Goal: Task Accomplishment & Management: Use online tool/utility

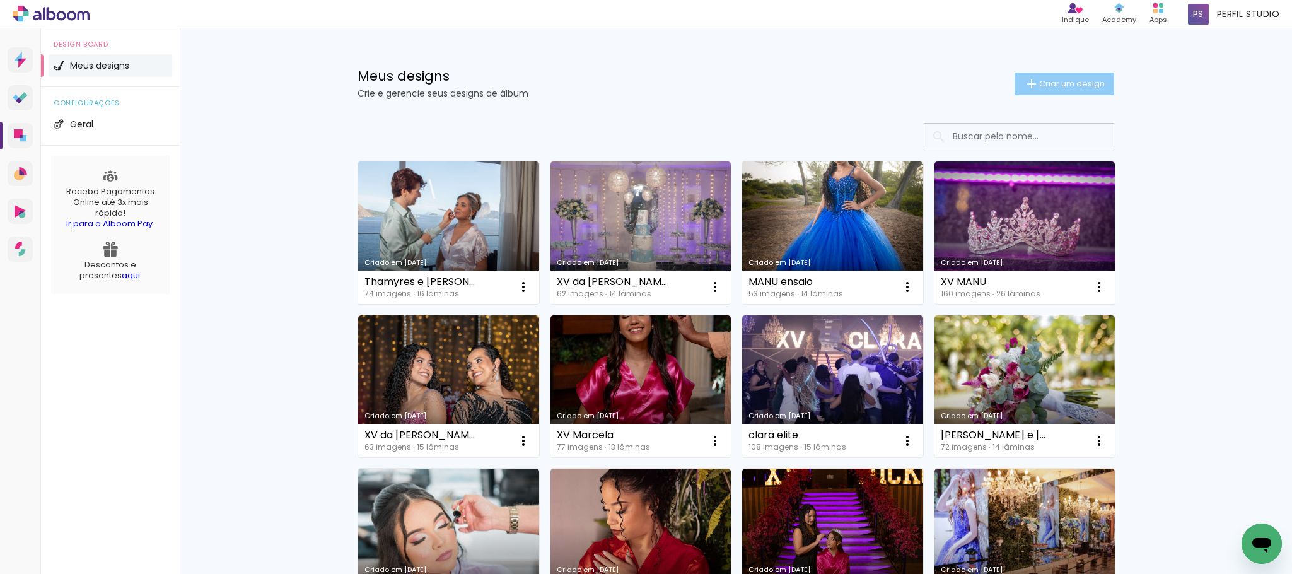
click at [1045, 81] on span "Criar um design" at bounding box center [1073, 83] width 66 height 8
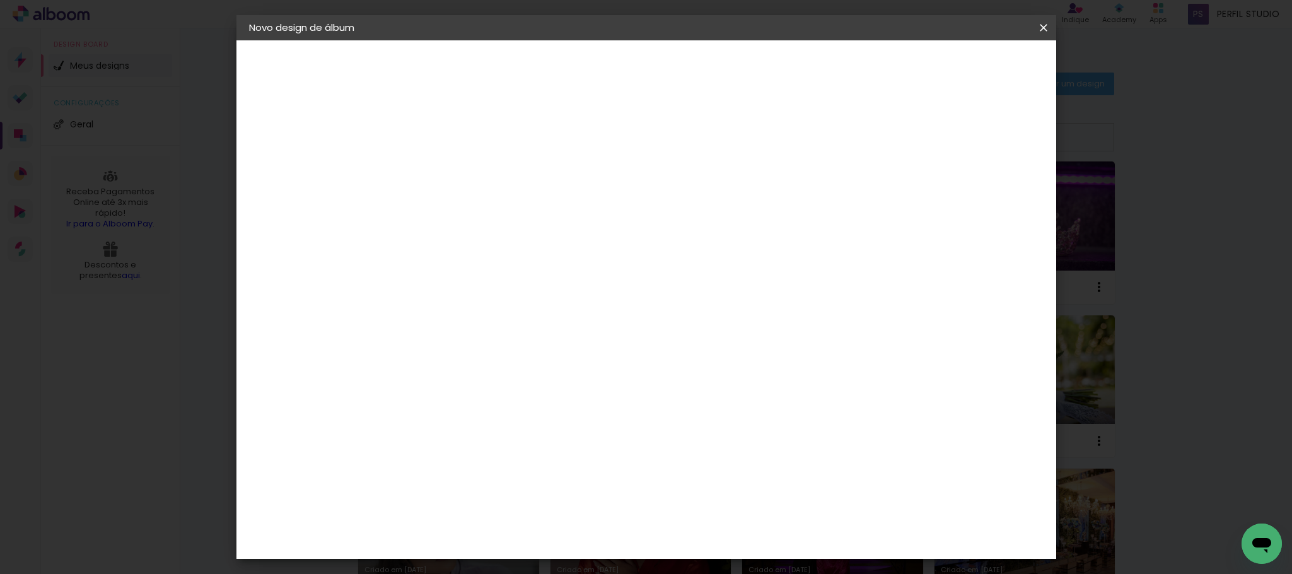
click at [455, 163] on input at bounding box center [455, 170] width 0 height 20
type input "x"
type input "C"
type input "Ensaio [PERSON_NAME]"
type paper-input "Ensaio [PERSON_NAME]"
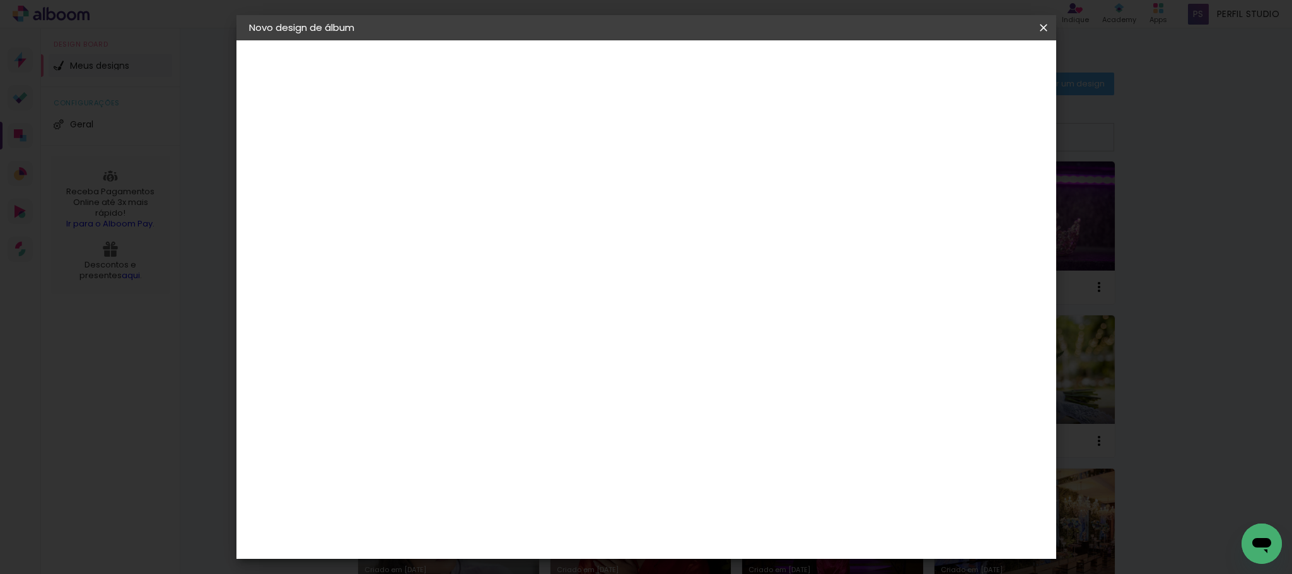
click at [0, 0] on slot "Avançar" at bounding box center [0, 0] width 0 height 0
click at [0, 0] on slot "Tamanho Livre" at bounding box center [0, 0] width 0 height 0
click at [0, 0] on slot "Avançar" at bounding box center [0, 0] width 0 height 0
click at [422, 356] on input "30" at bounding box center [415, 357] width 33 height 19
drag, startPoint x: 431, startPoint y: 355, endPoint x: 400, endPoint y: 354, distance: 31.5
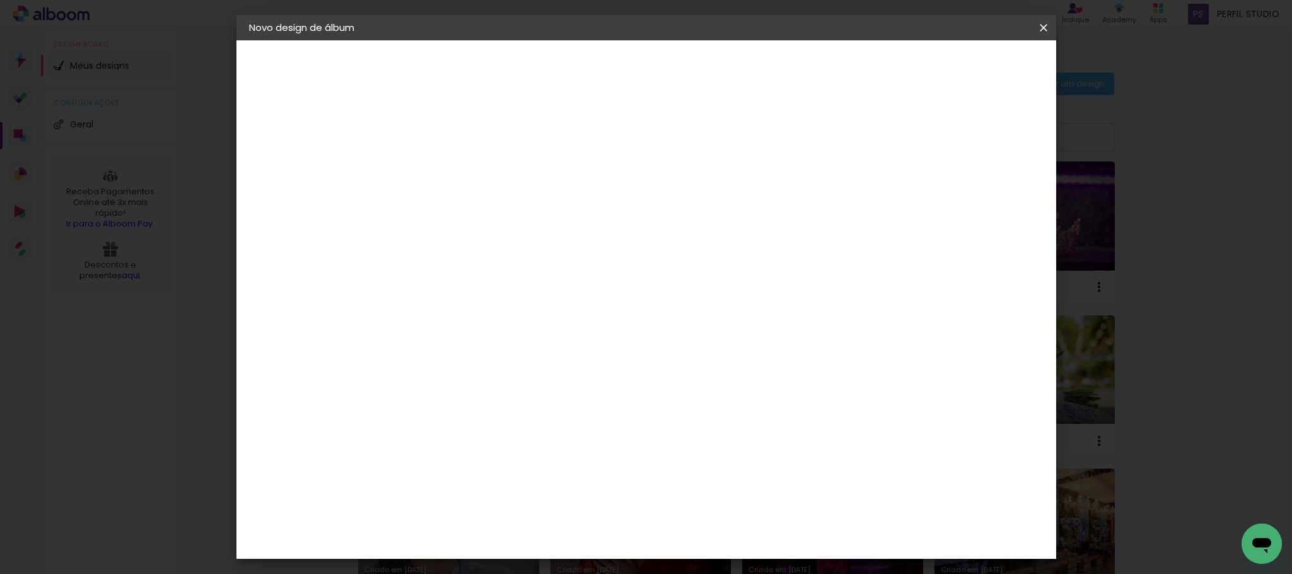
click at [400, 354] on div "30" at bounding box center [423, 357] width 48 height 19
type paper-input "30"
click at [403, 360] on input "30" at bounding box center [415, 357] width 33 height 19
type input "0"
type input "25"
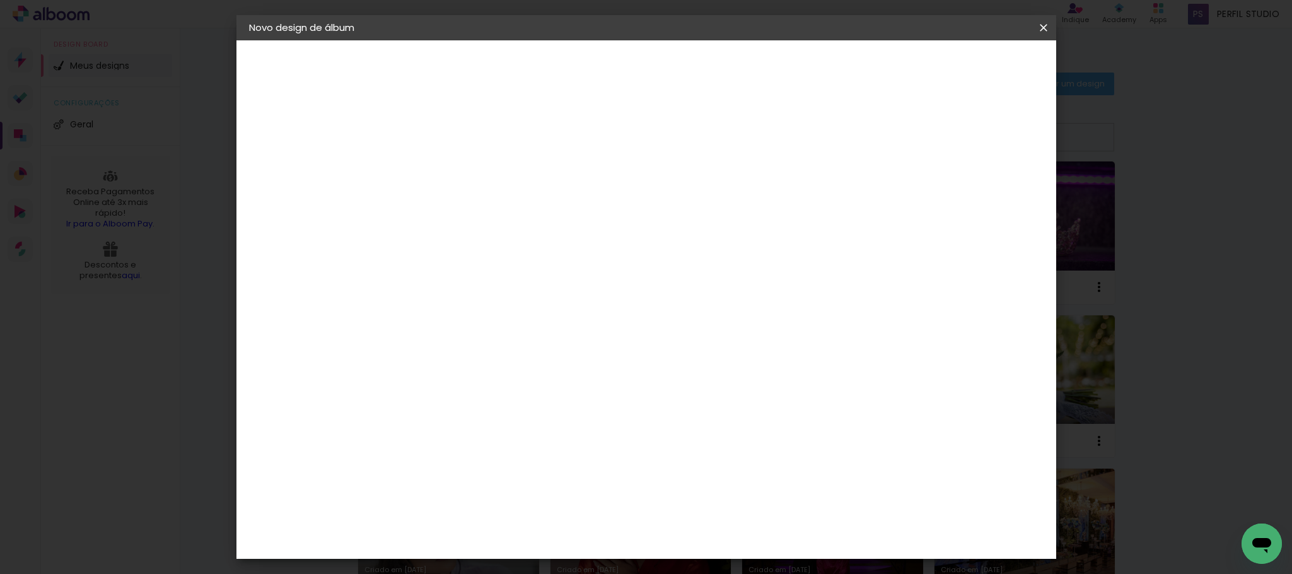
type paper-input "25"
click at [710, 479] on input "60" at bounding box center [714, 482] width 33 height 19
type input "50"
type paper-input "50"
click at [960, 68] on span "Iniciar design" at bounding box center [931, 66] width 57 height 9
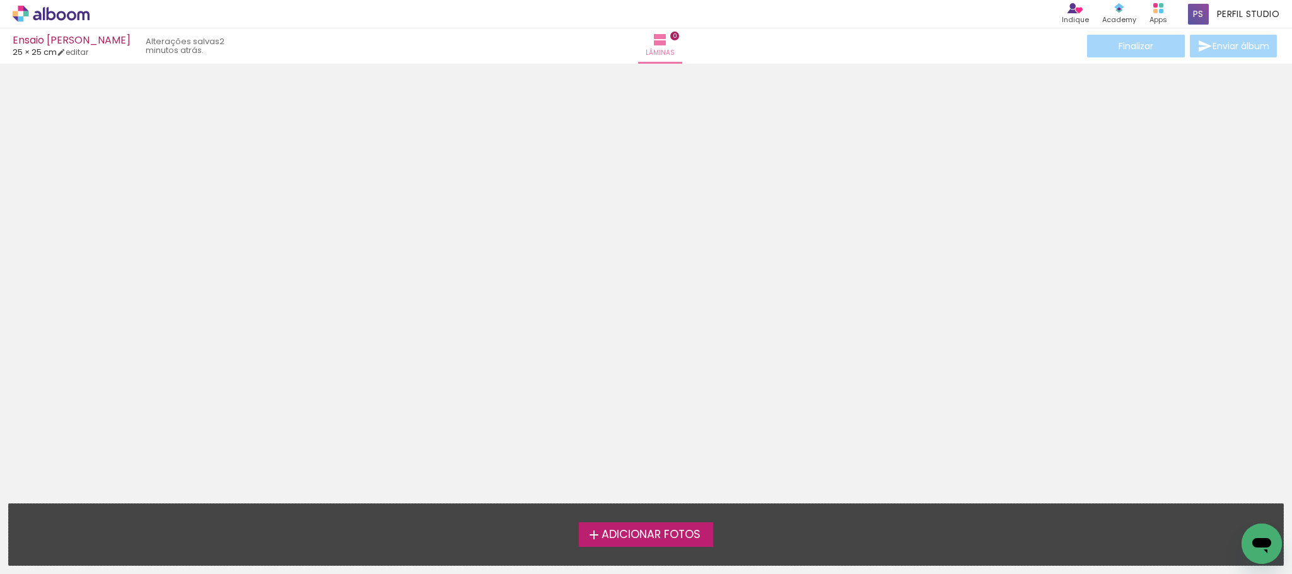
click at [664, 542] on label "Adicionar Fotos" at bounding box center [646, 534] width 134 height 24
click at [0, 0] on input "file" at bounding box center [0, 0] width 0 height 0
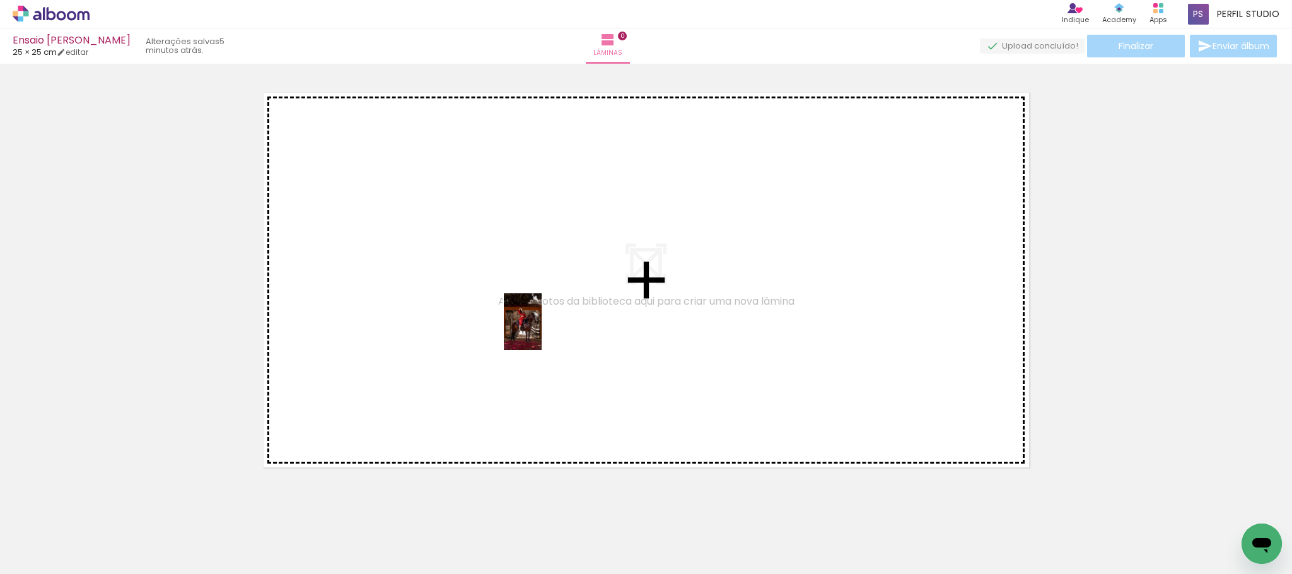
drag, startPoint x: 131, startPoint y: 522, endPoint x: 542, endPoint y: 331, distance: 452.9
click at [542, 331] on quentale-workspace at bounding box center [646, 287] width 1292 height 574
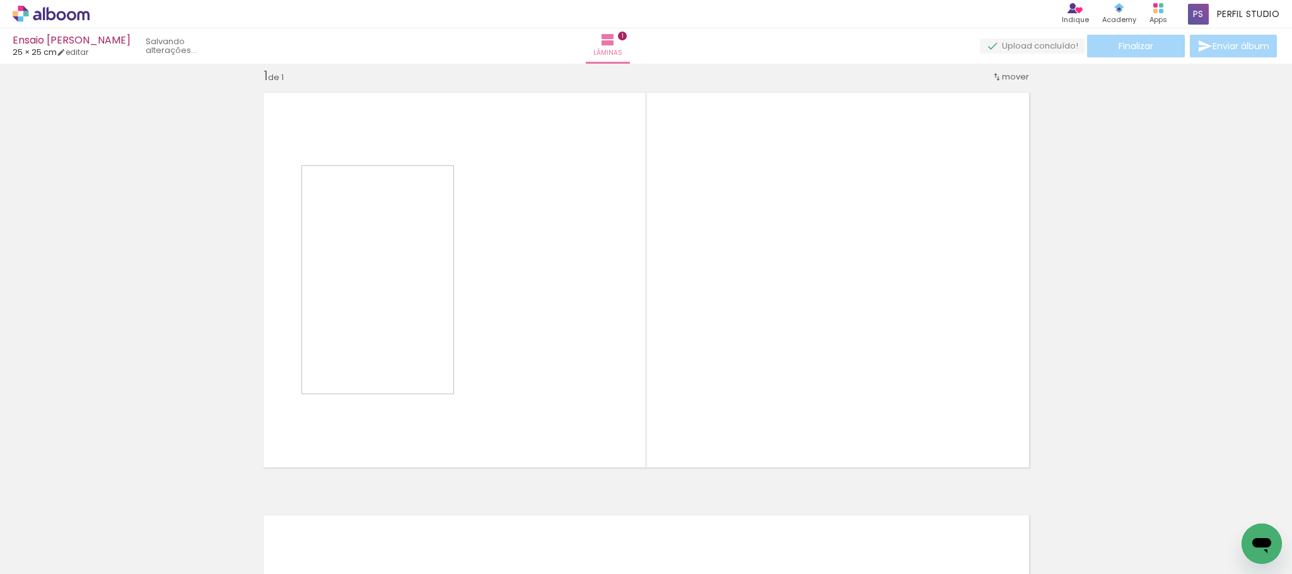
scroll to position [16, 0]
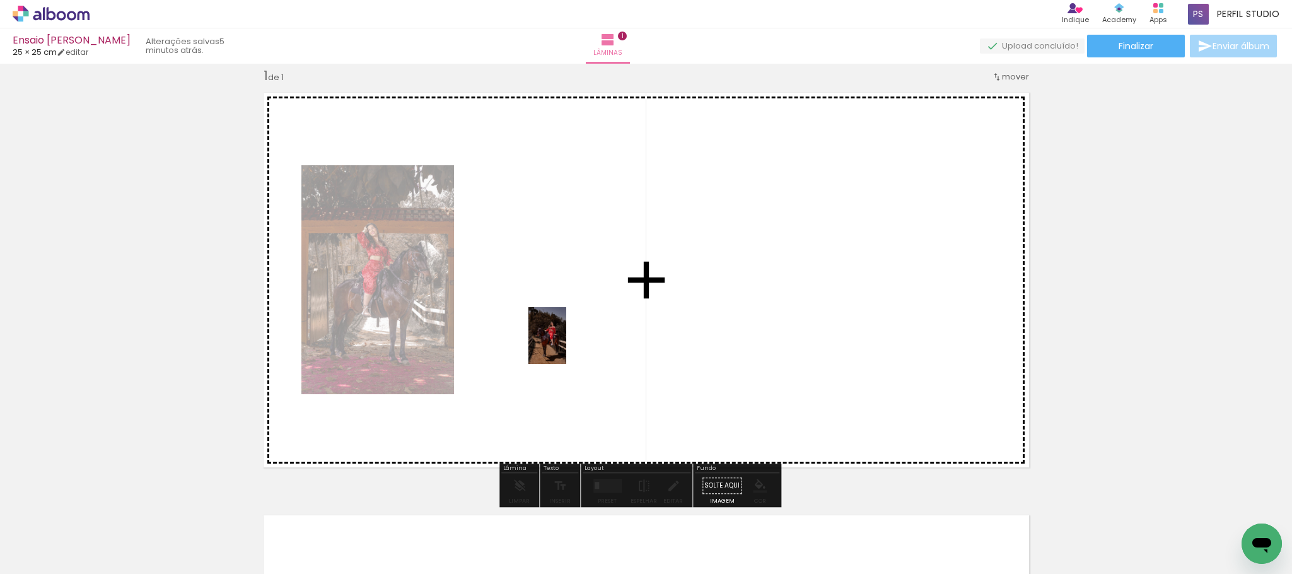
drag, startPoint x: 394, startPoint y: 494, endPoint x: 568, endPoint y: 345, distance: 229.1
click at [568, 345] on quentale-workspace at bounding box center [646, 287] width 1292 height 574
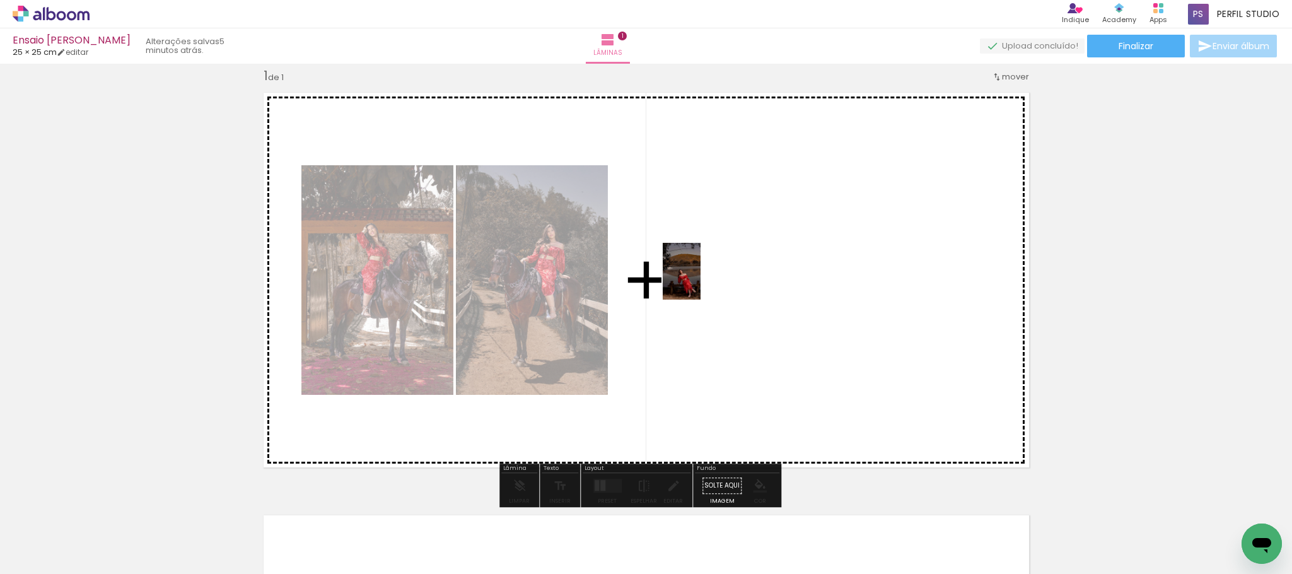
drag, startPoint x: 477, startPoint y: 462, endPoint x: 701, endPoint y: 281, distance: 288.0
click at [701, 281] on quentale-workspace at bounding box center [646, 287] width 1292 height 574
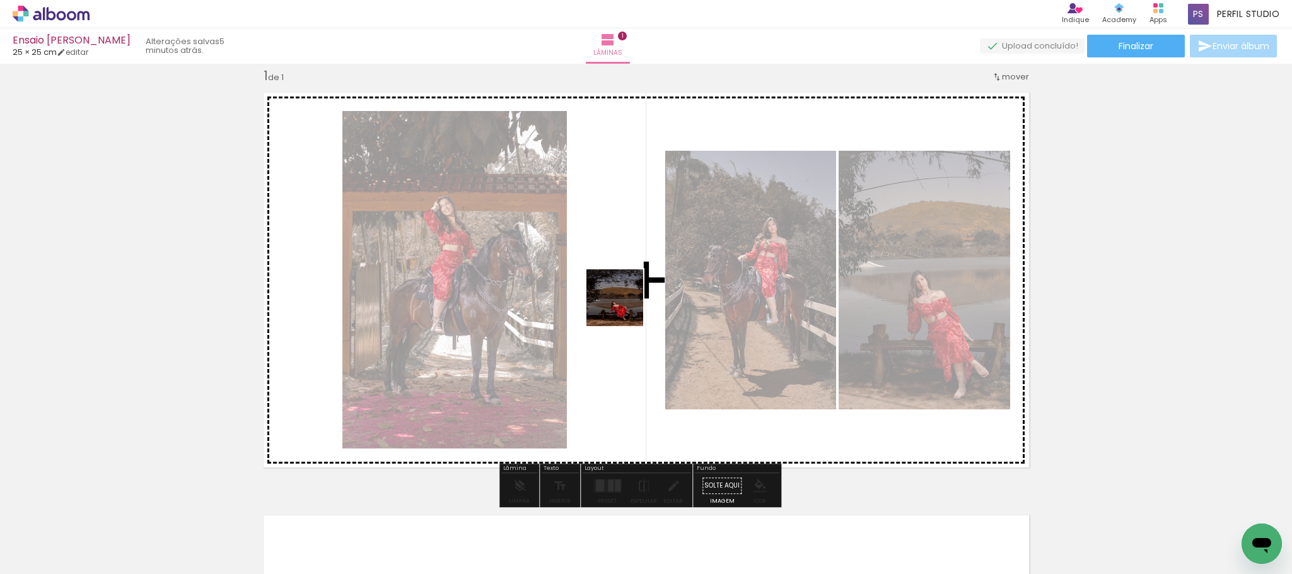
drag, startPoint x: 617, startPoint y: 320, endPoint x: 630, endPoint y: 297, distance: 26.3
click at [630, 297] on quentale-workspace at bounding box center [646, 287] width 1292 height 574
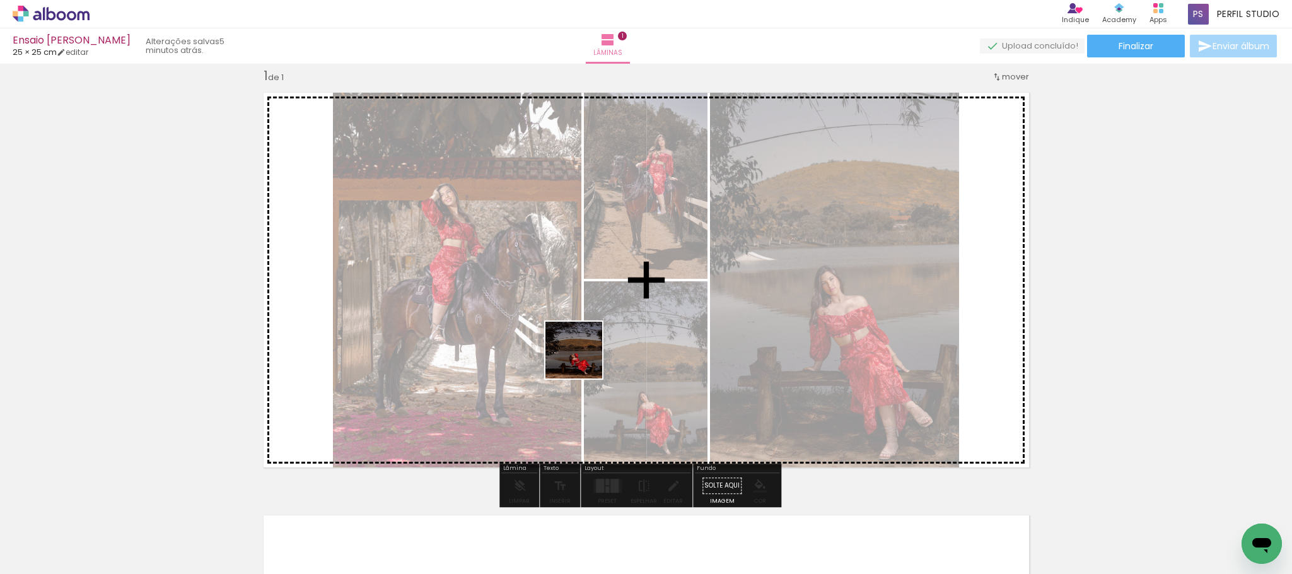
drag, startPoint x: 539, startPoint y: 536, endPoint x: 583, endPoint y: 360, distance: 182.1
click at [583, 360] on quentale-workspace at bounding box center [646, 287] width 1292 height 574
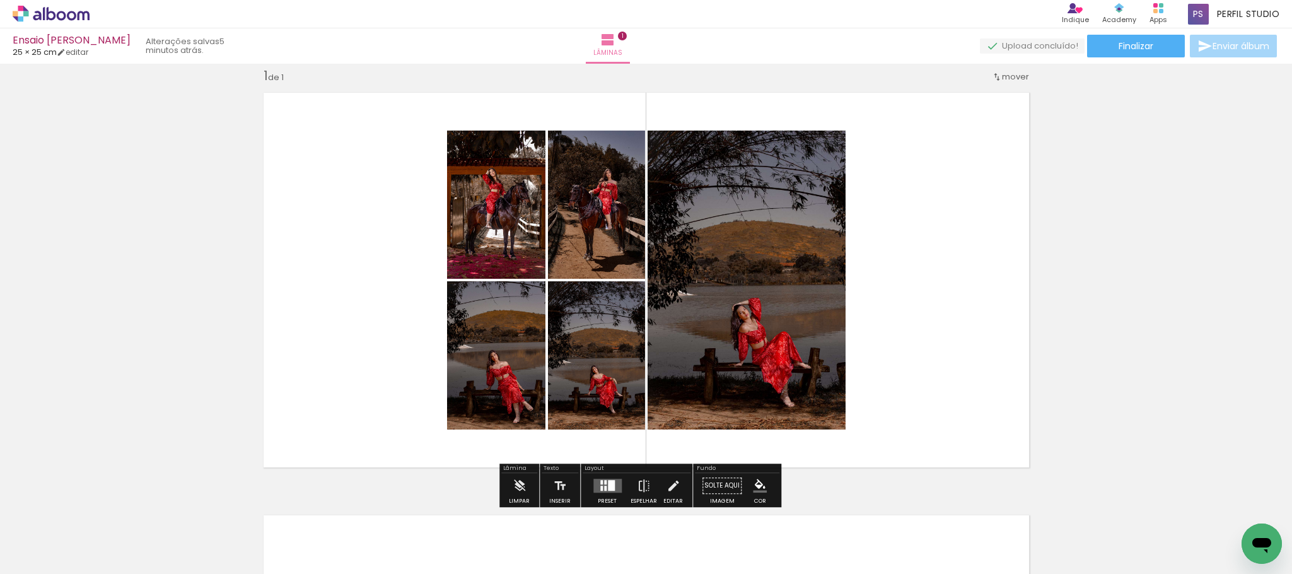
click at [604, 481] on quentale-layouter at bounding box center [608, 486] width 28 height 14
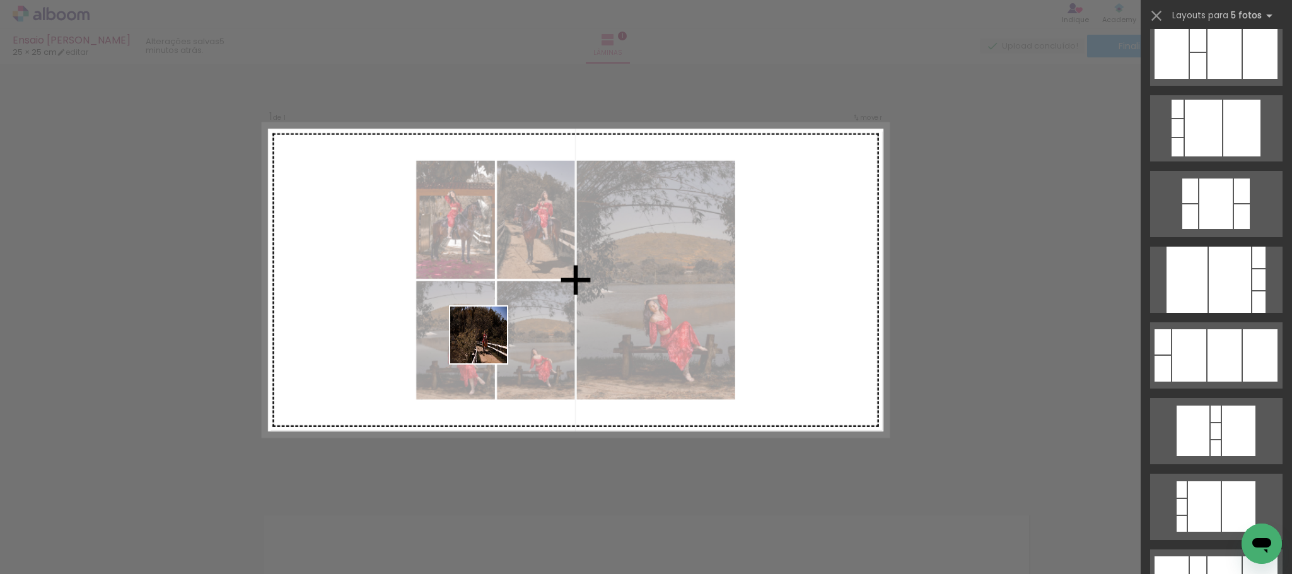
scroll to position [0, 0]
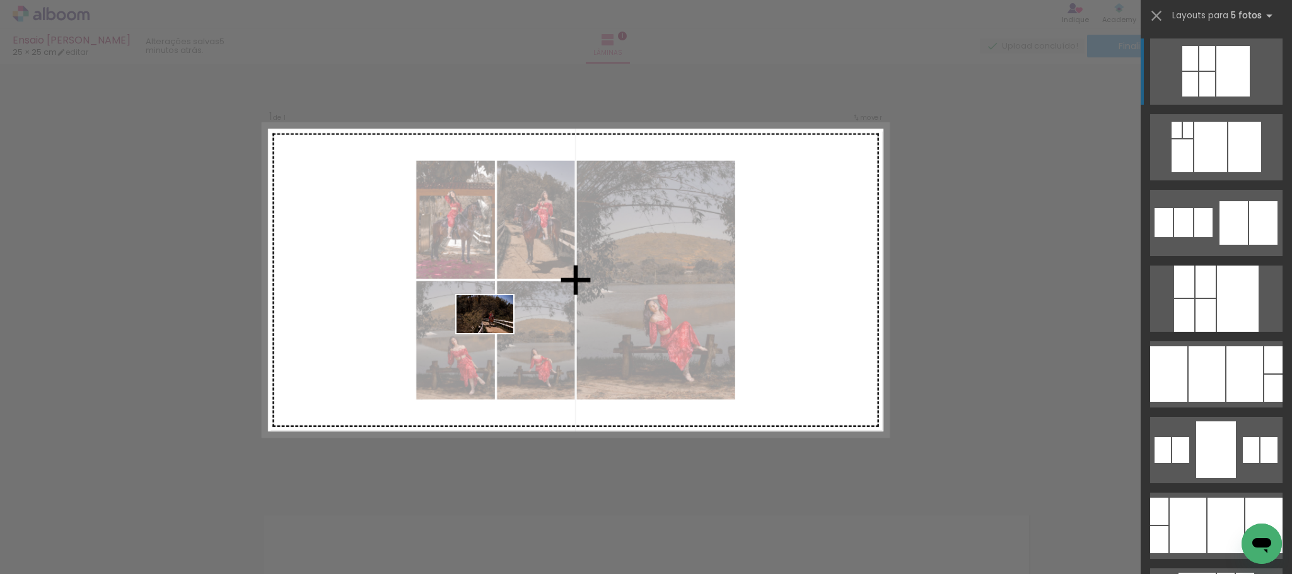
drag, startPoint x: 273, startPoint y: 539, endPoint x: 495, endPoint y: 333, distance: 302.6
click at [495, 333] on quentale-workspace at bounding box center [646, 287] width 1292 height 574
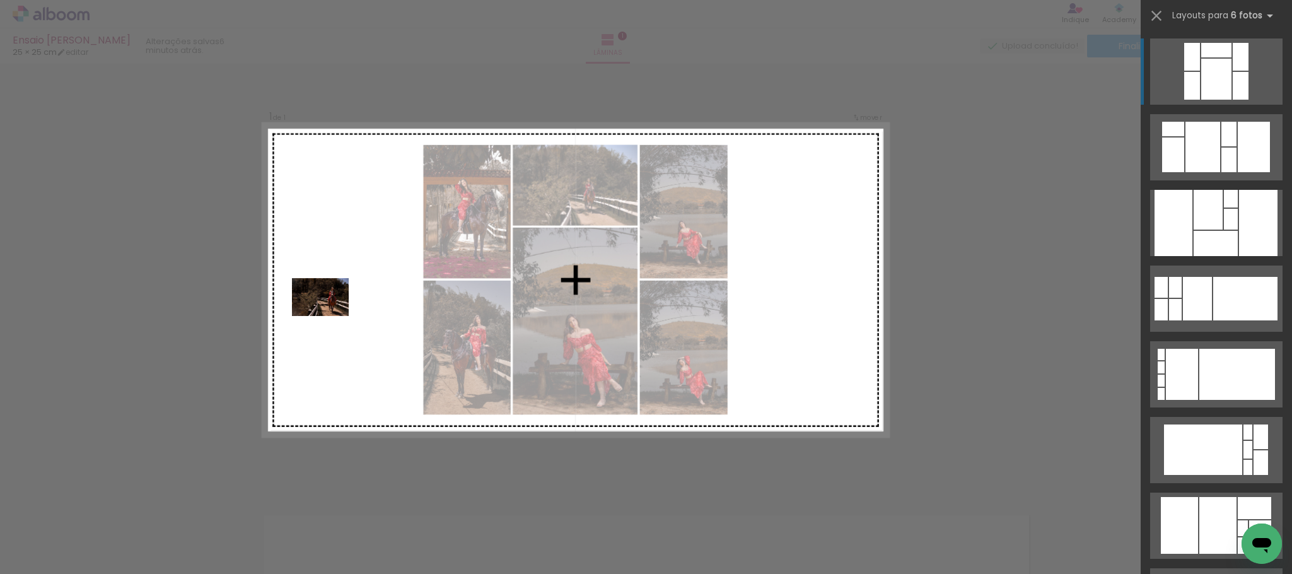
drag, startPoint x: 207, startPoint y: 541, endPoint x: 330, endPoint y: 316, distance: 256.6
click at [330, 316] on quentale-workspace at bounding box center [646, 287] width 1292 height 574
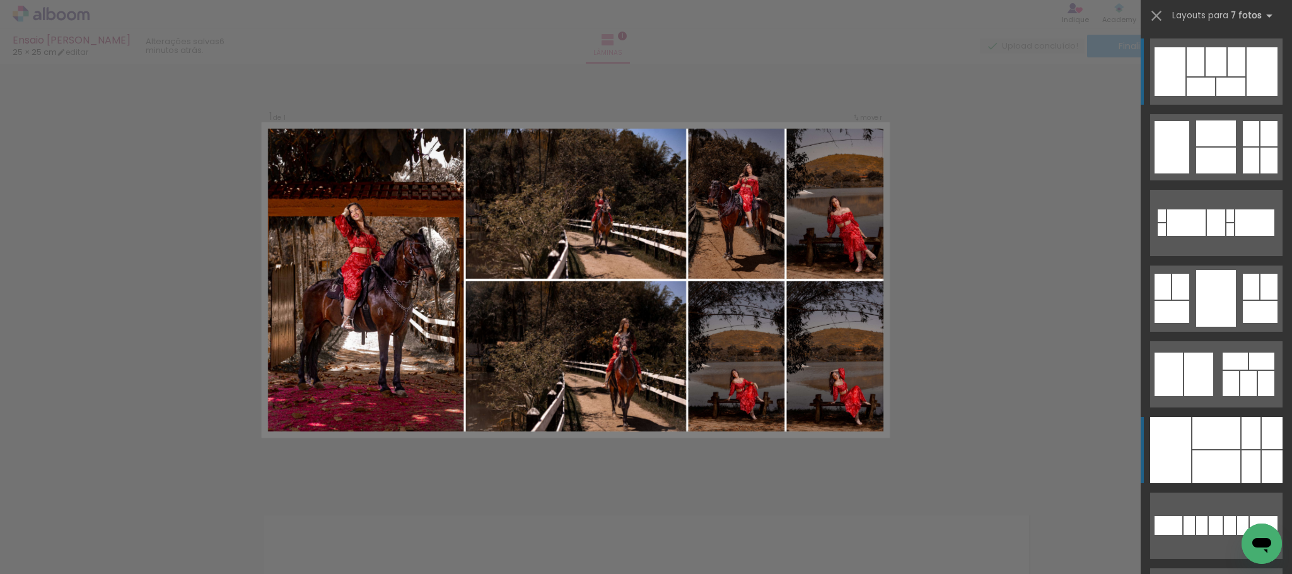
click at [1215, 443] on div at bounding box center [1217, 433] width 48 height 32
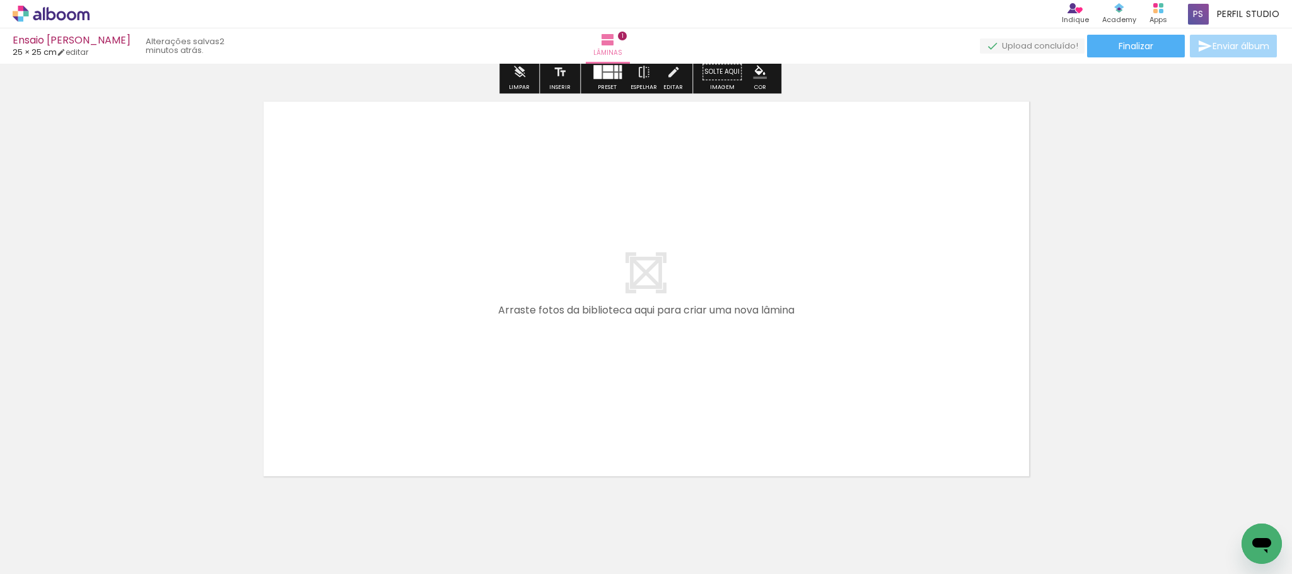
scroll to position [462, 0]
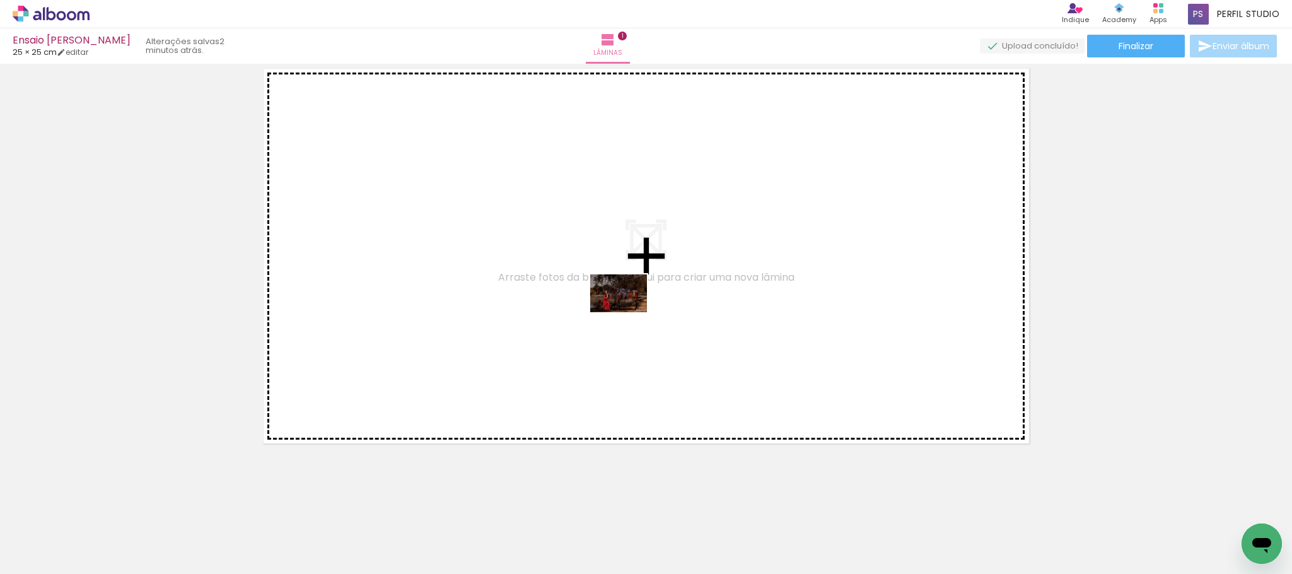
drag, startPoint x: 628, startPoint y: 445, endPoint x: 628, endPoint y: 312, distance: 133.1
click at [628, 312] on quentale-workspace at bounding box center [646, 287] width 1292 height 574
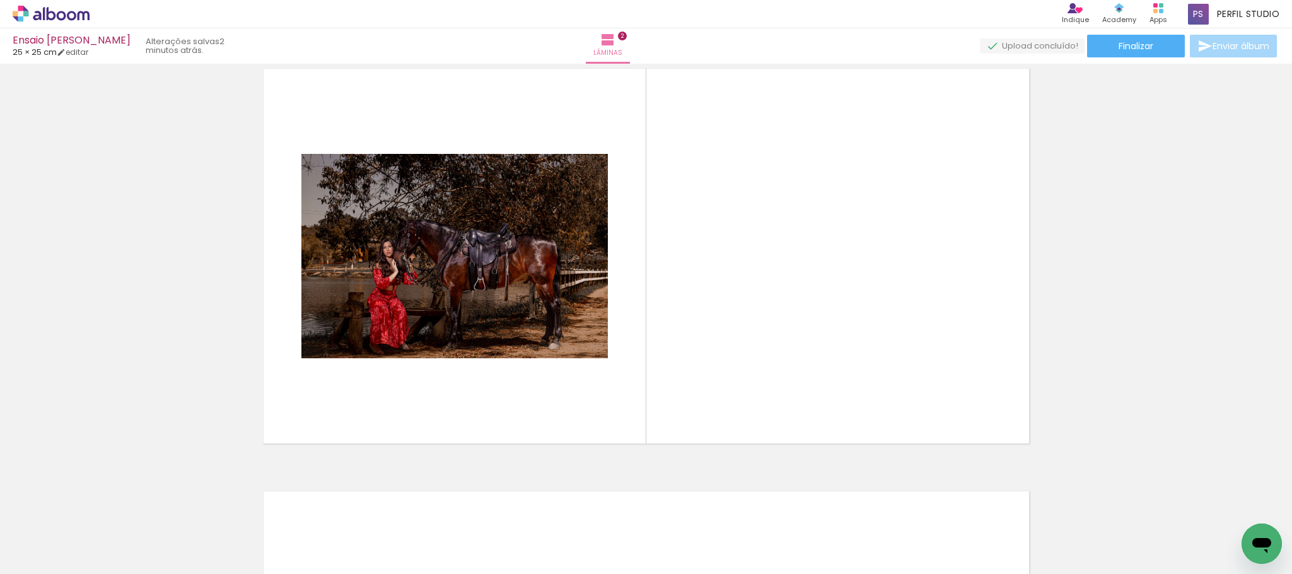
scroll to position [439, 0]
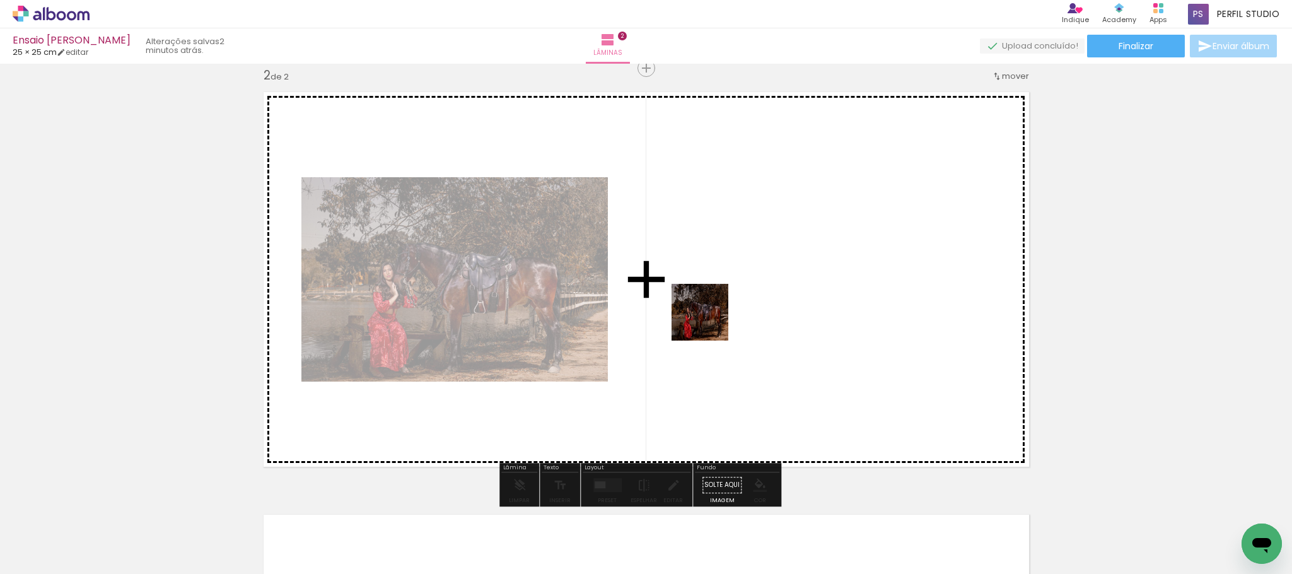
drag, startPoint x: 706, startPoint y: 536, endPoint x: 710, endPoint y: 322, distance: 214.5
click at [710, 322] on quentale-workspace at bounding box center [646, 287] width 1292 height 574
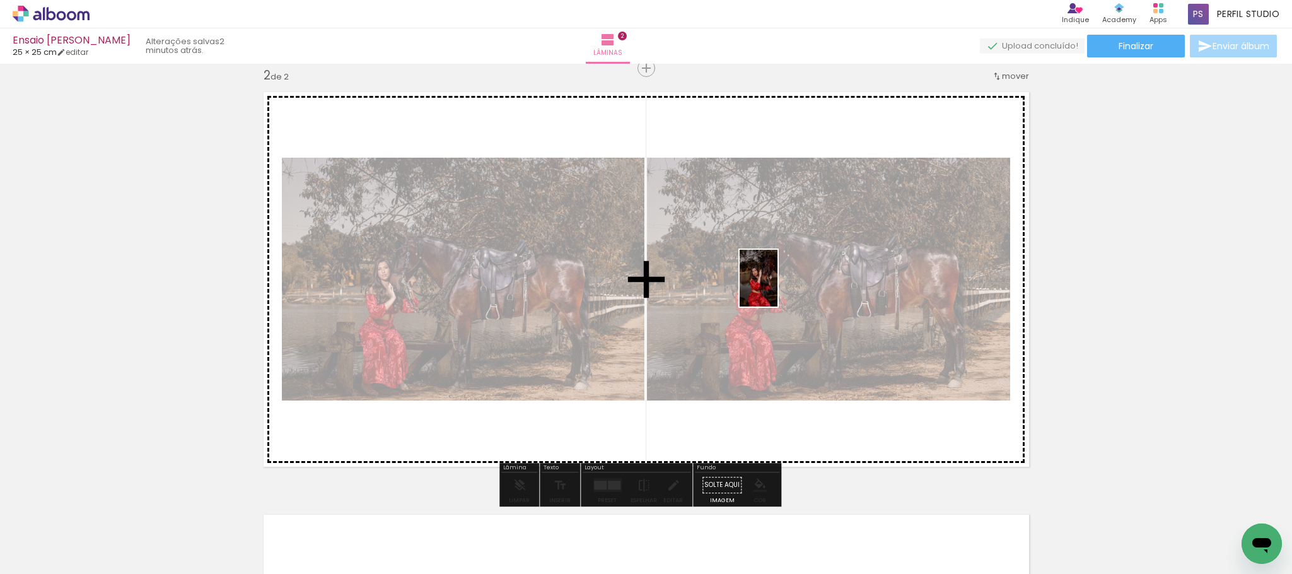
drag, startPoint x: 776, startPoint y: 537, endPoint x: 778, endPoint y: 288, distance: 249.8
click at [778, 288] on quentale-workspace at bounding box center [646, 287] width 1292 height 574
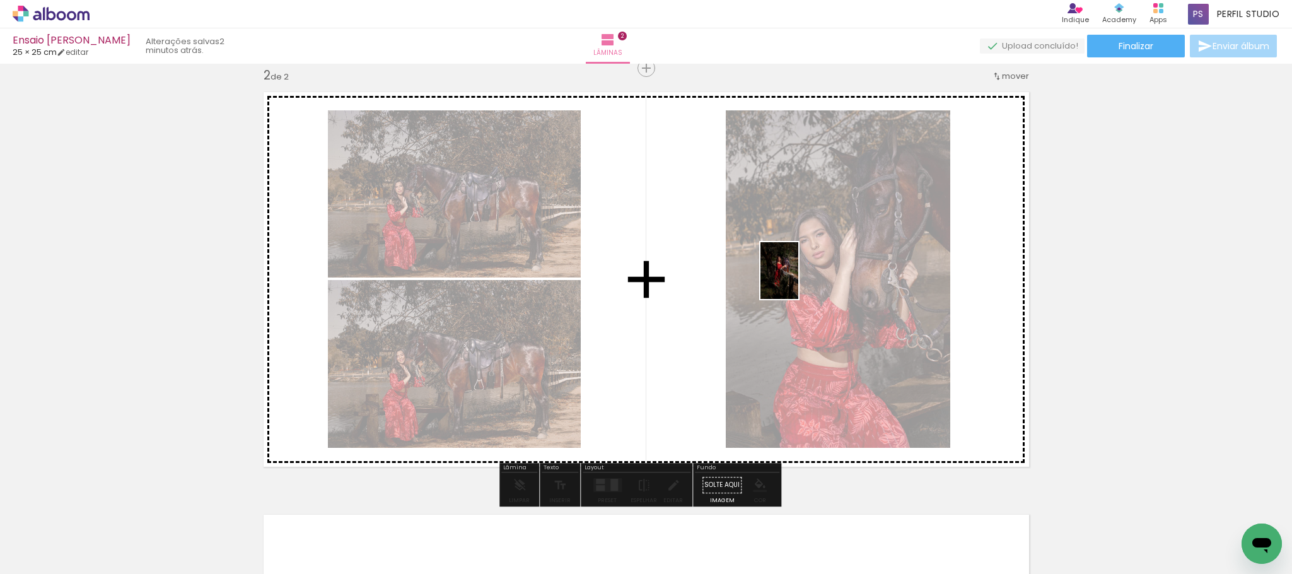
drag, startPoint x: 840, startPoint y: 527, endPoint x: 799, endPoint y: 280, distance: 250.1
click at [799, 280] on quentale-workspace at bounding box center [646, 287] width 1292 height 574
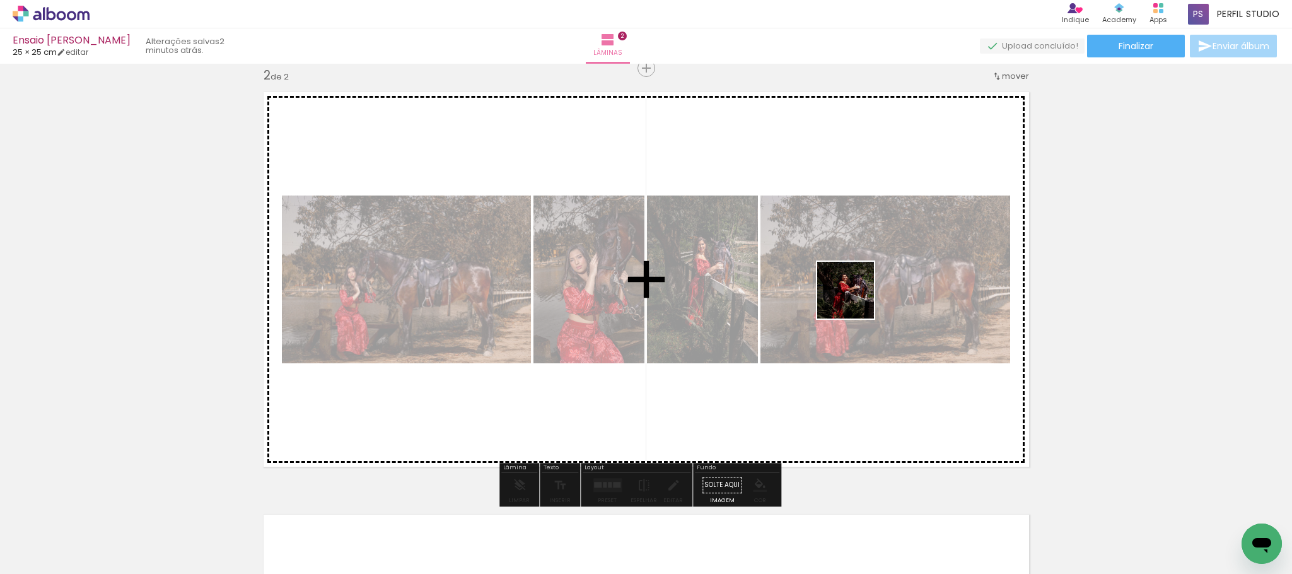
drag, startPoint x: 874, startPoint y: 396, endPoint x: 854, endPoint y: 292, distance: 106.0
click at [854, 292] on quentale-workspace at bounding box center [646, 287] width 1292 height 574
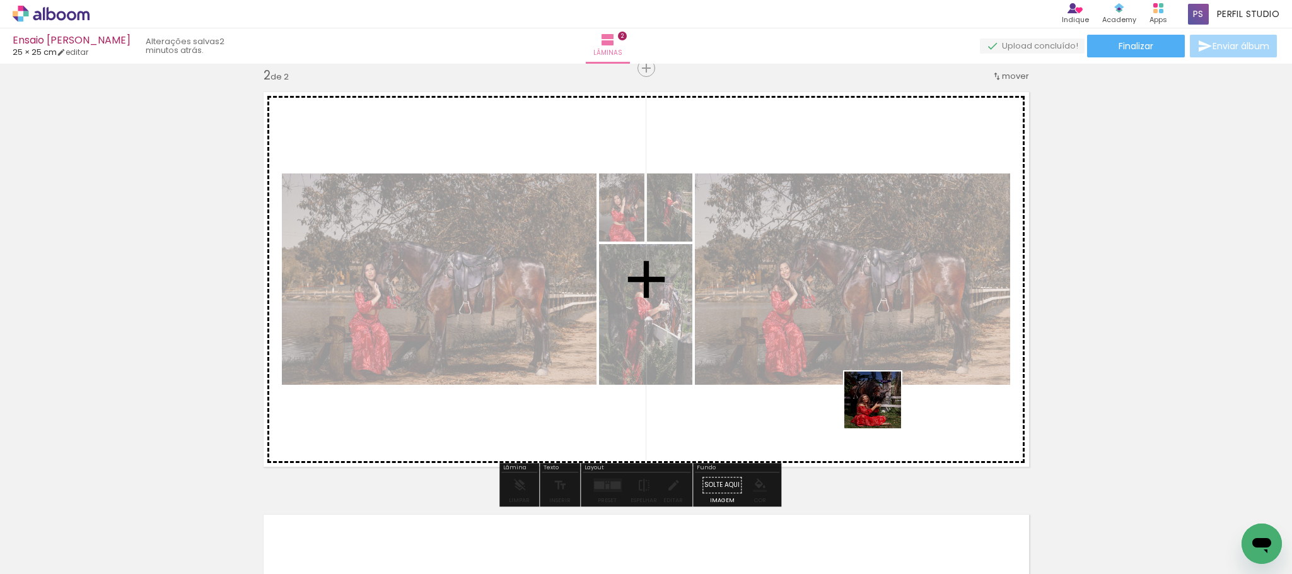
drag, startPoint x: 882, startPoint y: 409, endPoint x: 855, endPoint y: 350, distance: 65.2
click at [855, 350] on quentale-workspace at bounding box center [646, 287] width 1292 height 574
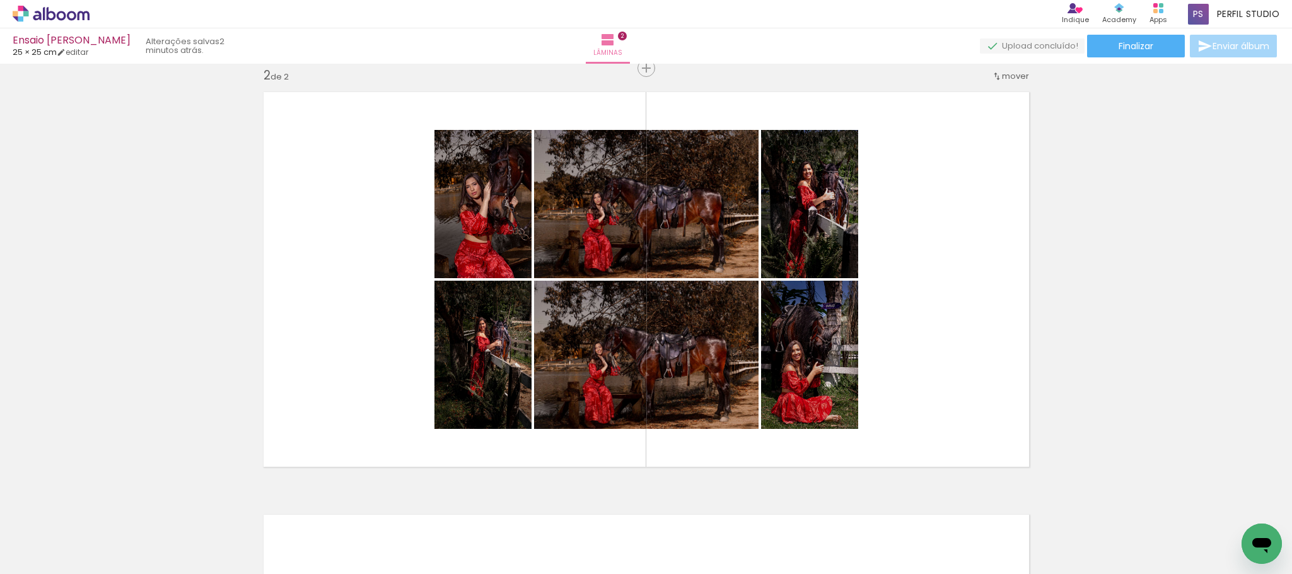
scroll to position [0, 859]
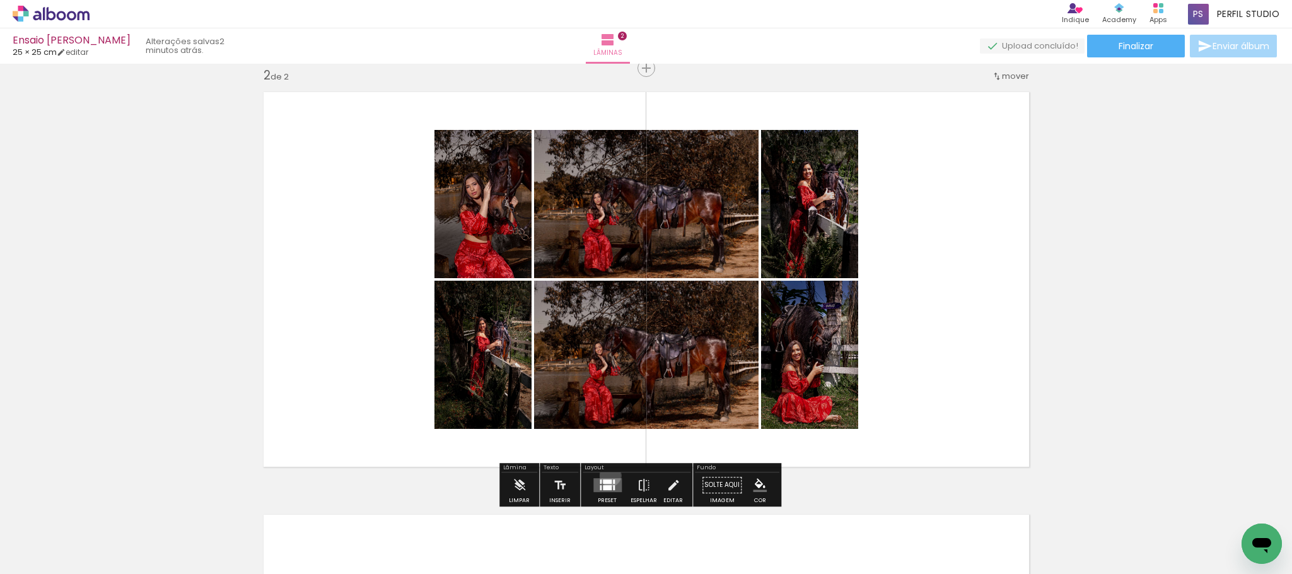
click at [607, 476] on div at bounding box center [607, 484] width 34 height 25
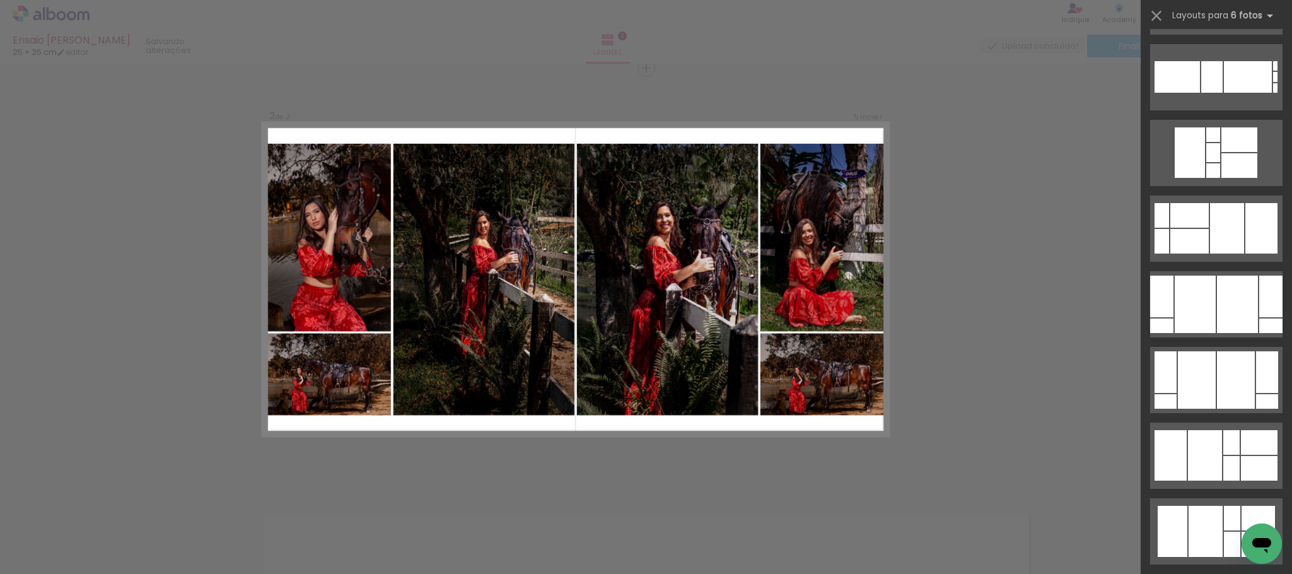
scroll to position [2649, 0]
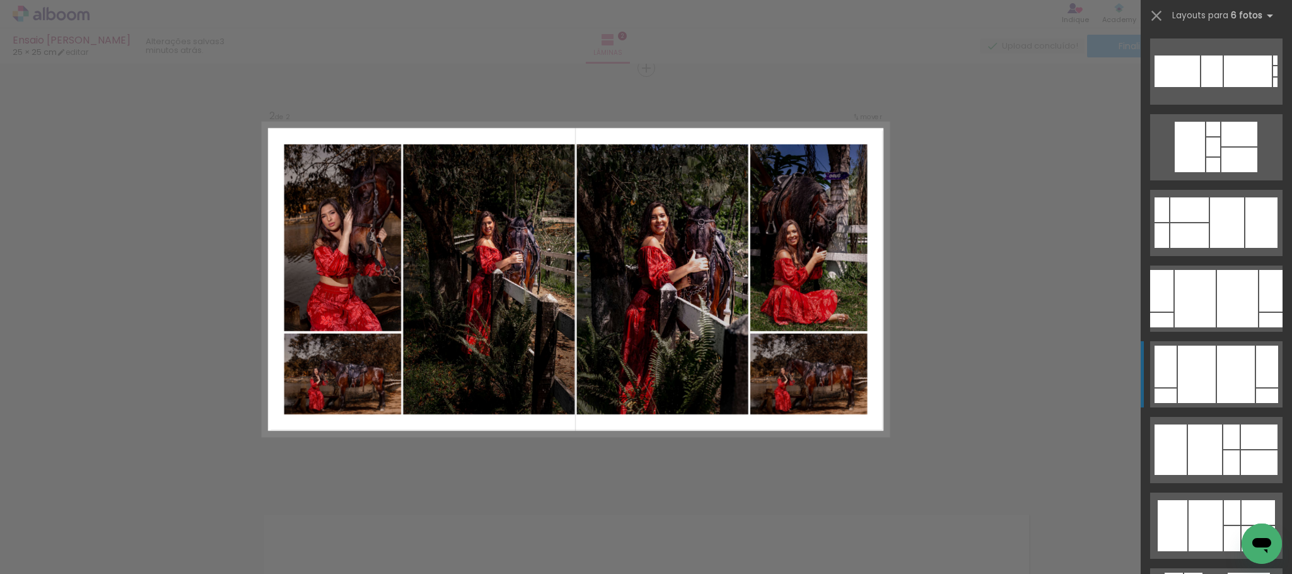
click at [1209, 248] on div at bounding box center [1190, 235] width 38 height 25
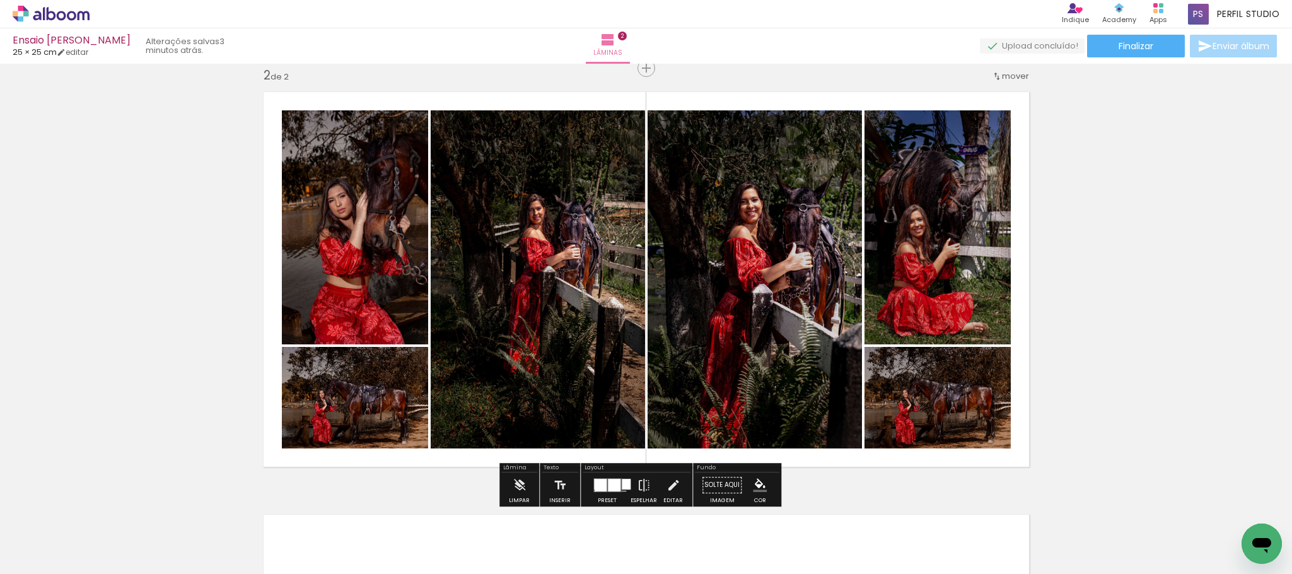
click at [937, 196] on quentale-photo at bounding box center [938, 227] width 146 height 234
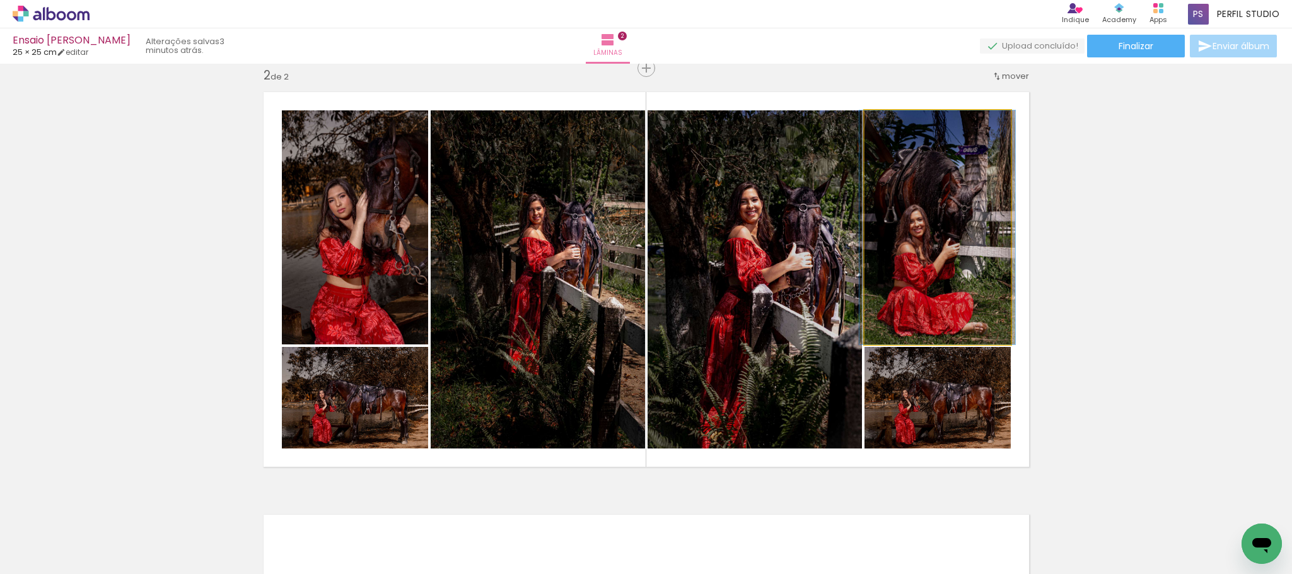
click at [937, 196] on quentale-photo at bounding box center [938, 227] width 146 height 234
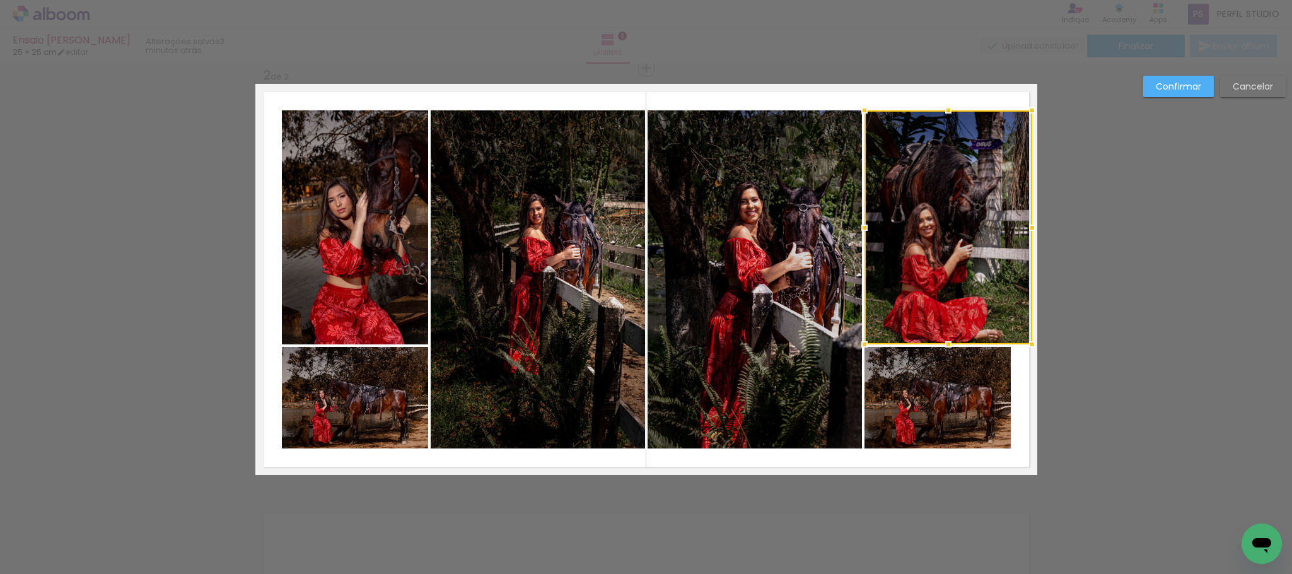
drag, startPoint x: 1011, startPoint y: 229, endPoint x: 1026, endPoint y: 229, distance: 15.8
click at [1026, 229] on div at bounding box center [1032, 227] width 25 height 25
click at [947, 131] on quentale-photo at bounding box center [949, 227] width 168 height 234
click at [947, 131] on div at bounding box center [949, 227] width 168 height 234
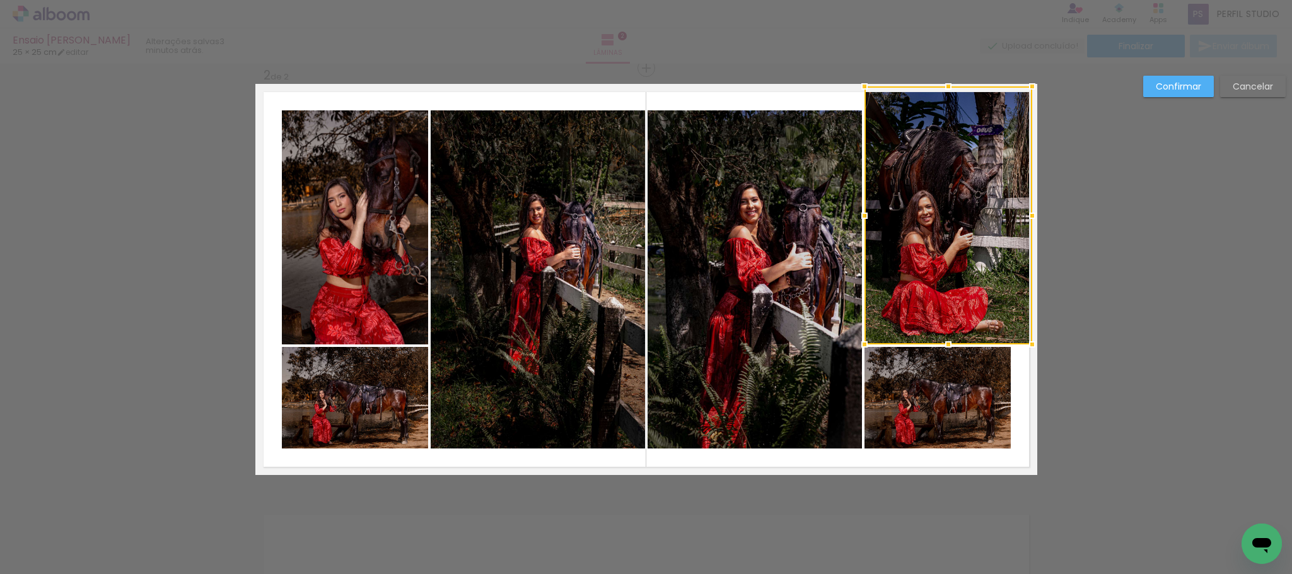
drag, startPoint x: 939, startPoint y: 108, endPoint x: 939, endPoint y: 89, distance: 18.9
click at [939, 89] on div at bounding box center [948, 86] width 25 height 25
click at [967, 416] on quentale-photo at bounding box center [938, 398] width 146 height 102
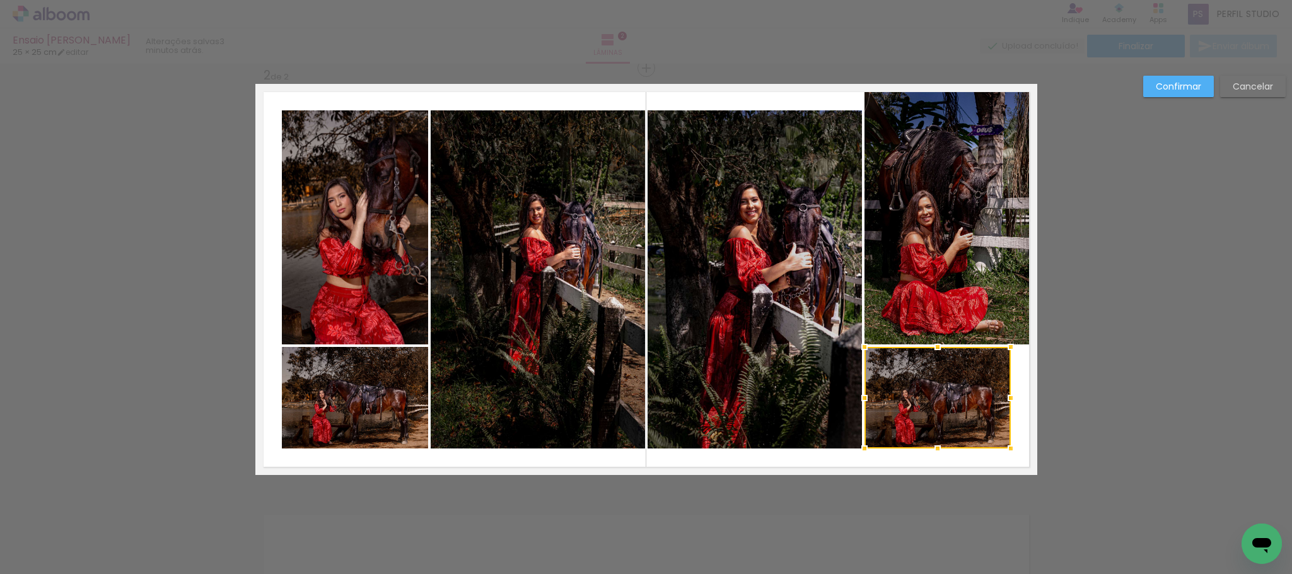
click at [967, 416] on div at bounding box center [938, 398] width 146 height 102
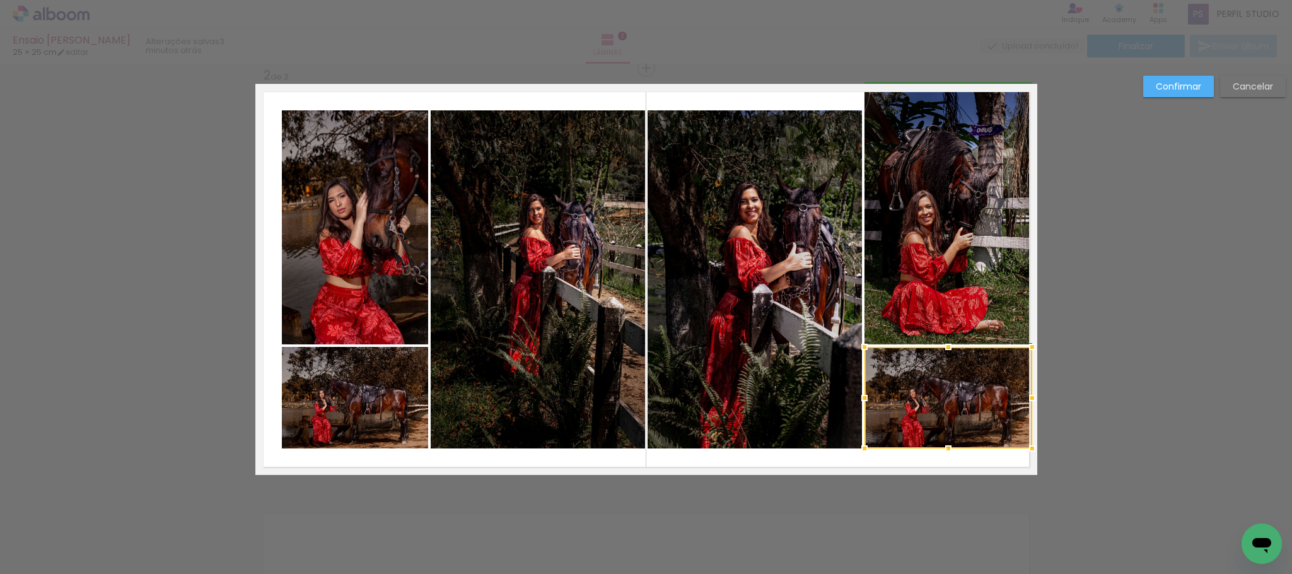
drag, startPoint x: 1001, startPoint y: 401, endPoint x: 1021, endPoint y: 401, distance: 19.6
click at [1021, 401] on div at bounding box center [1032, 397] width 25 height 25
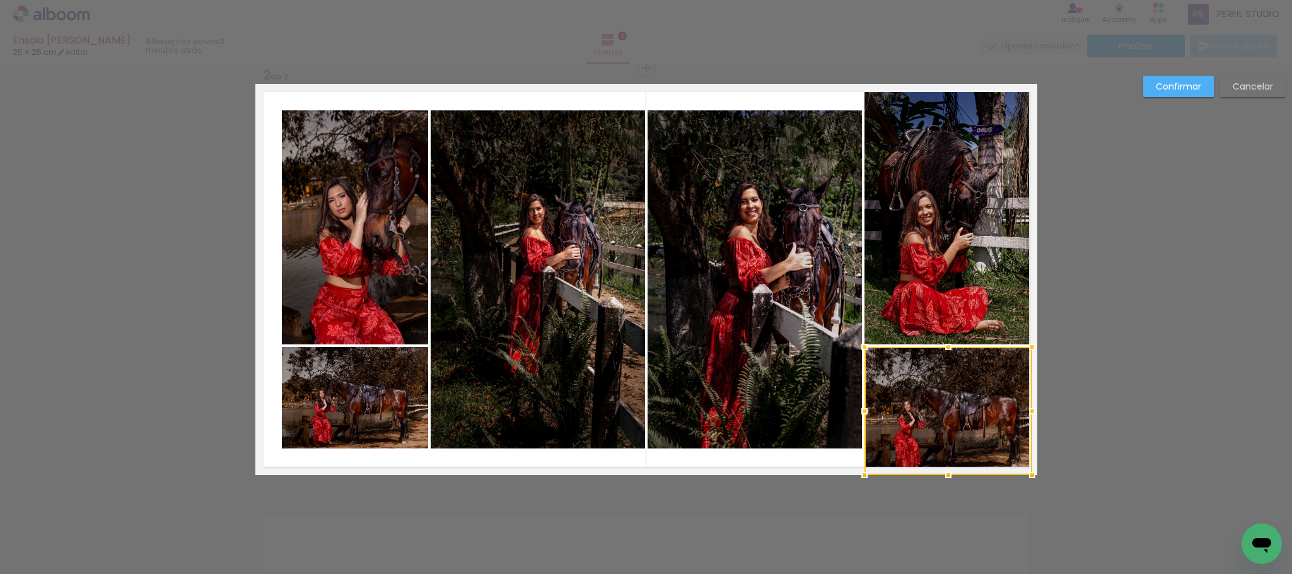
drag, startPoint x: 942, startPoint y: 448, endPoint x: 950, endPoint y: 470, distance: 22.7
click at [950, 470] on div at bounding box center [948, 474] width 25 height 25
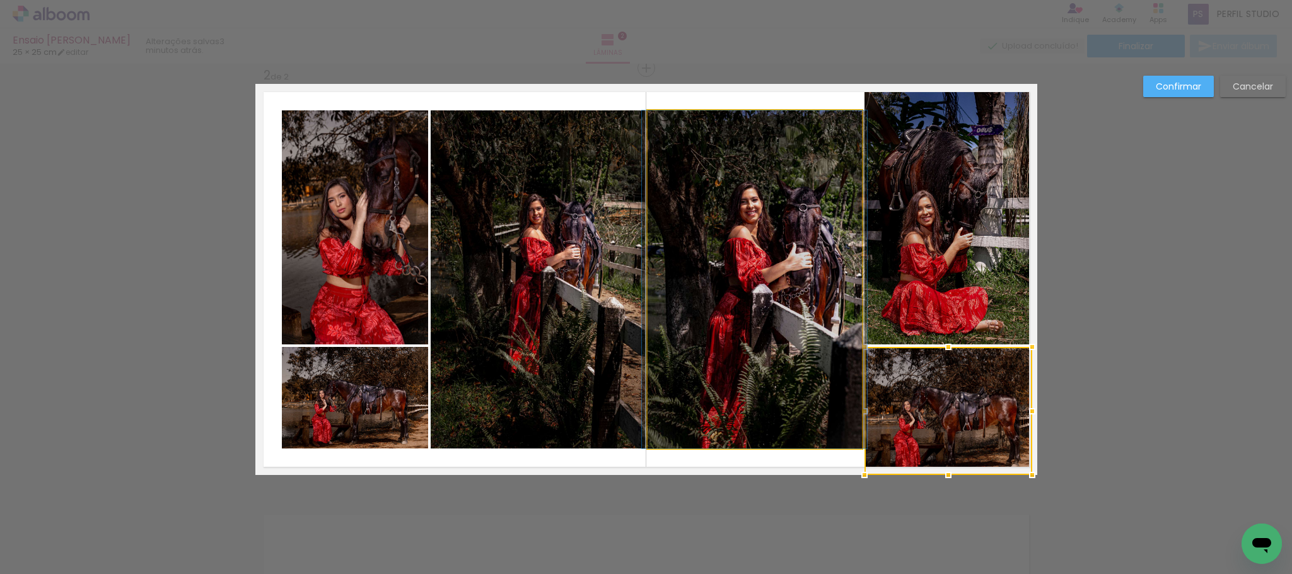
drag, startPoint x: 792, startPoint y: 274, endPoint x: 776, endPoint y: 225, distance: 51.5
click at [791, 273] on quentale-photo at bounding box center [755, 279] width 214 height 338
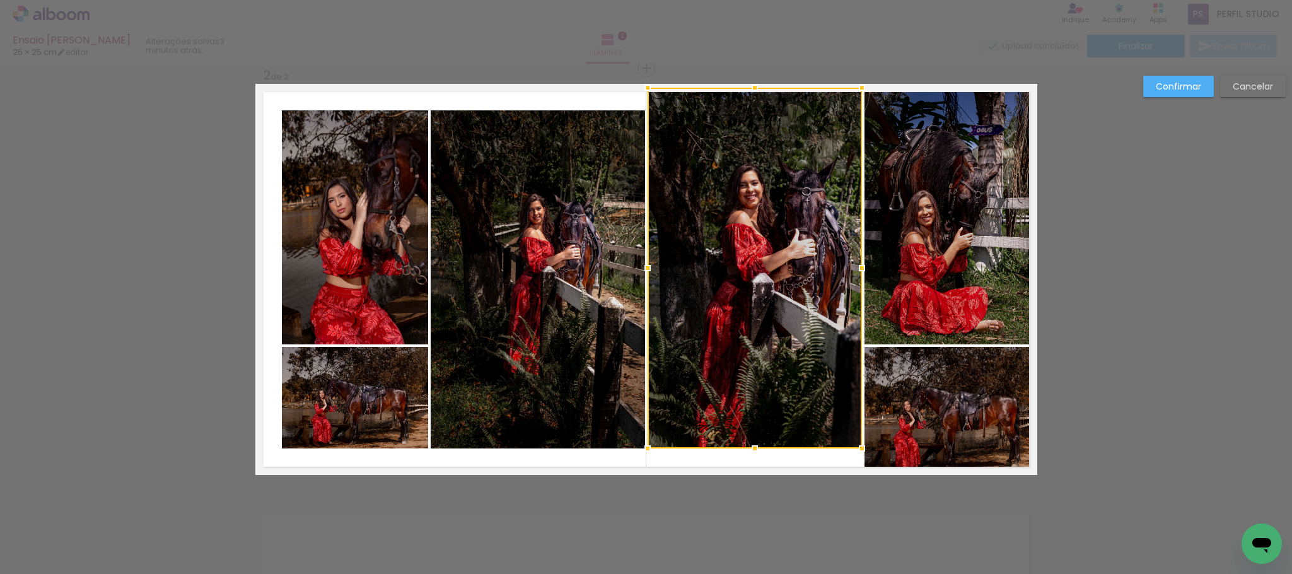
drag, startPoint x: 747, startPoint y: 108, endPoint x: 749, endPoint y: 93, distance: 15.9
click at [749, 93] on div at bounding box center [754, 87] width 25 height 25
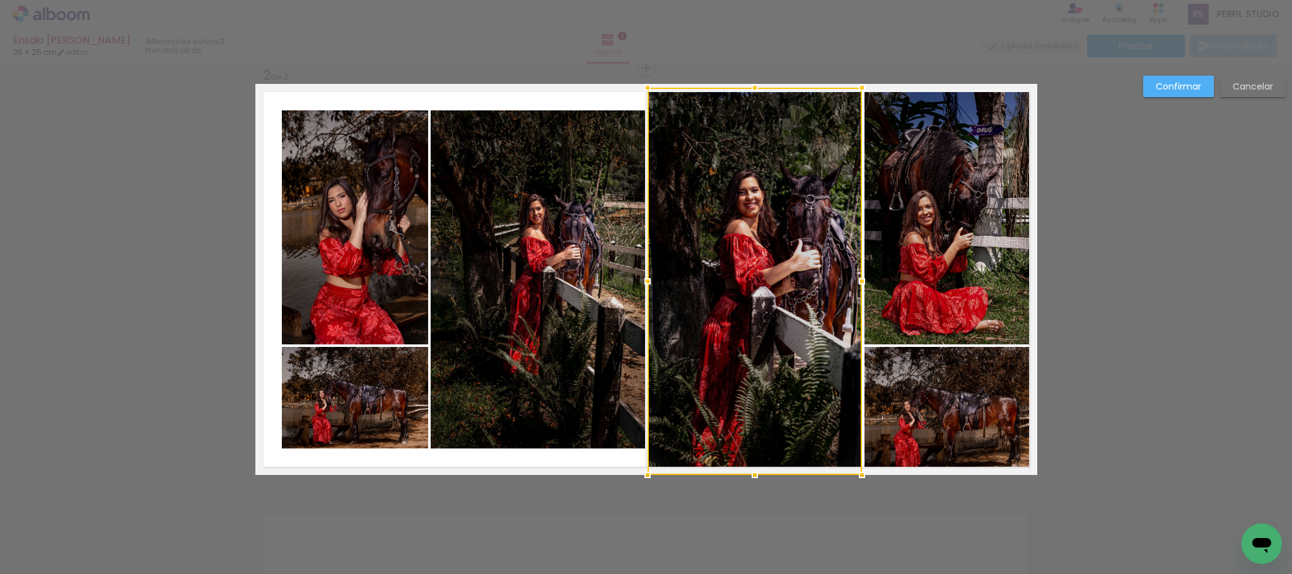
drag, startPoint x: 753, startPoint y: 457, endPoint x: 758, endPoint y: 469, distance: 13.4
click at [758, 469] on div at bounding box center [754, 474] width 25 height 25
click at [568, 283] on quentale-photo at bounding box center [538, 279] width 214 height 338
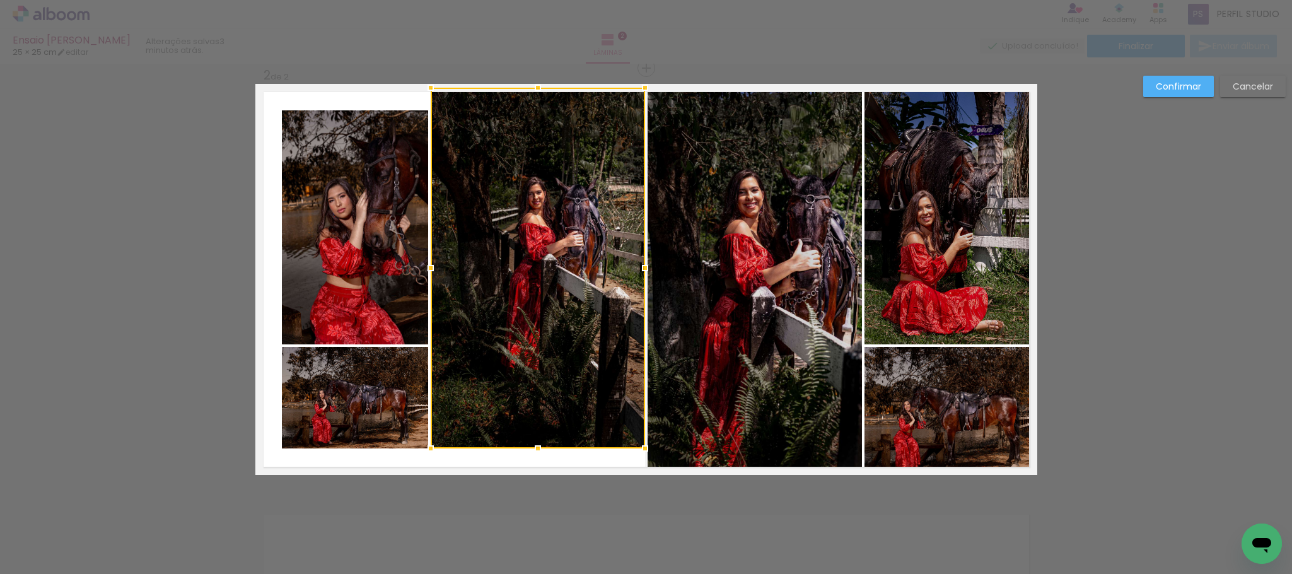
drag, startPoint x: 530, startPoint y: 110, endPoint x: 530, endPoint y: 93, distance: 17.0
click at [530, 93] on div at bounding box center [537, 87] width 25 height 25
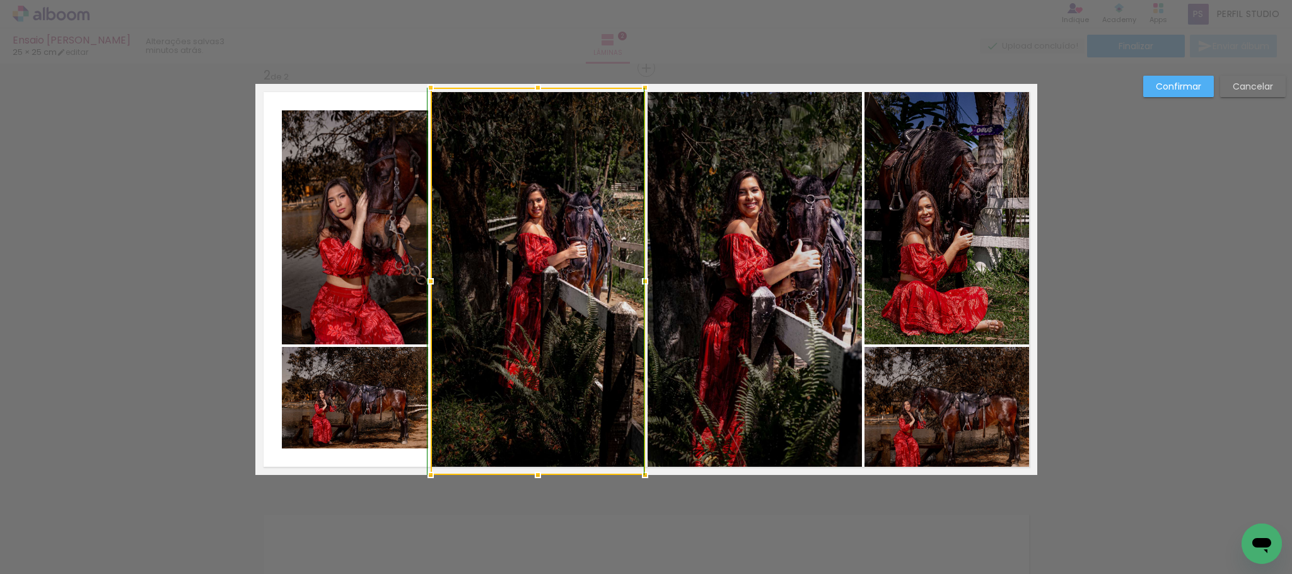
drag, startPoint x: 534, startPoint y: 447, endPoint x: 536, endPoint y: 467, distance: 20.9
click at [536, 467] on div at bounding box center [537, 474] width 25 height 25
click at [362, 223] on quentale-photo at bounding box center [355, 227] width 146 height 234
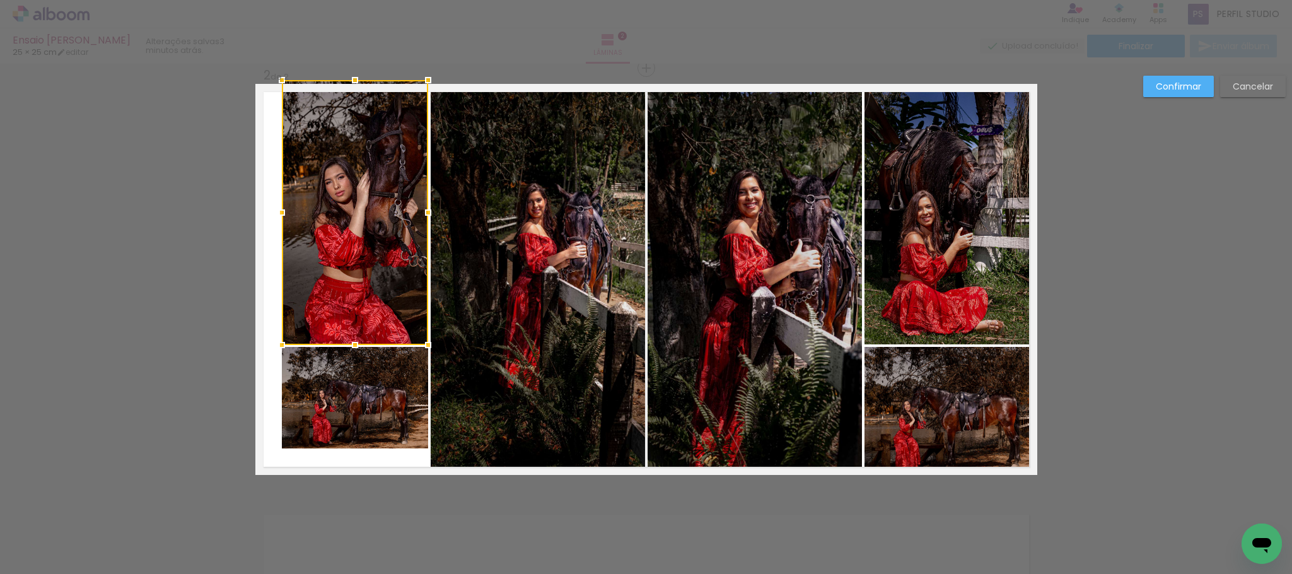
drag, startPoint x: 352, startPoint y: 108, endPoint x: 354, endPoint y: 90, distance: 19.0
click at [354, 90] on div at bounding box center [355, 79] width 25 height 25
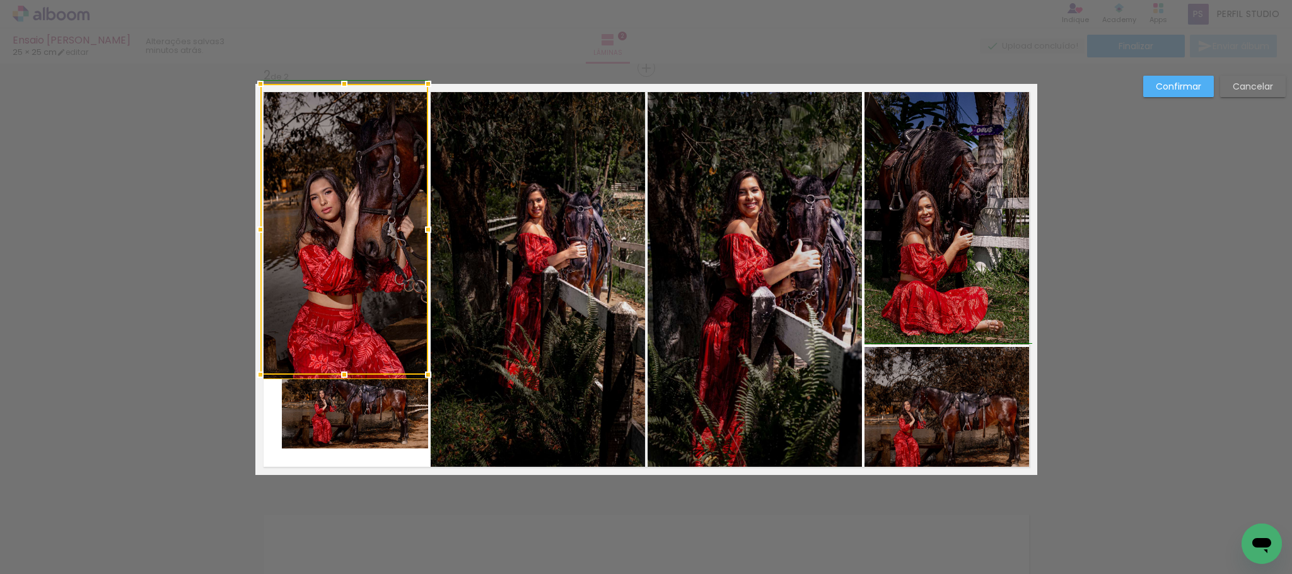
drag, startPoint x: 277, startPoint y: 213, endPoint x: 252, endPoint y: 212, distance: 24.6
click at [261, 212] on div at bounding box center [345, 229] width 168 height 291
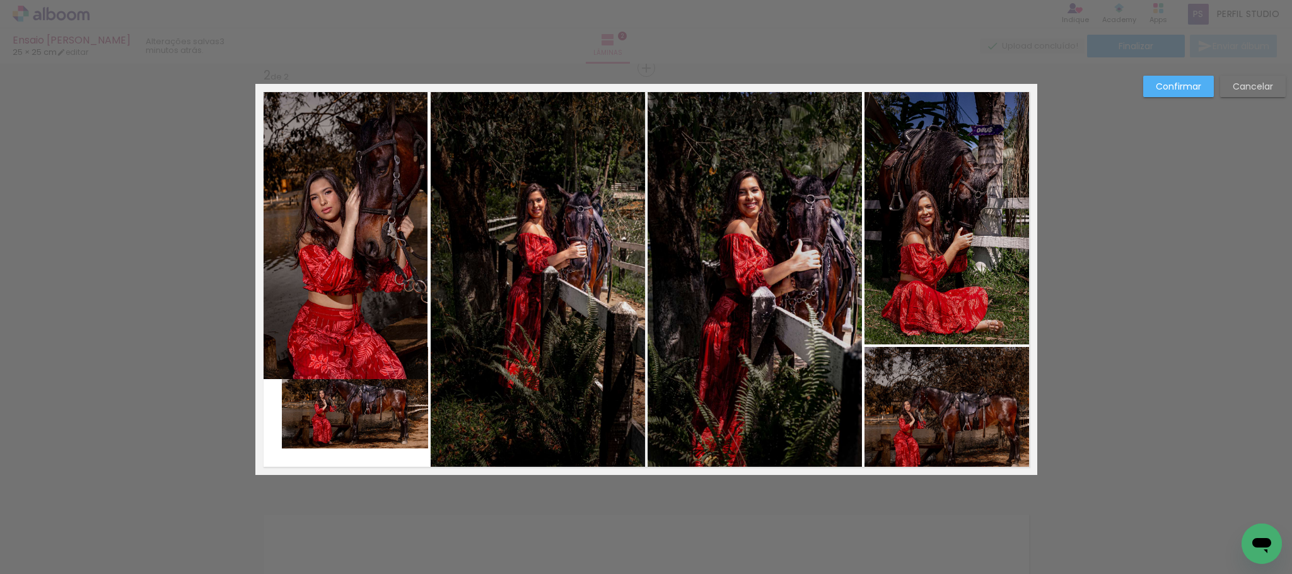
click at [405, 460] on quentale-layouter at bounding box center [646, 279] width 782 height 391
click at [0, 0] on slot "Cancelar" at bounding box center [0, 0] width 0 height 0
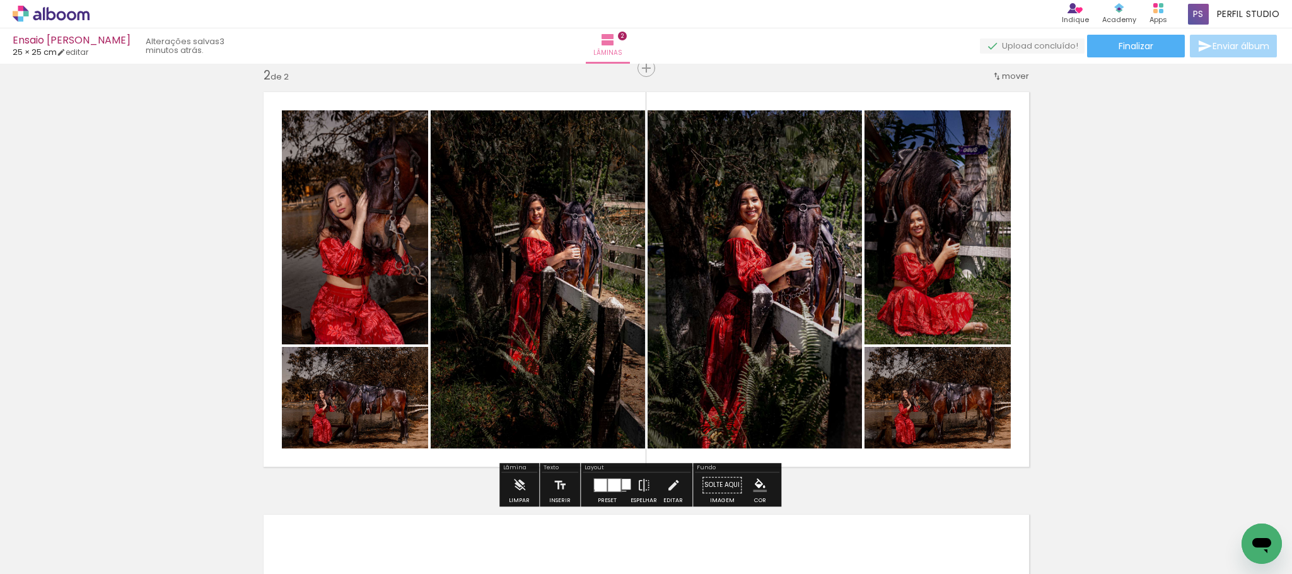
click at [386, 237] on quentale-photo at bounding box center [355, 227] width 146 height 234
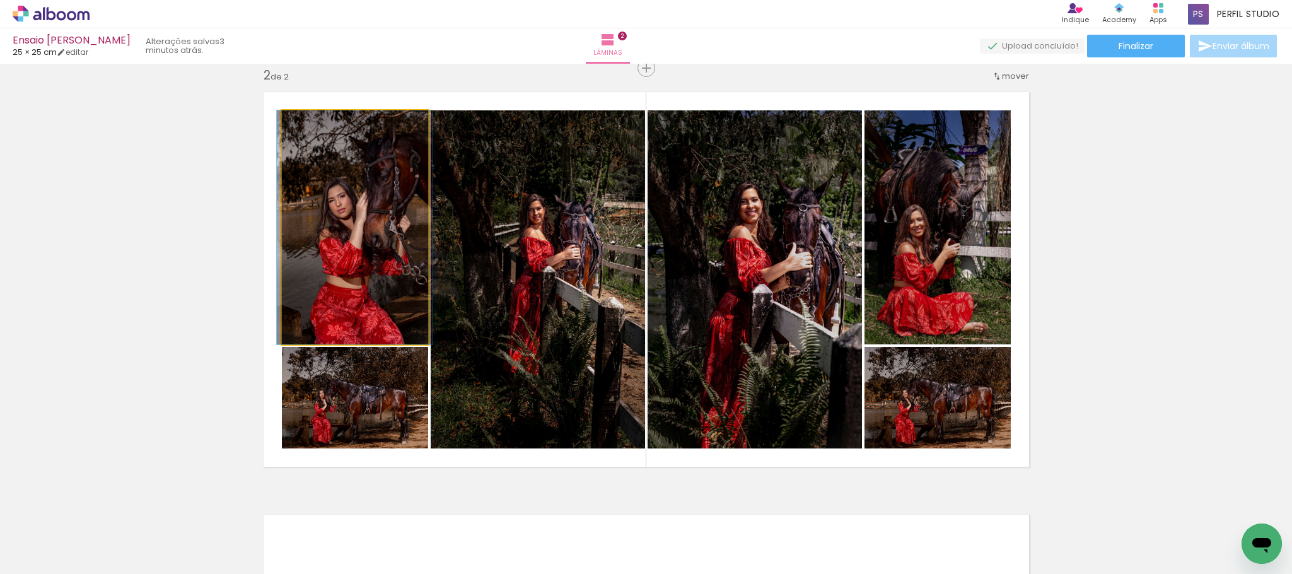
click at [360, 233] on quentale-photo at bounding box center [355, 227] width 146 height 234
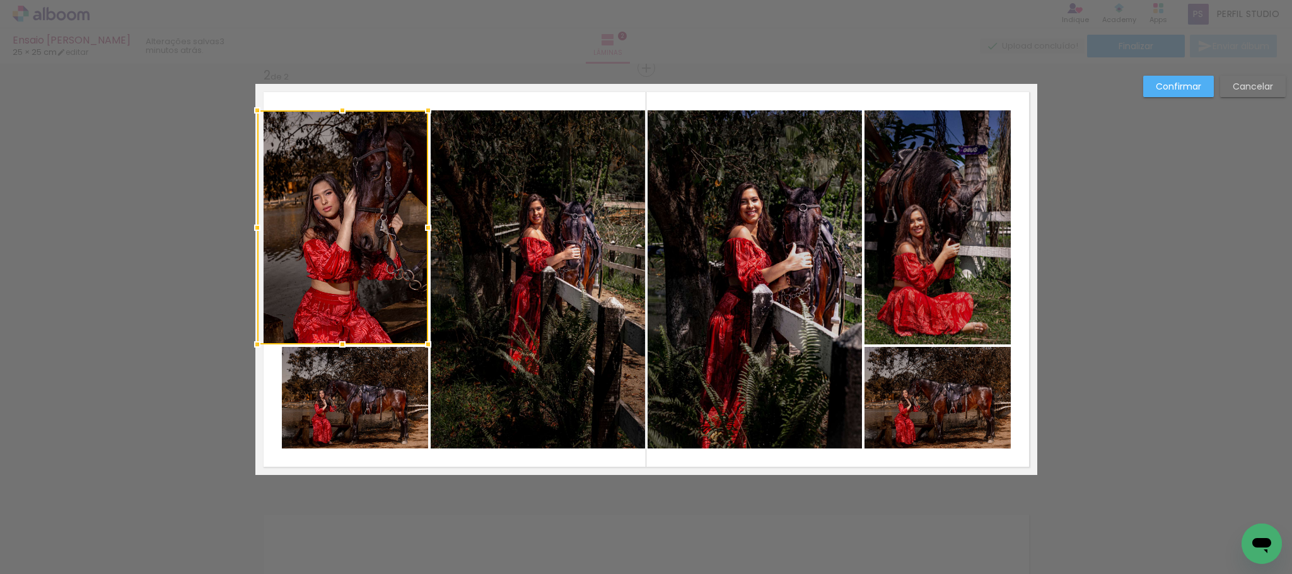
drag, startPoint x: 279, startPoint y: 229, endPoint x: 257, endPoint y: 229, distance: 21.4
click at [257, 229] on div at bounding box center [257, 227] width 25 height 25
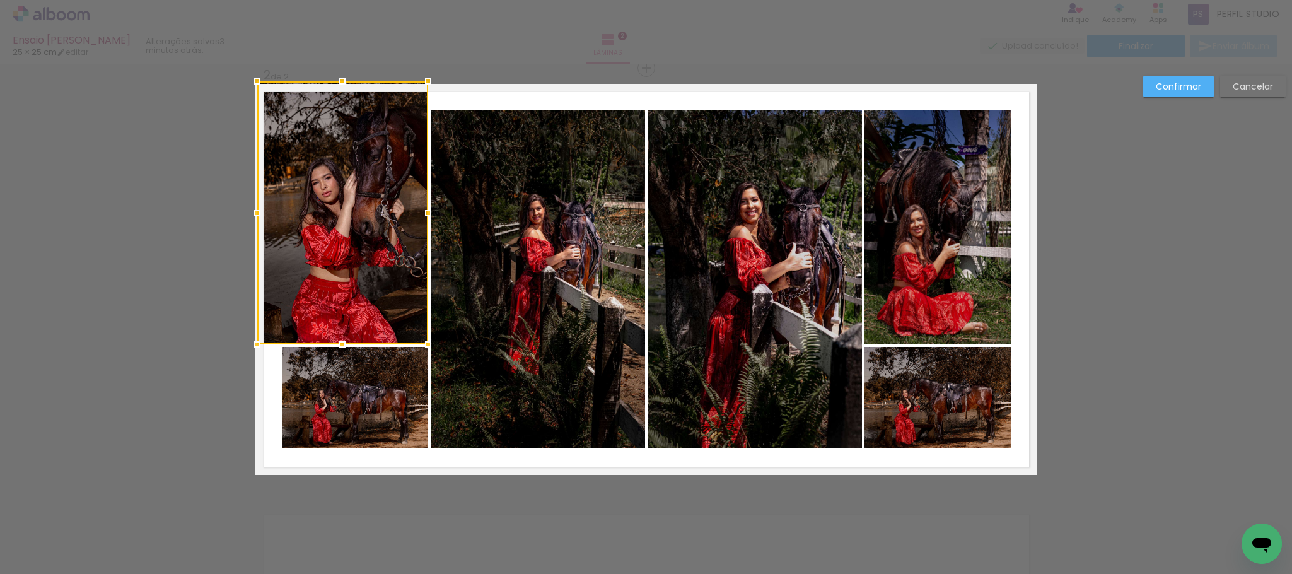
drag, startPoint x: 339, startPoint y: 112, endPoint x: 341, endPoint y: 91, distance: 20.9
click at [341, 91] on div at bounding box center [342, 81] width 25 height 25
click at [322, 398] on quentale-photo at bounding box center [355, 398] width 146 height 102
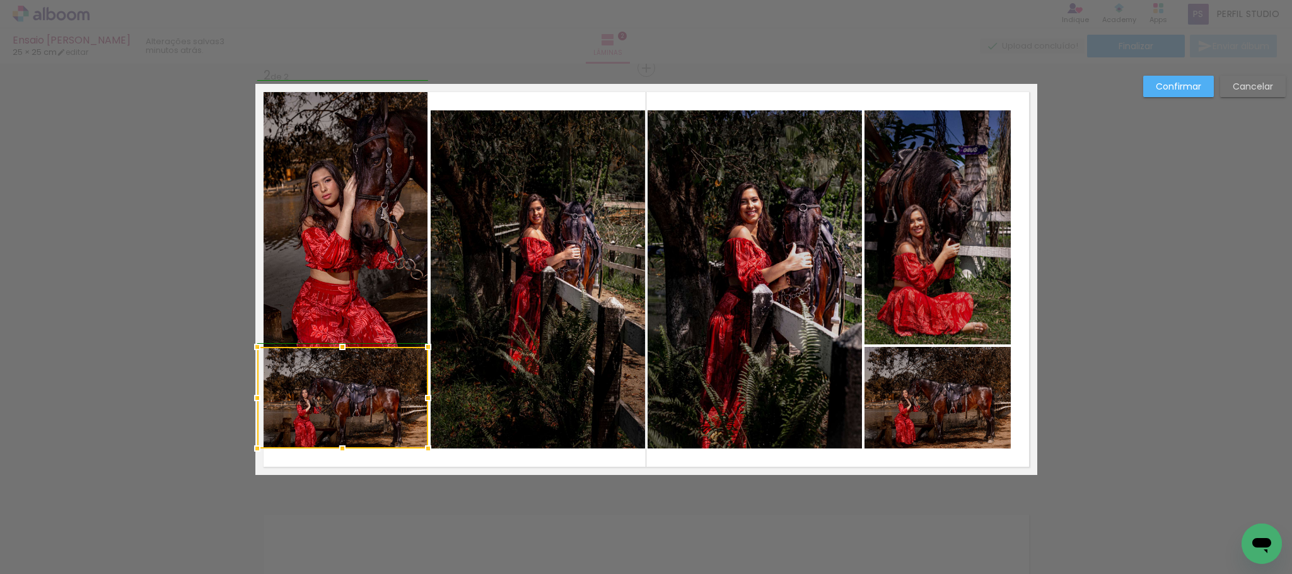
drag, startPoint x: 277, startPoint y: 400, endPoint x: 310, endPoint y: 421, distance: 39.4
click at [260, 397] on div at bounding box center [257, 397] width 25 height 25
click at [255, 394] on div at bounding box center [257, 397] width 25 height 25
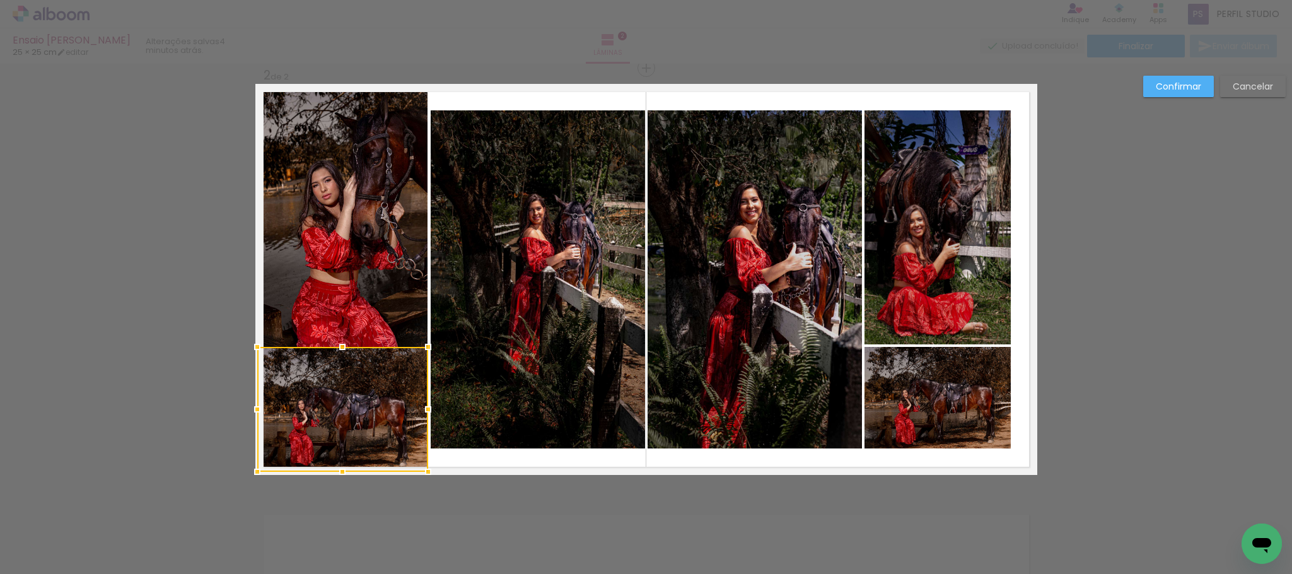
drag, startPoint x: 336, startPoint y: 451, endPoint x: 339, endPoint y: 472, distance: 21.1
click at [339, 472] on div at bounding box center [342, 471] width 25 height 25
click at [522, 242] on quentale-photo at bounding box center [538, 279] width 214 height 338
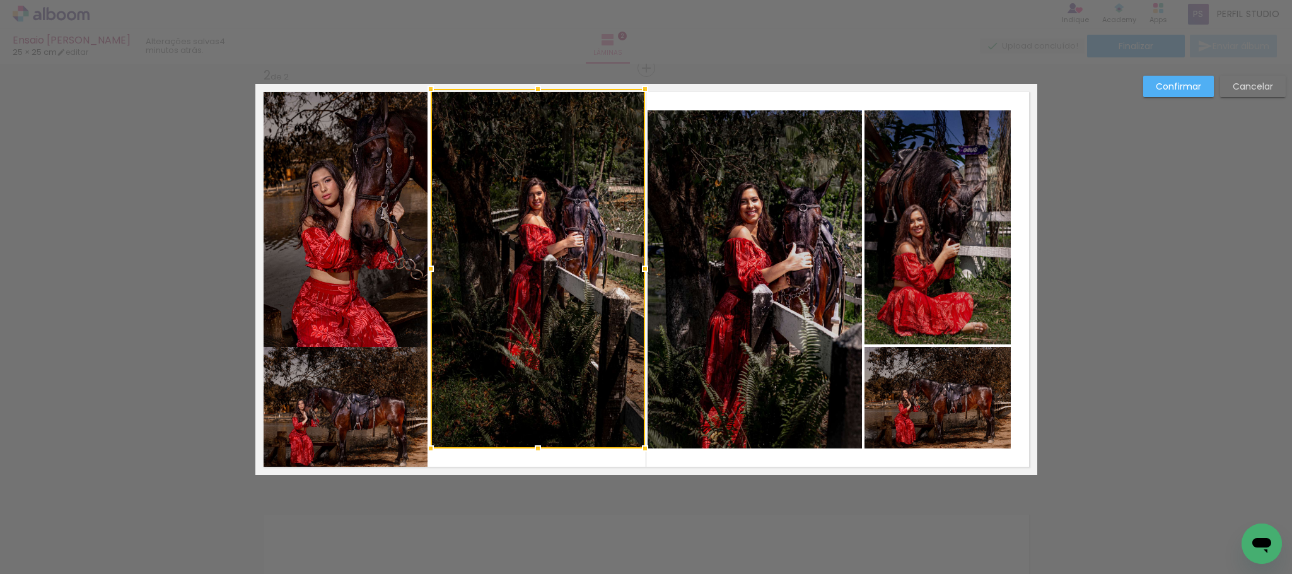
drag, startPoint x: 532, startPoint y: 103, endPoint x: 534, endPoint y: 93, distance: 9.6
click at [534, 93] on div at bounding box center [537, 88] width 25 height 25
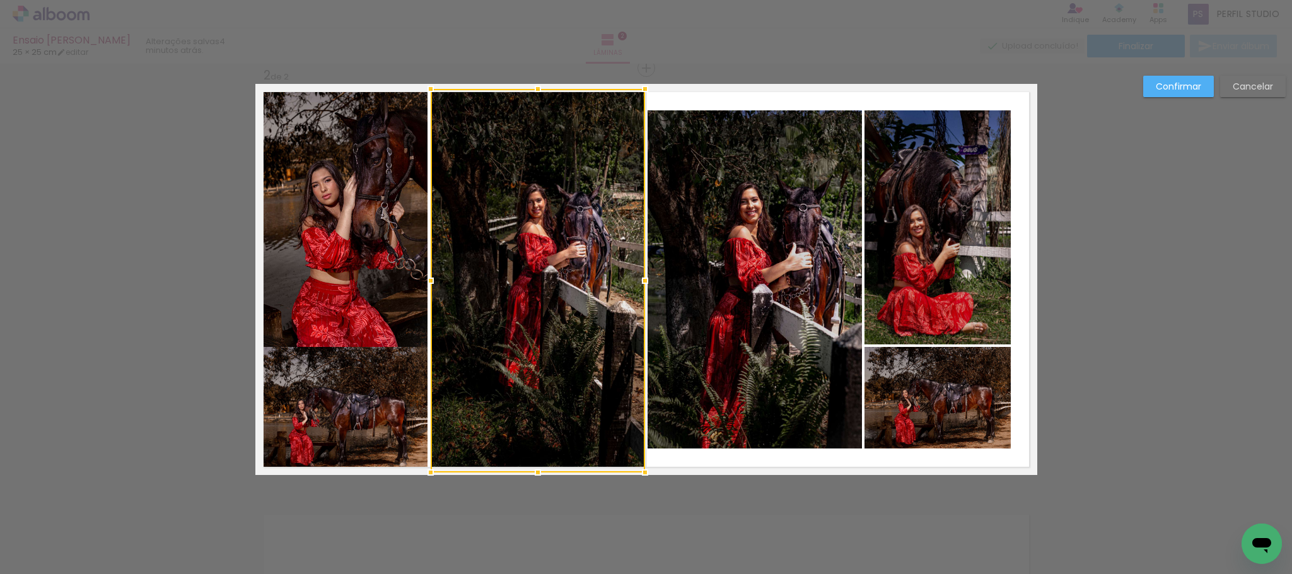
drag, startPoint x: 530, startPoint y: 451, endPoint x: 534, endPoint y: 471, distance: 20.7
click at [534, 471] on div at bounding box center [537, 472] width 25 height 25
click at [738, 309] on quentale-photo at bounding box center [755, 279] width 214 height 338
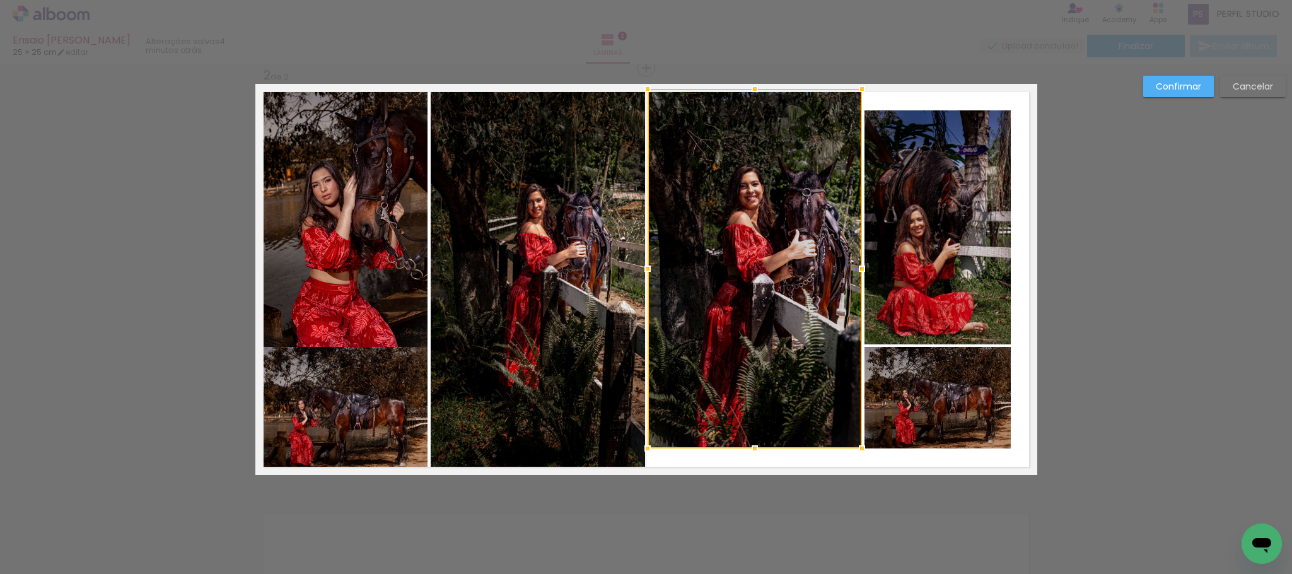
drag, startPoint x: 755, startPoint y: 112, endPoint x: 753, endPoint y: 93, distance: 18.4
click at [753, 93] on div at bounding box center [754, 88] width 25 height 25
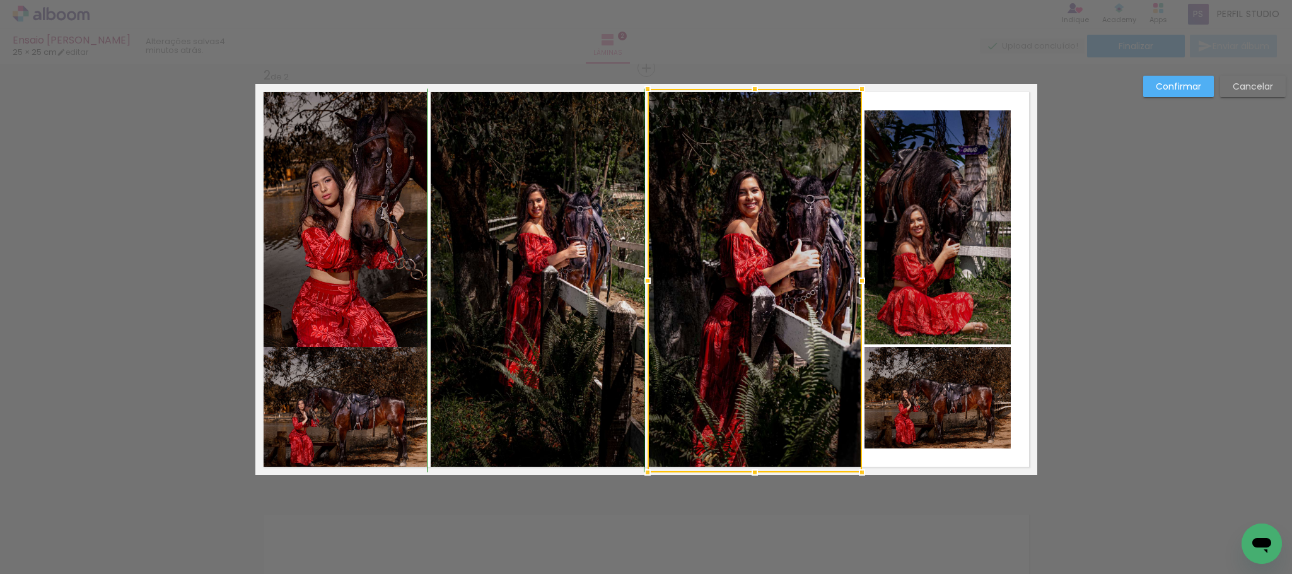
drag, startPoint x: 746, startPoint y: 445, endPoint x: 746, endPoint y: 466, distance: 20.2
click at [746, 466] on div at bounding box center [754, 472] width 25 height 25
drag, startPoint x: 905, startPoint y: 247, endPoint x: 917, endPoint y: 218, distance: 31.4
click at [905, 246] on quentale-photo at bounding box center [938, 227] width 146 height 234
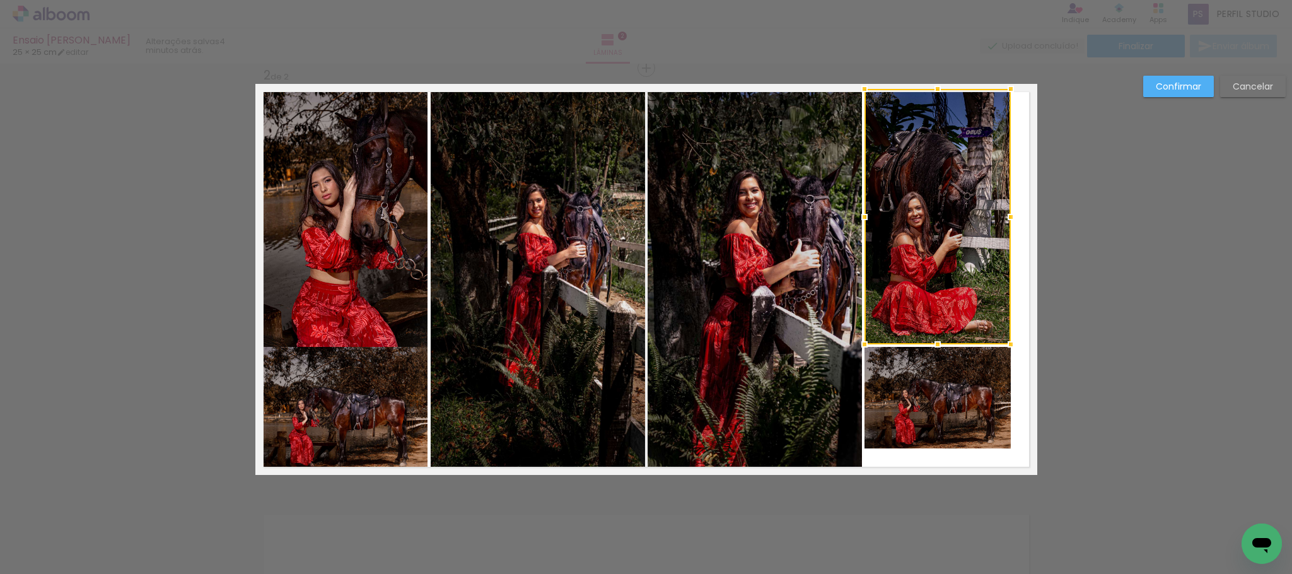
drag, startPoint x: 927, startPoint y: 108, endPoint x: 987, endPoint y: 172, distance: 87.0
click at [930, 93] on div at bounding box center [937, 88] width 25 height 25
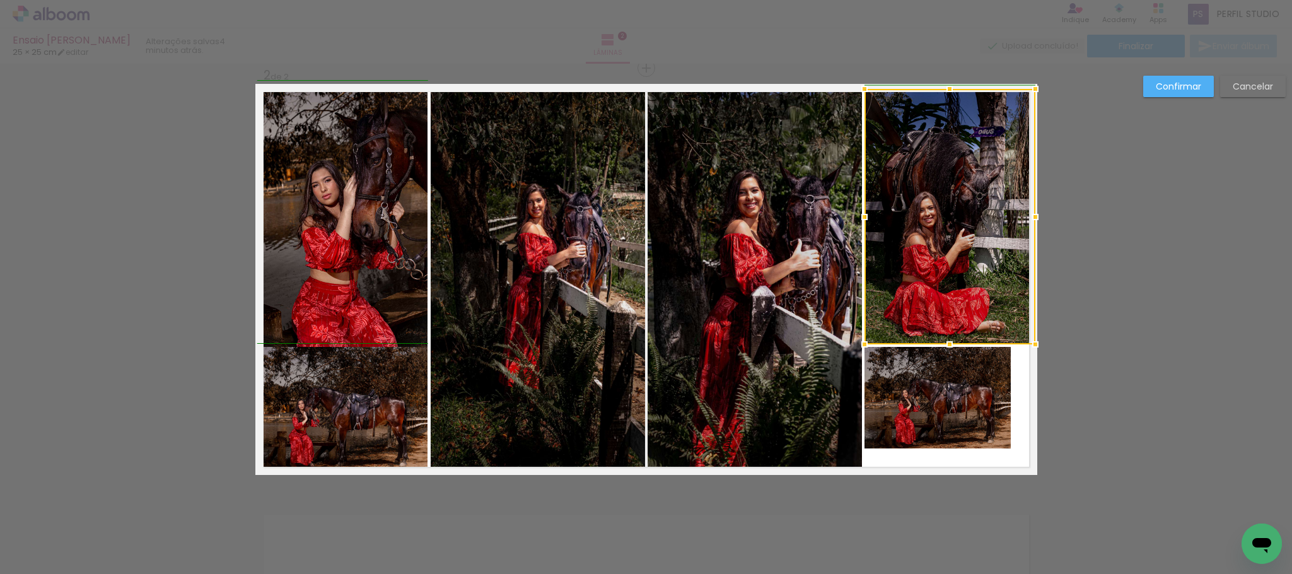
drag, startPoint x: 1012, startPoint y: 216, endPoint x: 1000, endPoint y: 360, distance: 143.7
click at [1026, 218] on div at bounding box center [1035, 216] width 25 height 25
click at [979, 413] on quentale-photo at bounding box center [938, 398] width 146 height 102
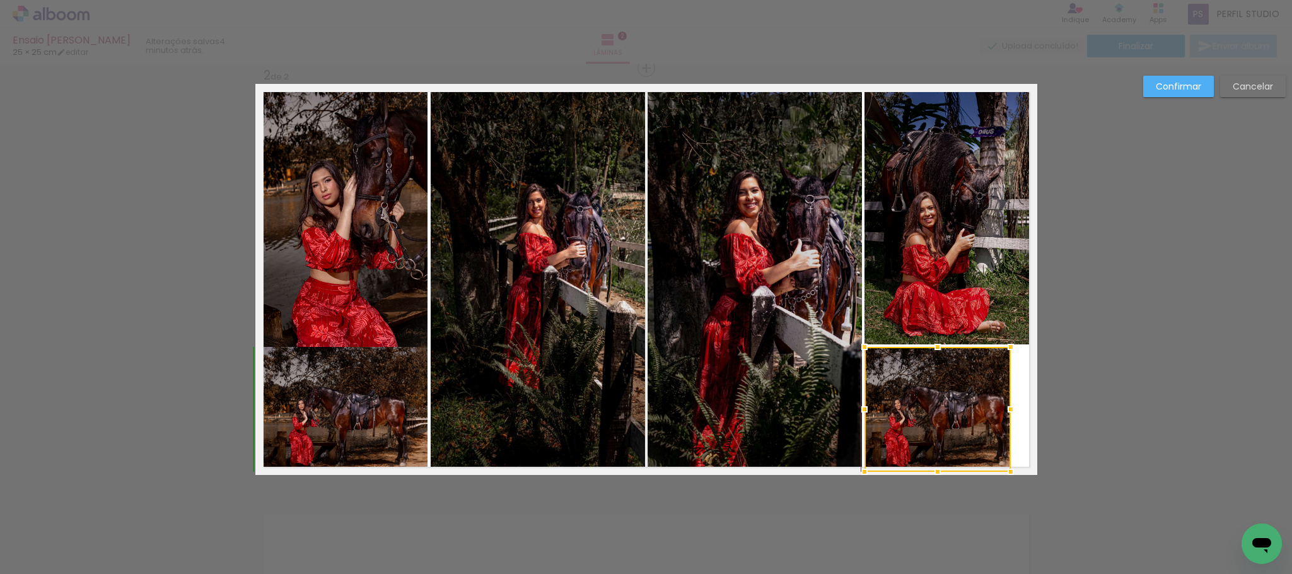
drag, startPoint x: 935, startPoint y: 448, endPoint x: 942, endPoint y: 469, distance: 21.9
click at [942, 469] on div at bounding box center [937, 471] width 25 height 25
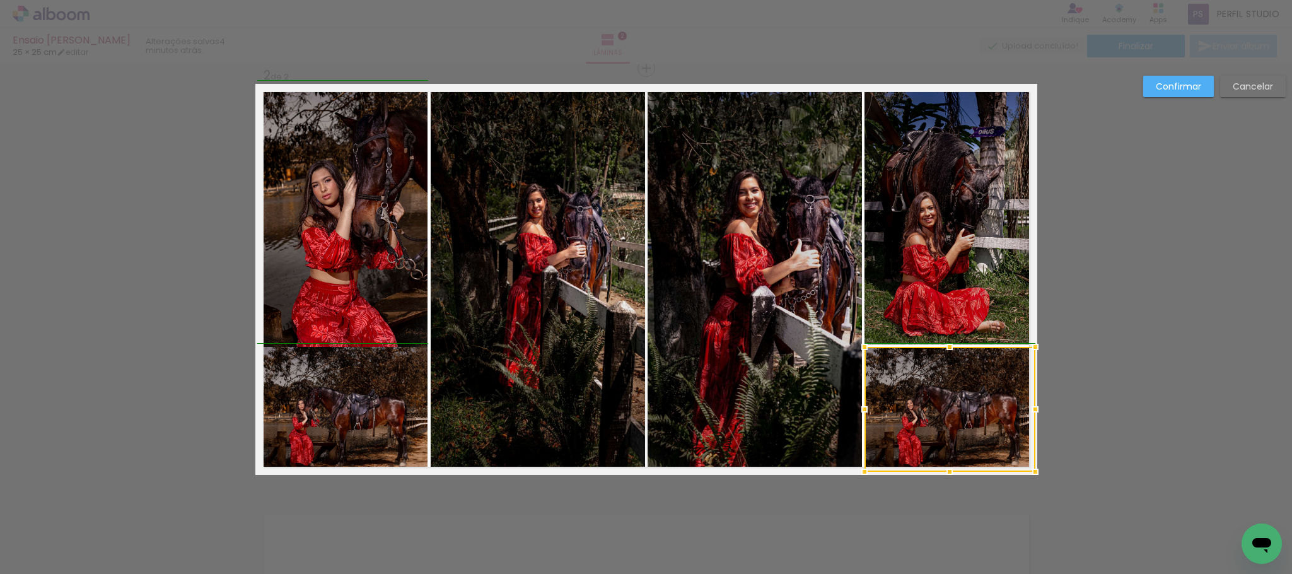
drag, startPoint x: 1004, startPoint y: 413, endPoint x: 1022, endPoint y: 413, distance: 18.3
click at [1023, 413] on div at bounding box center [1035, 409] width 25 height 25
click at [0, 0] on slot "Confirmar" at bounding box center [0, 0] width 0 height 0
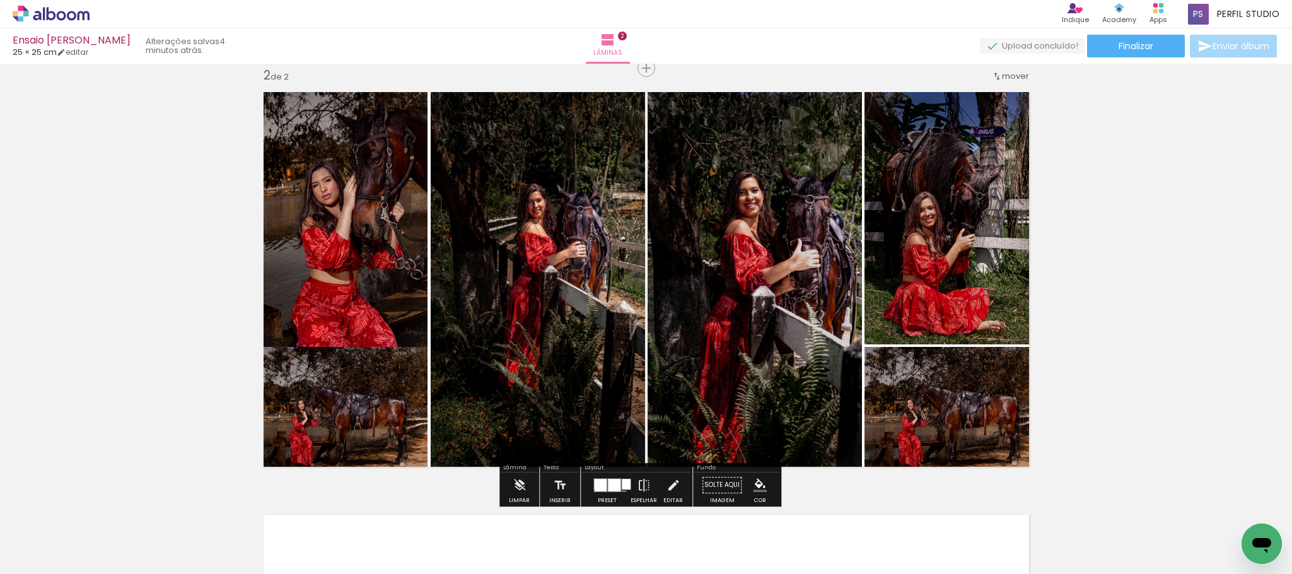
click at [377, 329] on quentale-photo at bounding box center [342, 215] width 171 height 263
click at [888, 378] on quentale-photo at bounding box center [950, 409] width 171 height 125
click at [945, 390] on quentale-photo at bounding box center [950, 409] width 171 height 125
click at [0, 0] on slot "P&B" at bounding box center [0, 0] width 0 height 0
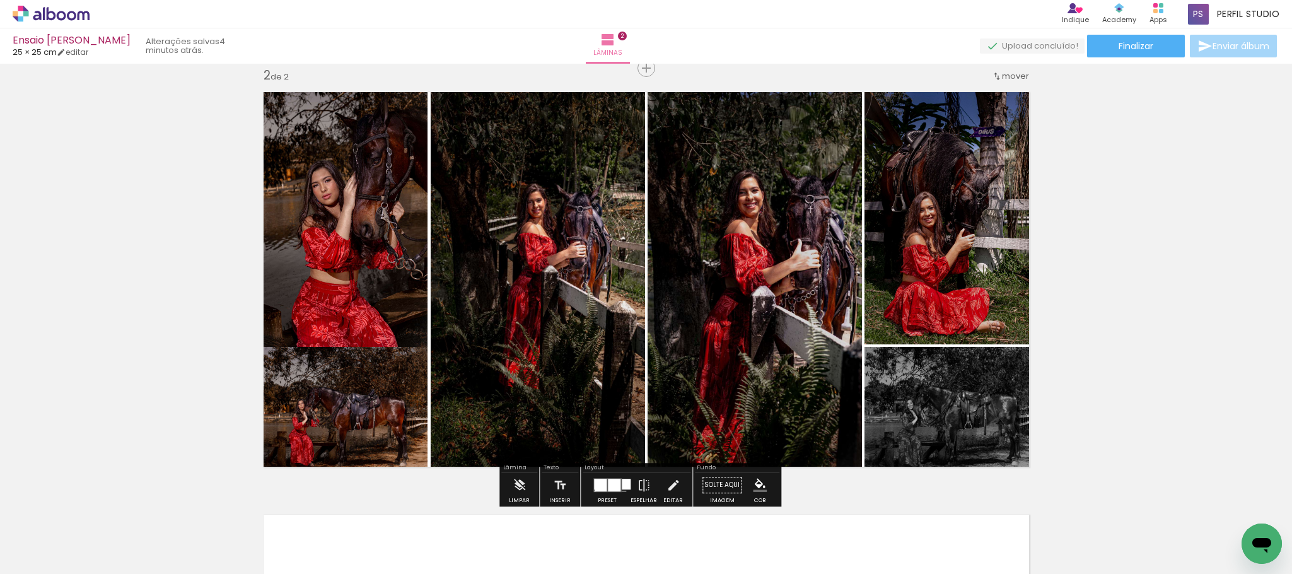
click at [0, 0] on slot "P&B" at bounding box center [0, 0] width 0 height 0
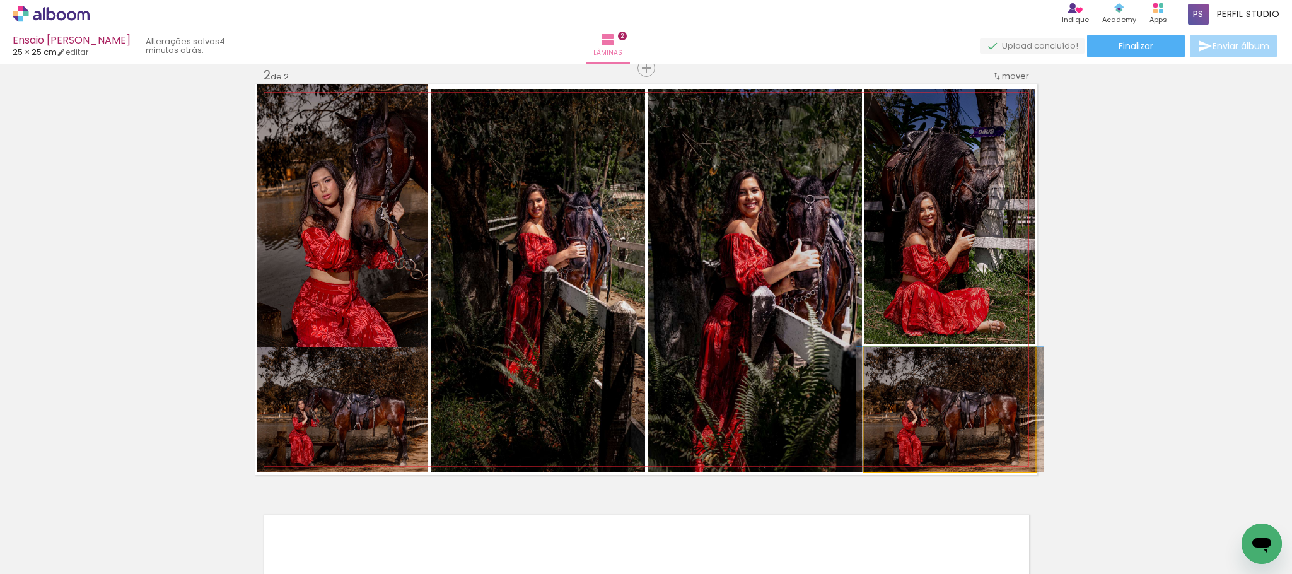
click at [928, 390] on quentale-photo at bounding box center [950, 409] width 171 height 125
click at [882, 394] on quentale-photo at bounding box center [950, 409] width 171 height 125
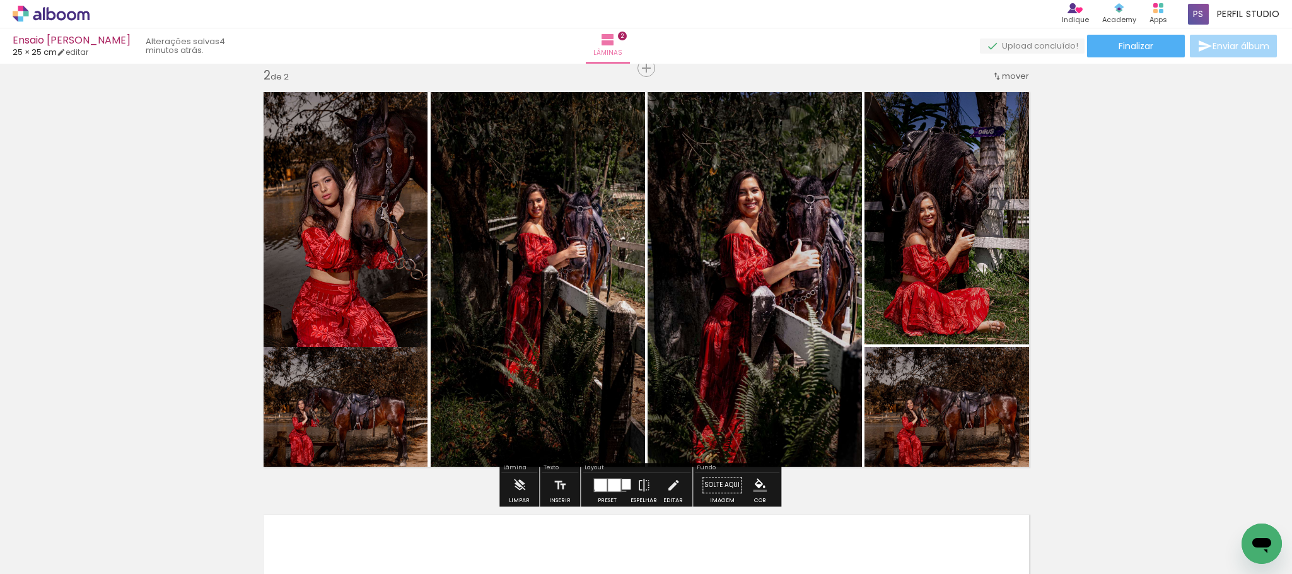
click at [360, 398] on quentale-photo at bounding box center [342, 409] width 171 height 125
click at [339, 401] on quentale-photo at bounding box center [342, 409] width 171 height 125
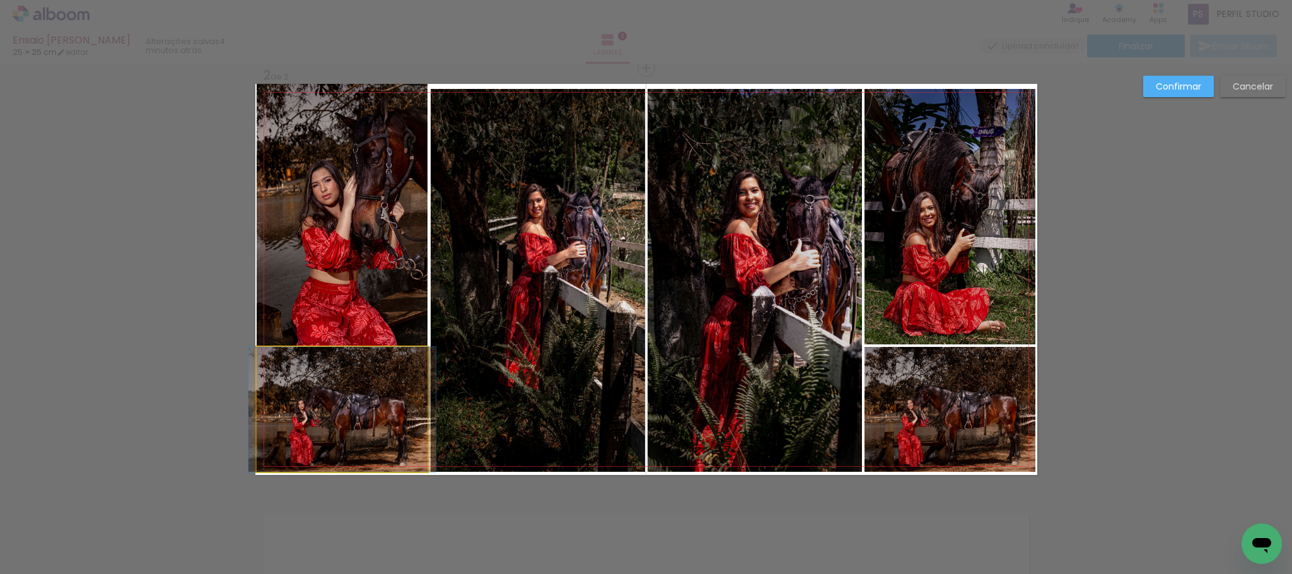
click at [339, 356] on quentale-photo at bounding box center [342, 409] width 171 height 125
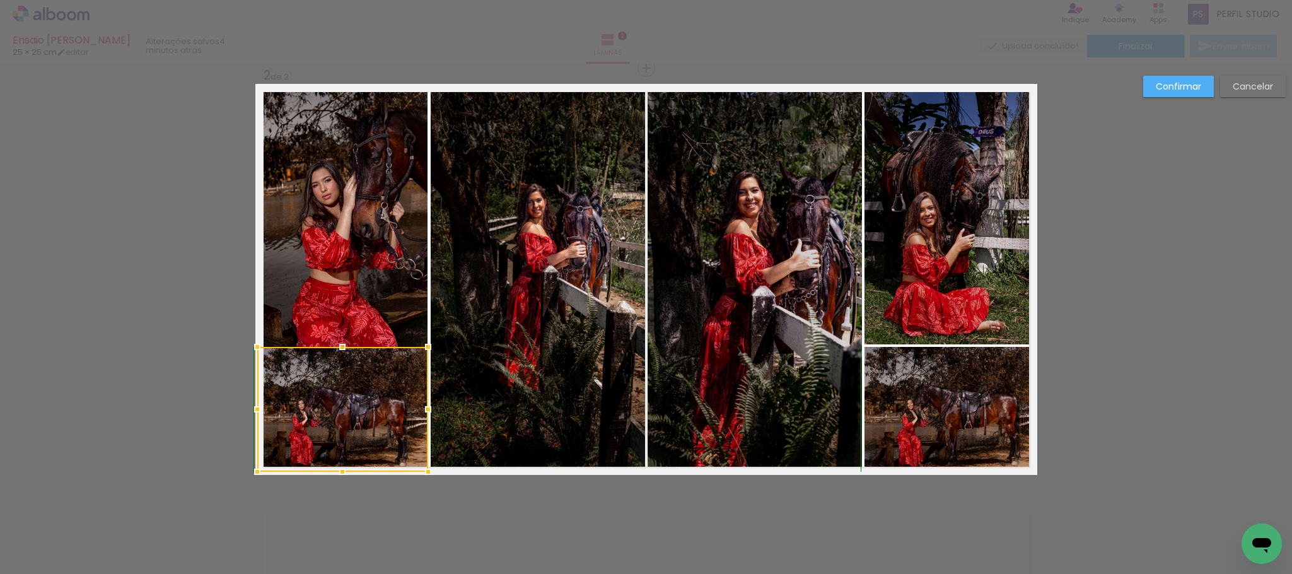
click at [339, 356] on div at bounding box center [342, 346] width 25 height 25
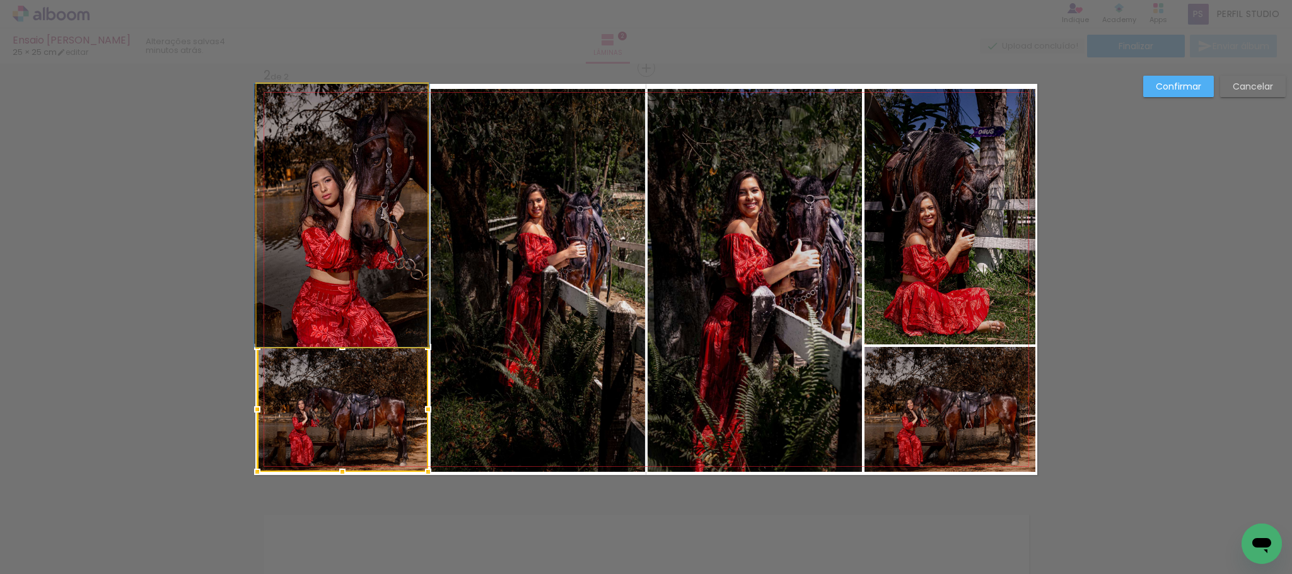
click at [349, 309] on quentale-photo at bounding box center [342, 215] width 171 height 263
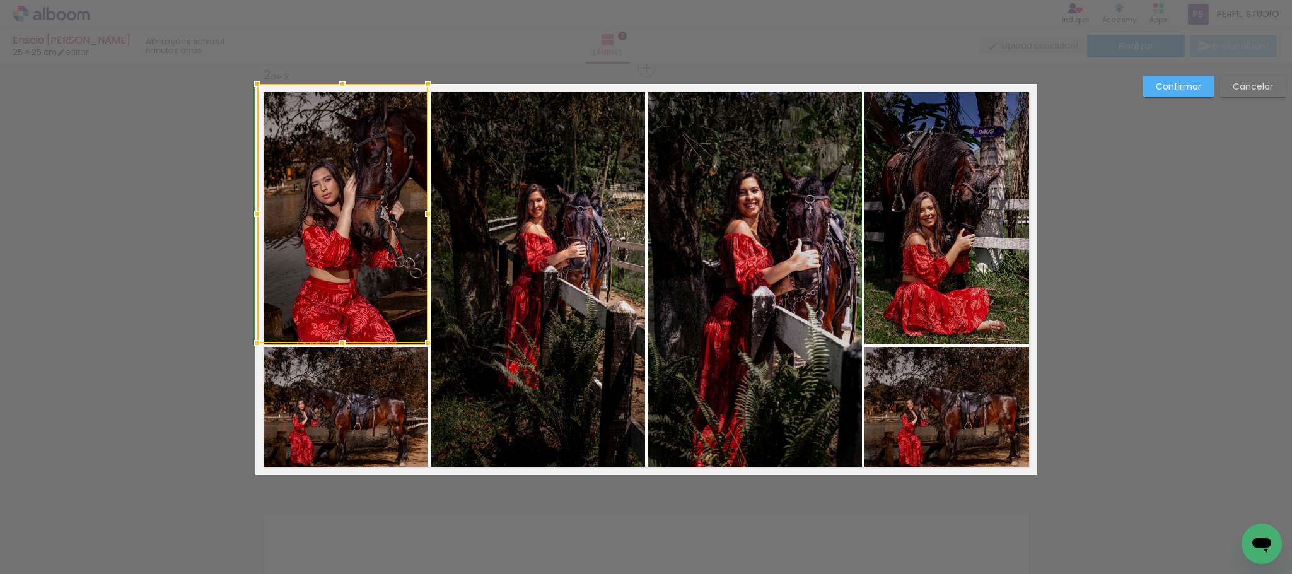
click at [337, 341] on div at bounding box center [342, 343] width 25 height 25
click at [0, 0] on slot "Confirmar" at bounding box center [0, 0] width 0 height 0
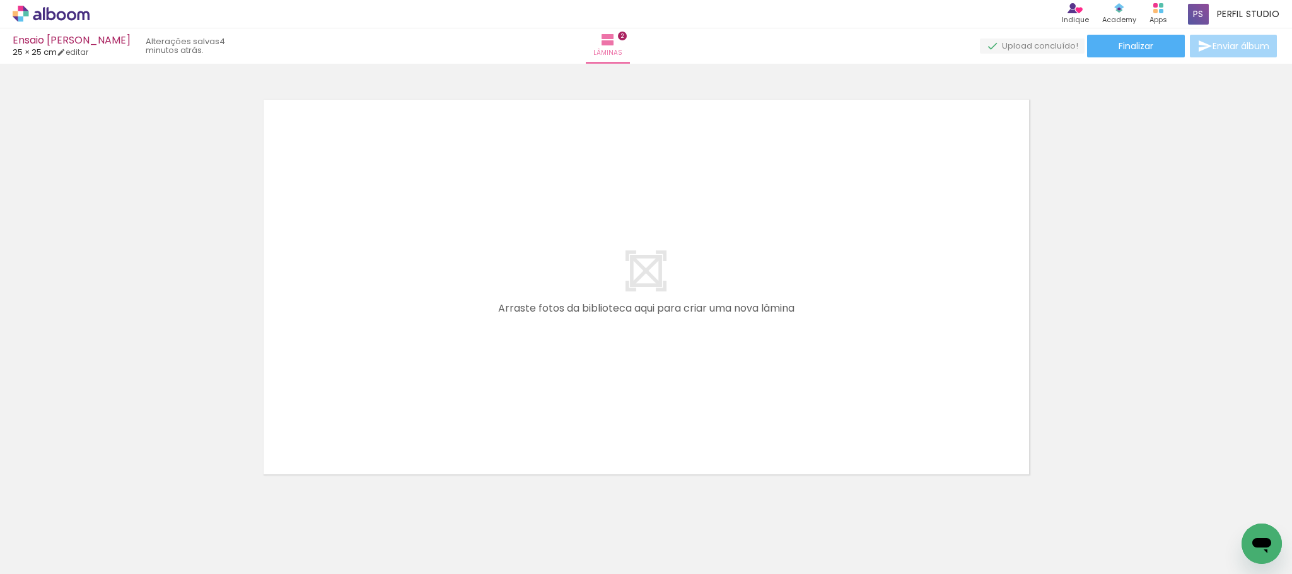
scroll to position [884, 0]
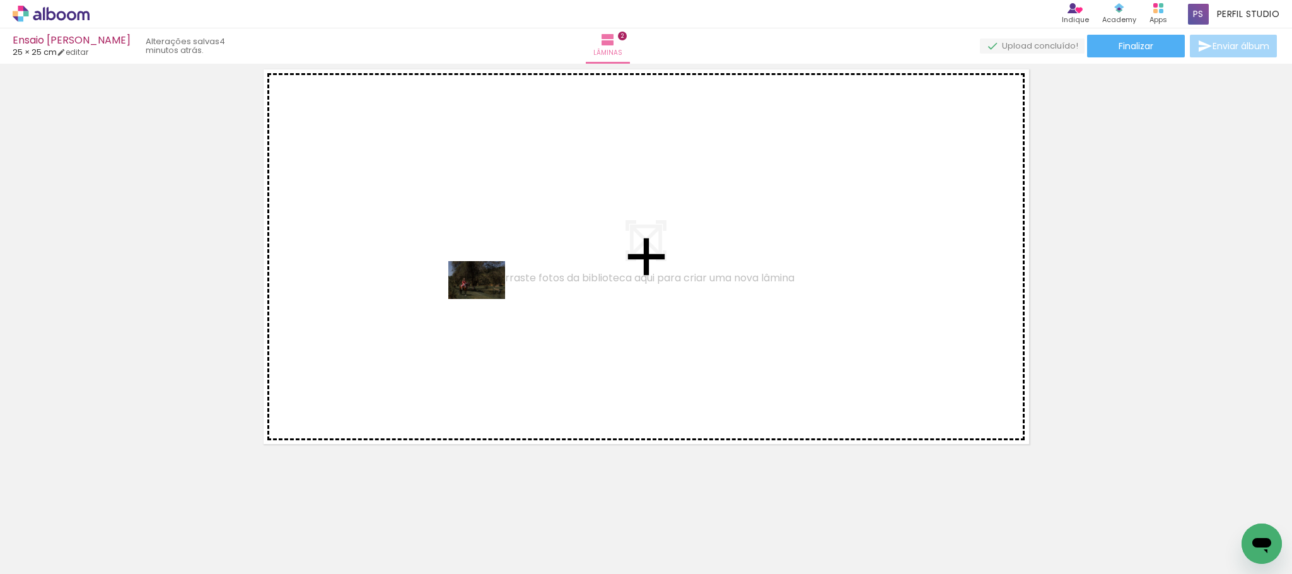
drag, startPoint x: 350, startPoint y: 422, endPoint x: 486, endPoint y: 299, distance: 183.6
click at [486, 299] on quentale-workspace at bounding box center [646, 287] width 1292 height 574
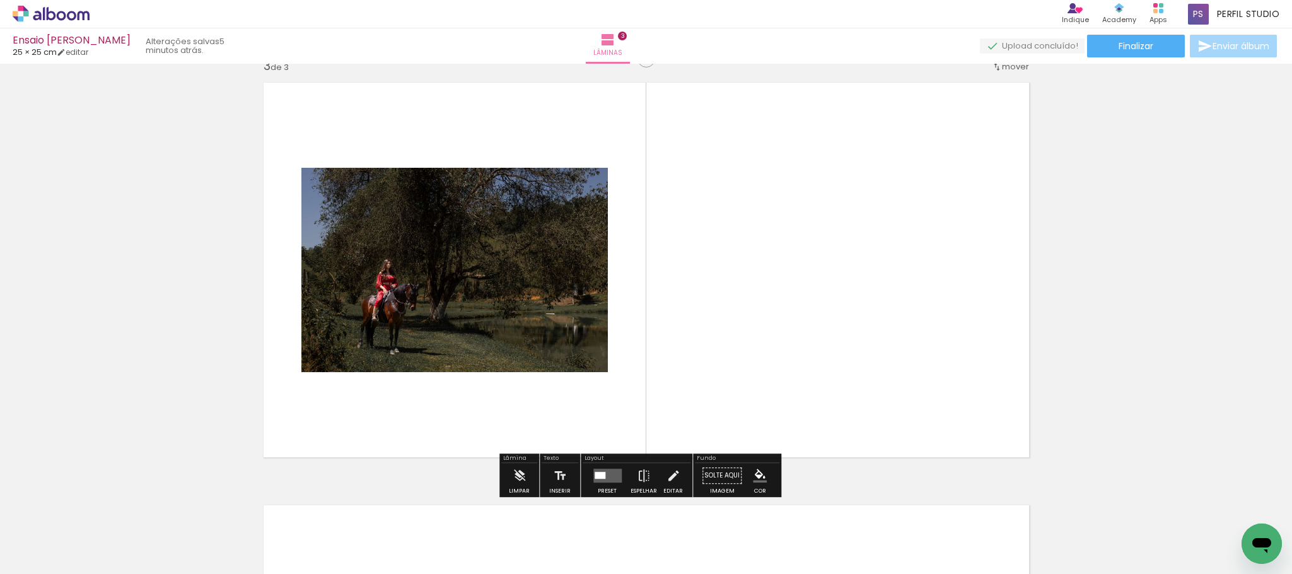
scroll to position [861, 0]
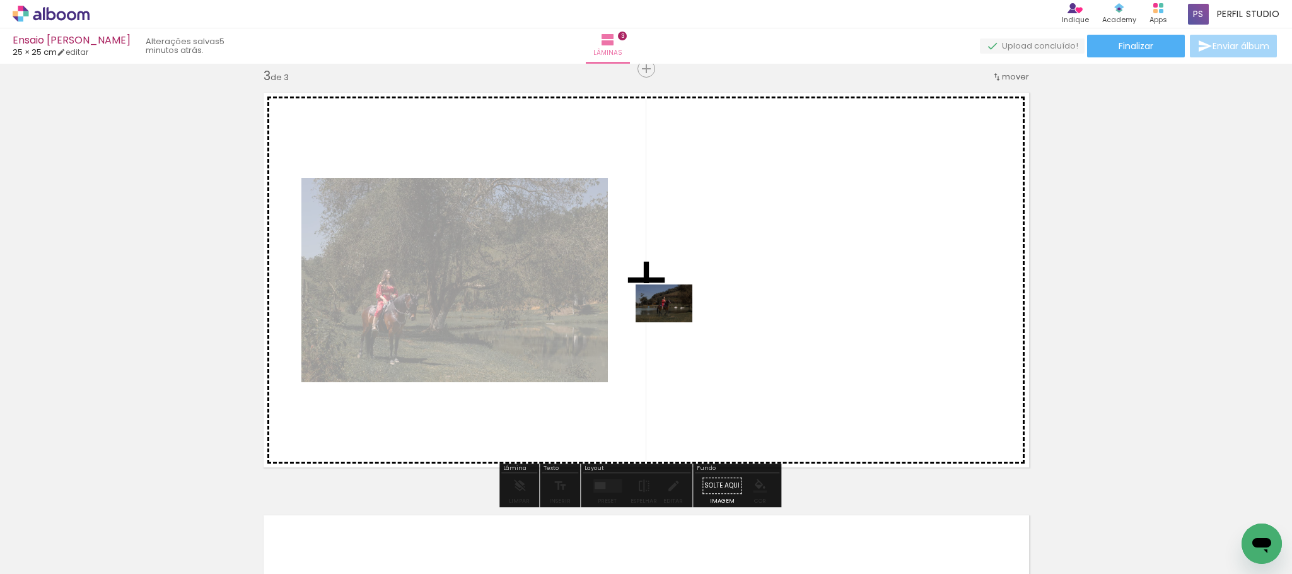
drag, startPoint x: 415, startPoint y: 470, endPoint x: 674, endPoint y: 322, distance: 297.8
click at [674, 322] on quentale-workspace at bounding box center [646, 287] width 1292 height 574
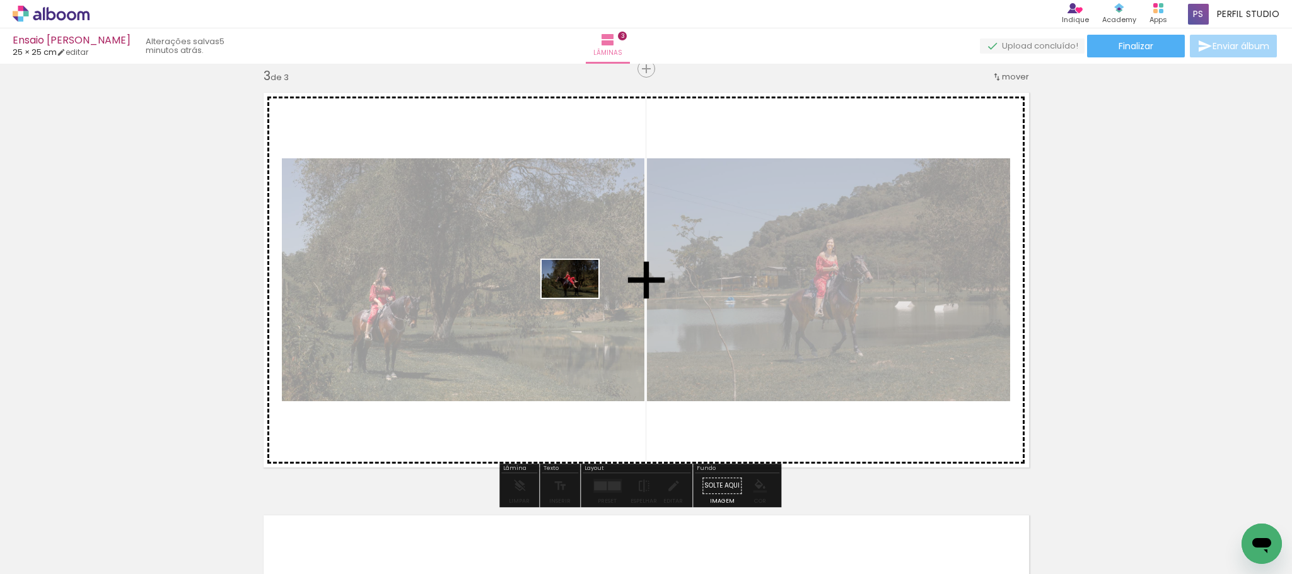
drag, startPoint x: 507, startPoint y: 490, endPoint x: 580, endPoint y: 298, distance: 205.6
click at [580, 298] on quentale-workspace at bounding box center [646, 287] width 1292 height 574
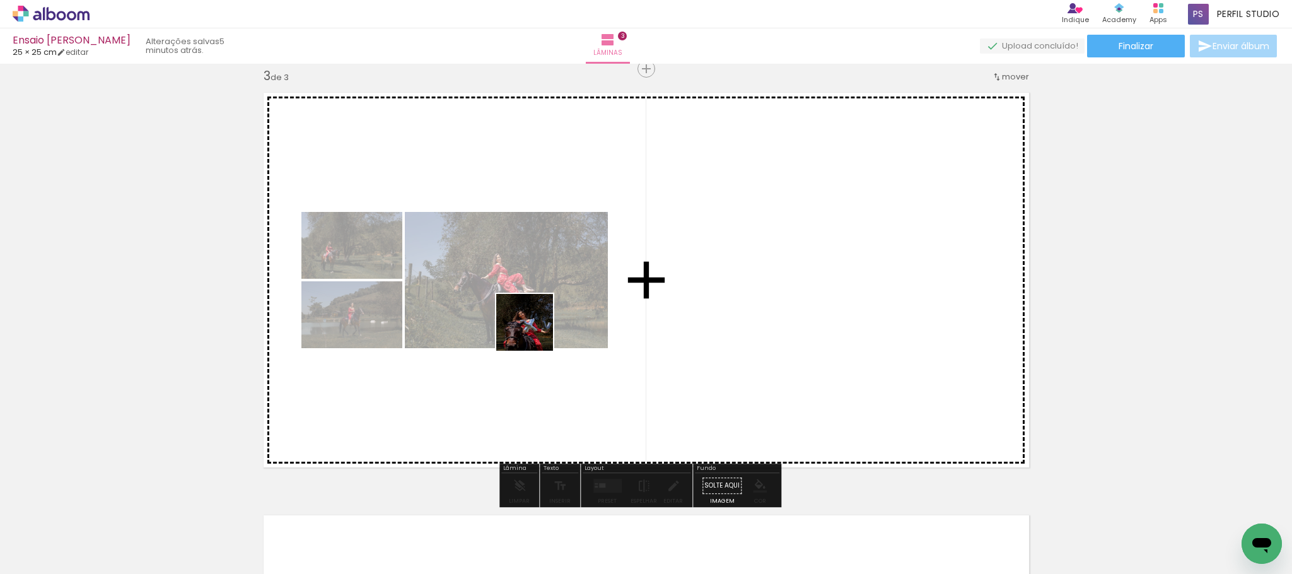
drag, startPoint x: 527, startPoint y: 343, endPoint x: 536, endPoint y: 332, distance: 13.9
click at [536, 332] on quentale-workspace at bounding box center [646, 287] width 1292 height 574
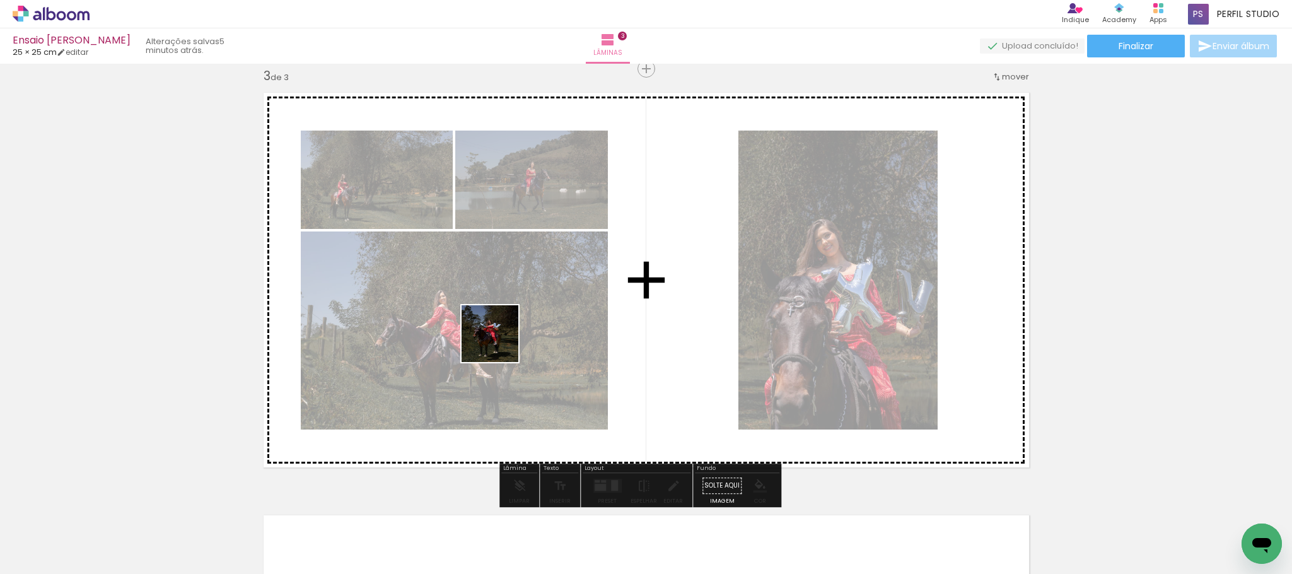
drag, startPoint x: 325, startPoint y: 536, endPoint x: 506, endPoint y: 336, distance: 269.8
click at [506, 336] on quentale-workspace at bounding box center [646, 287] width 1292 height 574
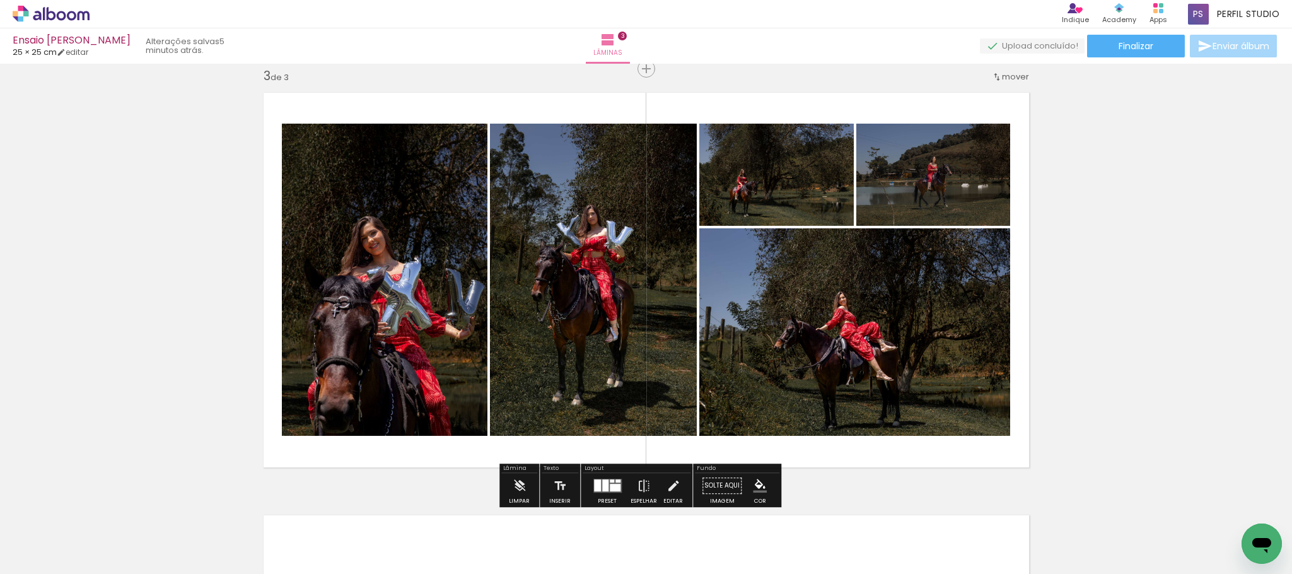
click at [610, 484] on div at bounding box center [615, 488] width 11 height 8
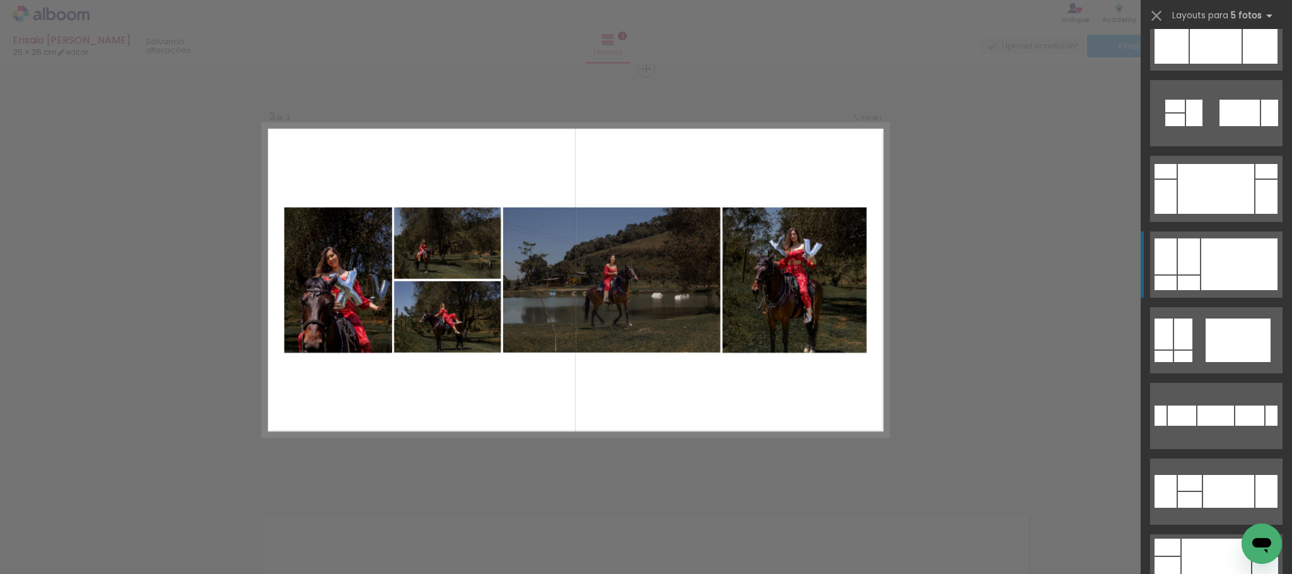
scroll to position [3690, 0]
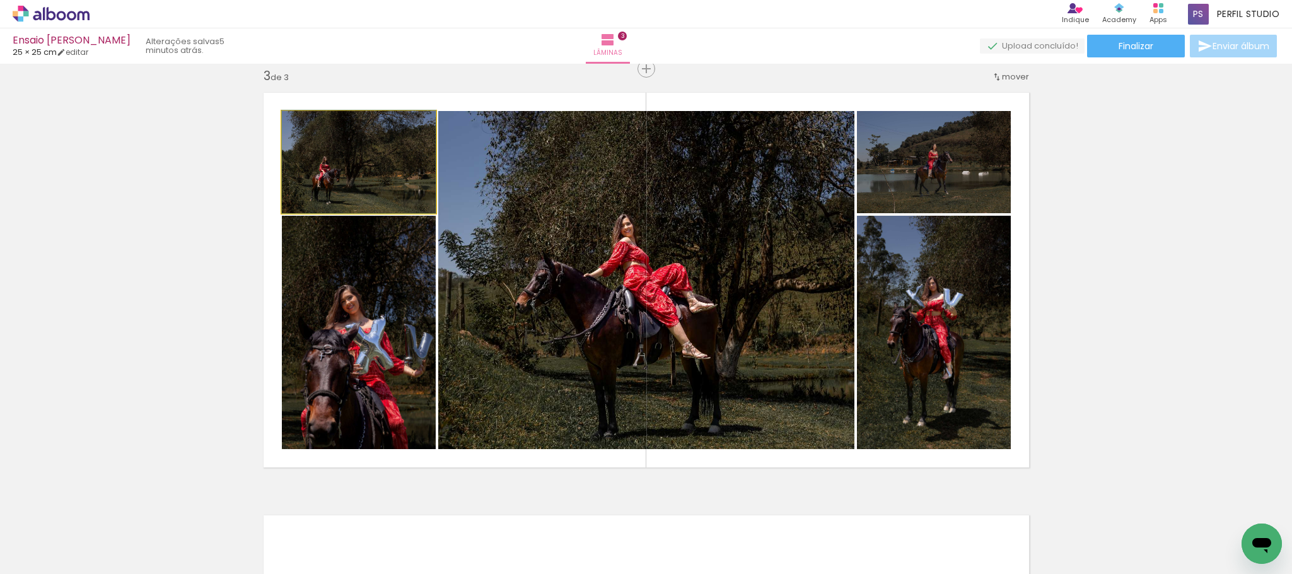
click at [369, 158] on quentale-photo at bounding box center [359, 162] width 154 height 102
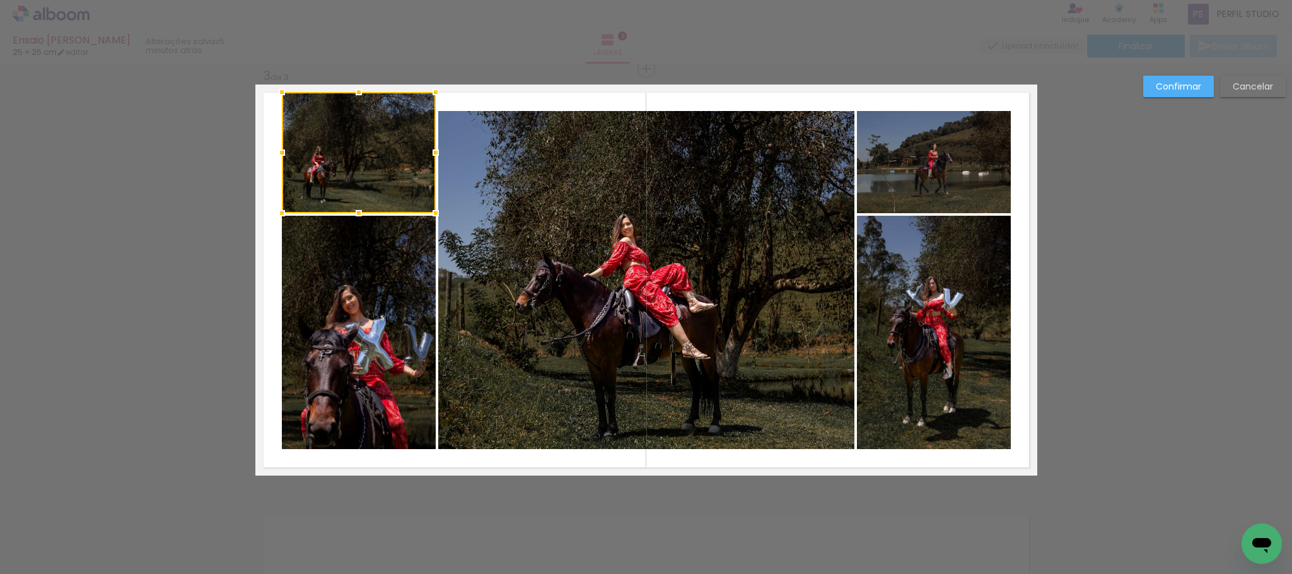
drag, startPoint x: 350, startPoint y: 108, endPoint x: 352, endPoint y: 88, distance: 20.9
click at [352, 88] on div at bounding box center [358, 91] width 25 height 25
click at [291, 144] on quentale-photo at bounding box center [359, 152] width 154 height 121
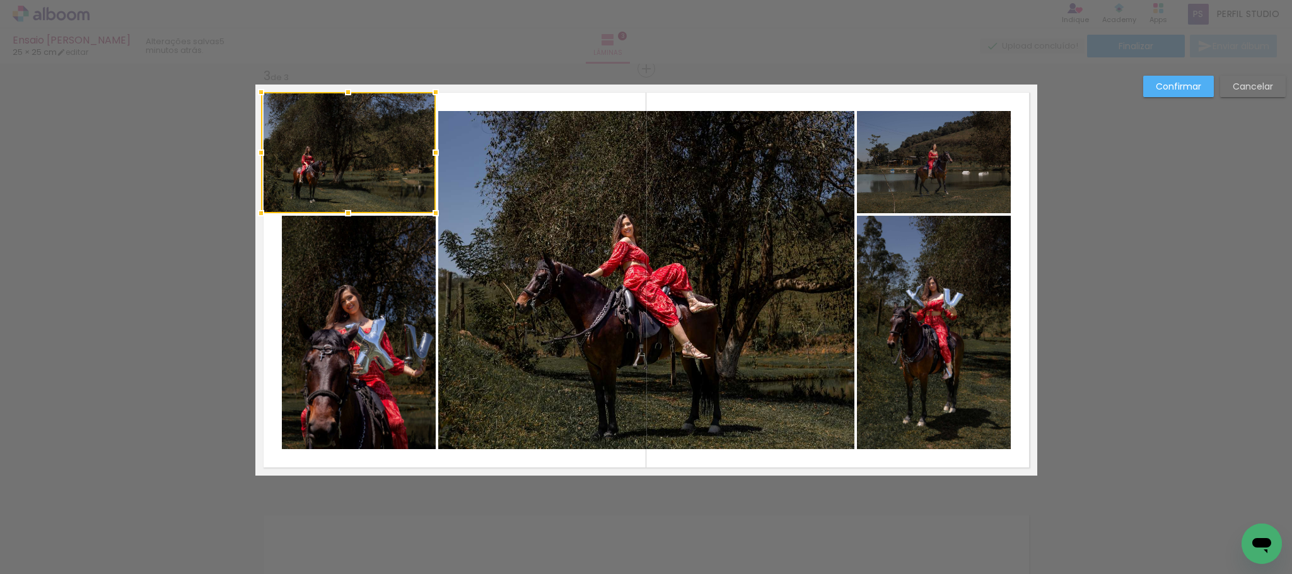
drag, startPoint x: 281, startPoint y: 150, endPoint x: 260, endPoint y: 151, distance: 20.9
click at [260, 151] on div at bounding box center [261, 152] width 25 height 25
click at [310, 260] on quentale-photo at bounding box center [359, 332] width 154 height 233
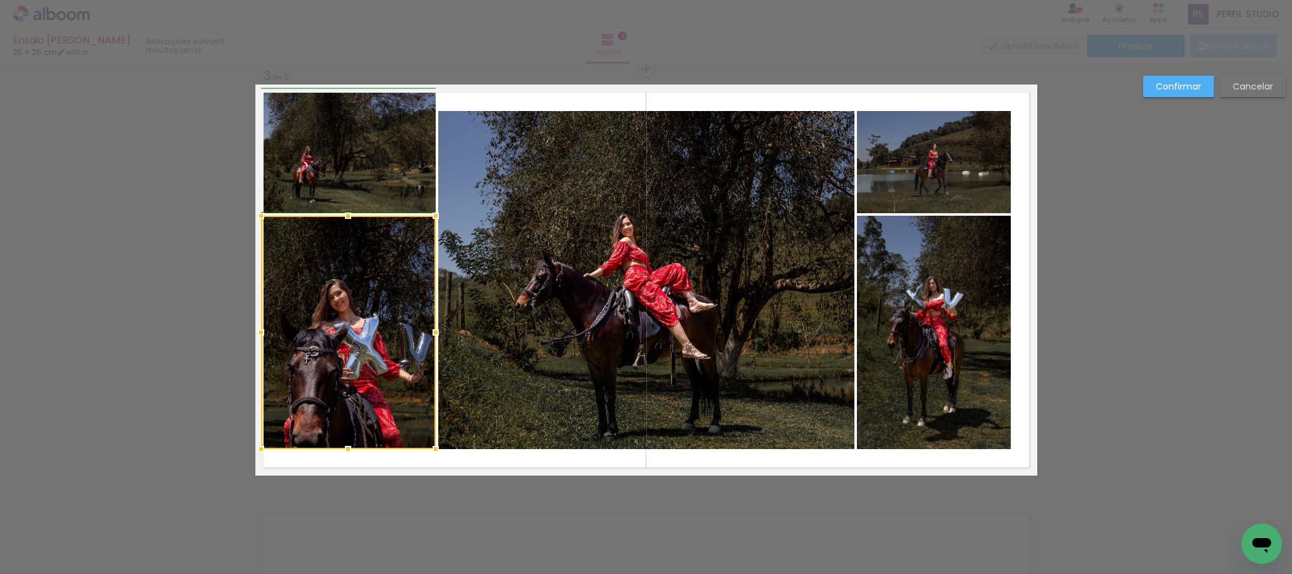
drag, startPoint x: 278, startPoint y: 332, endPoint x: 260, endPoint y: 336, distance: 18.7
click at [260, 336] on div at bounding box center [261, 332] width 25 height 25
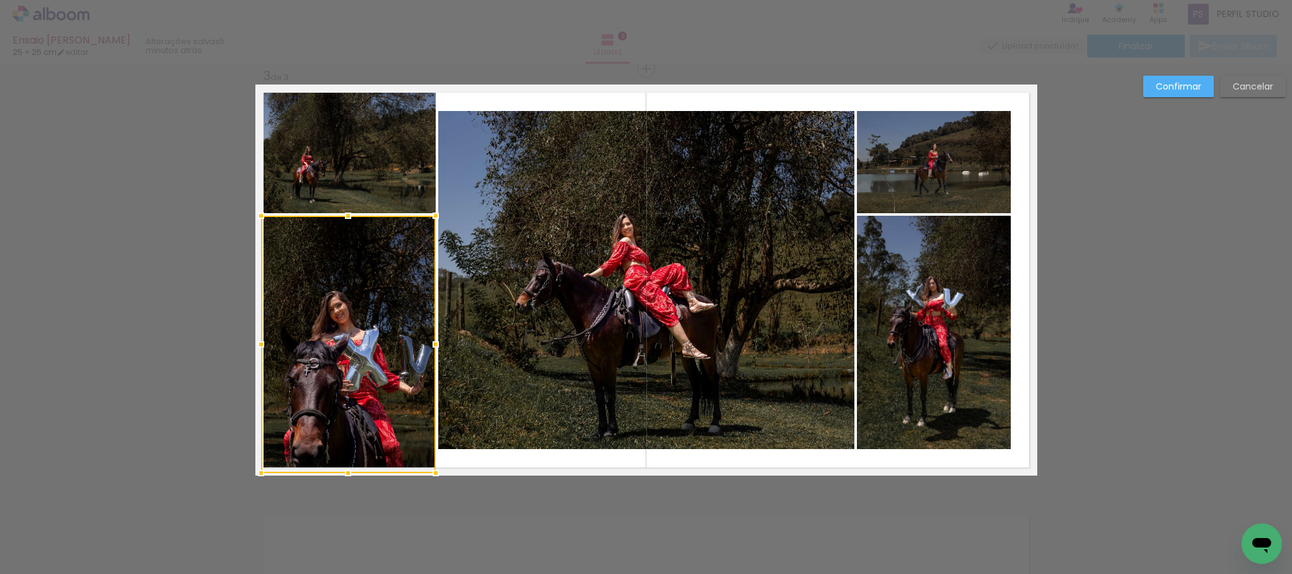
drag, startPoint x: 339, startPoint y: 451, endPoint x: 345, endPoint y: 469, distance: 19.3
click at [345, 469] on div at bounding box center [348, 472] width 25 height 25
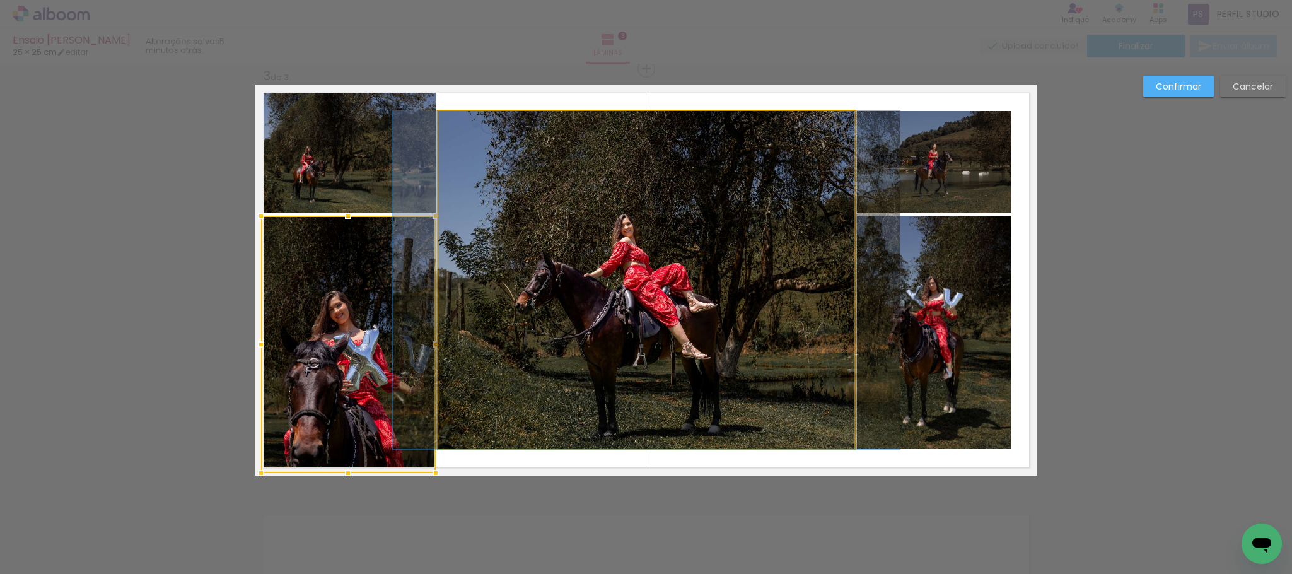
click at [682, 360] on quentale-photo at bounding box center [646, 280] width 416 height 338
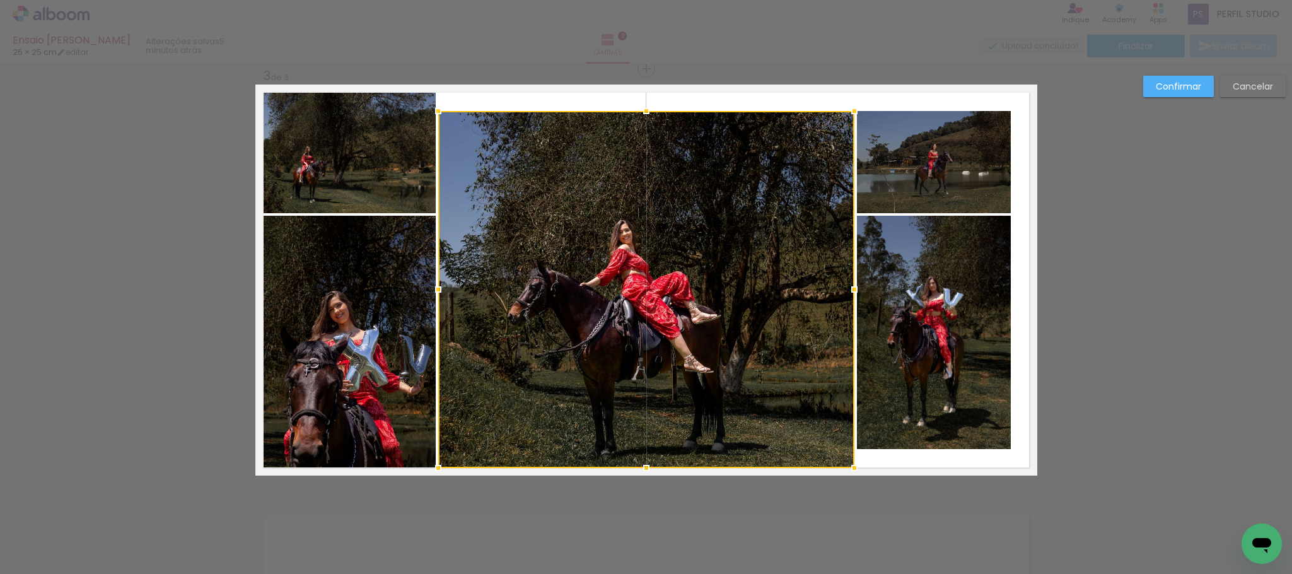
drag, startPoint x: 640, startPoint y: 450, endPoint x: 645, endPoint y: 477, distance: 27.0
click at [645, 477] on div at bounding box center [646, 467] width 25 height 25
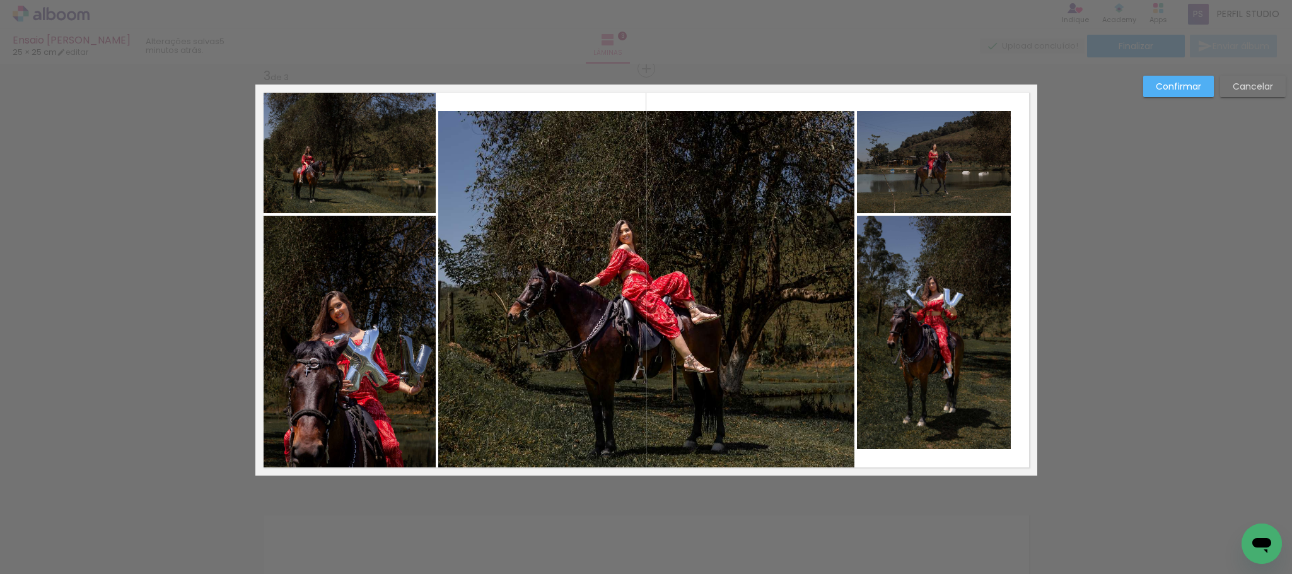
click at [647, 124] on quentale-photo at bounding box center [646, 289] width 416 height 357
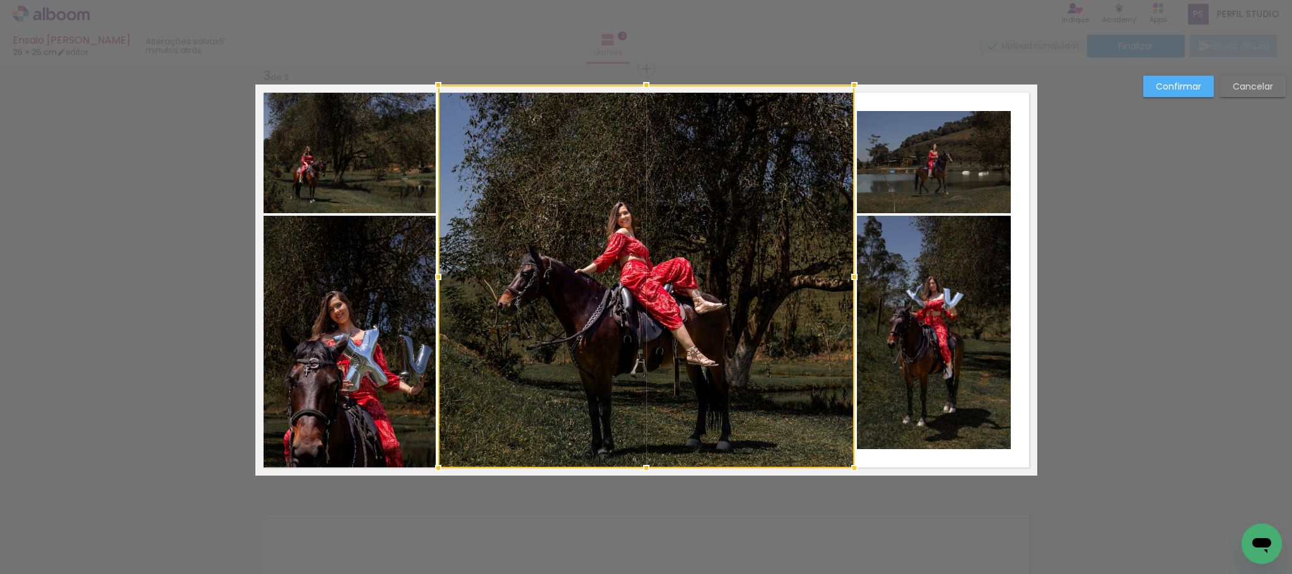
drag, startPoint x: 643, startPoint y: 112, endPoint x: 642, endPoint y: 88, distance: 24.0
click at [642, 88] on div at bounding box center [646, 85] width 25 height 25
click at [901, 334] on quentale-photo at bounding box center [934, 332] width 154 height 233
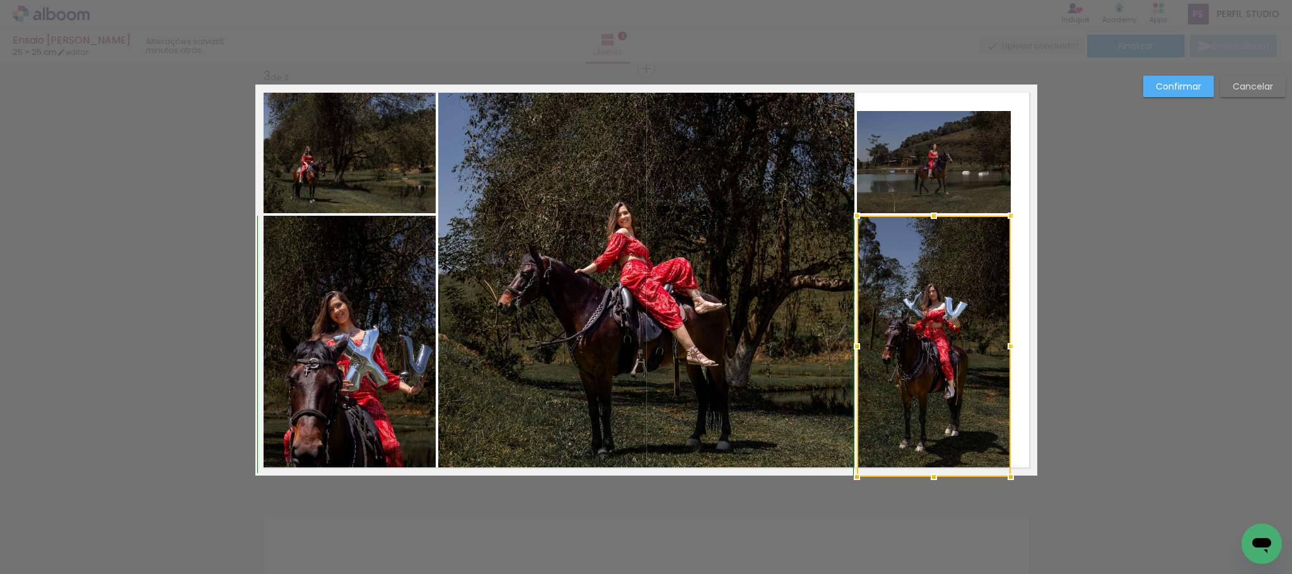
drag, startPoint x: 929, startPoint y: 455, endPoint x: 948, endPoint y: 418, distance: 41.2
click at [934, 464] on div at bounding box center [934, 476] width 25 height 25
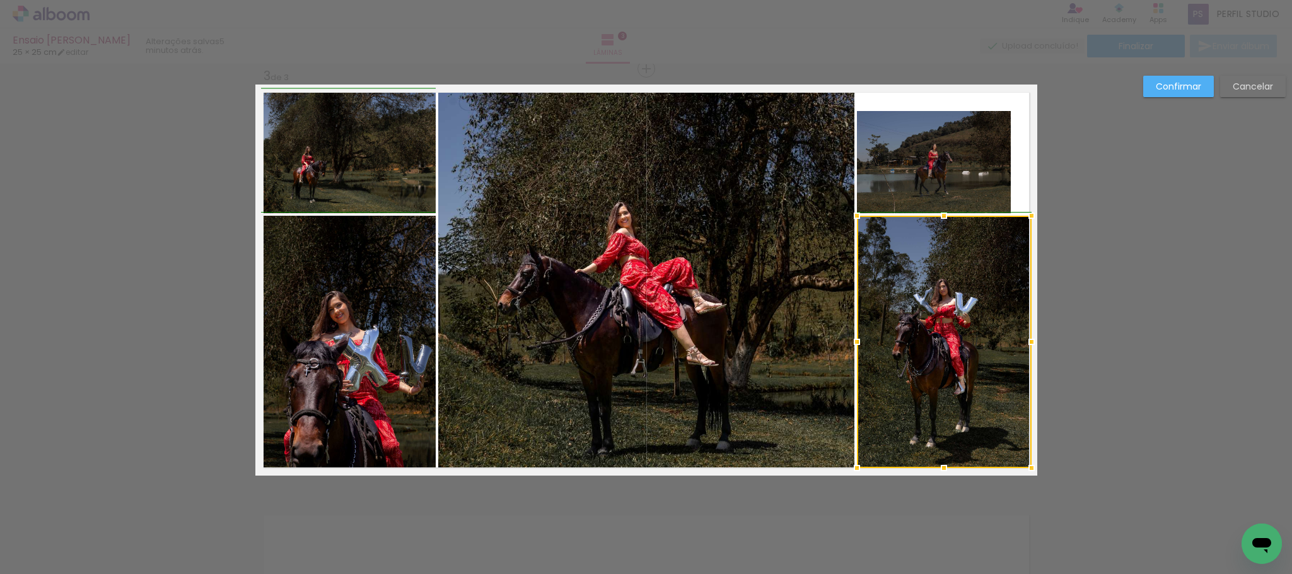
drag, startPoint x: 1002, startPoint y: 343, endPoint x: 922, endPoint y: 153, distance: 205.8
click at [1024, 343] on div at bounding box center [1031, 341] width 25 height 25
click at [910, 142] on quentale-photo at bounding box center [934, 162] width 154 height 102
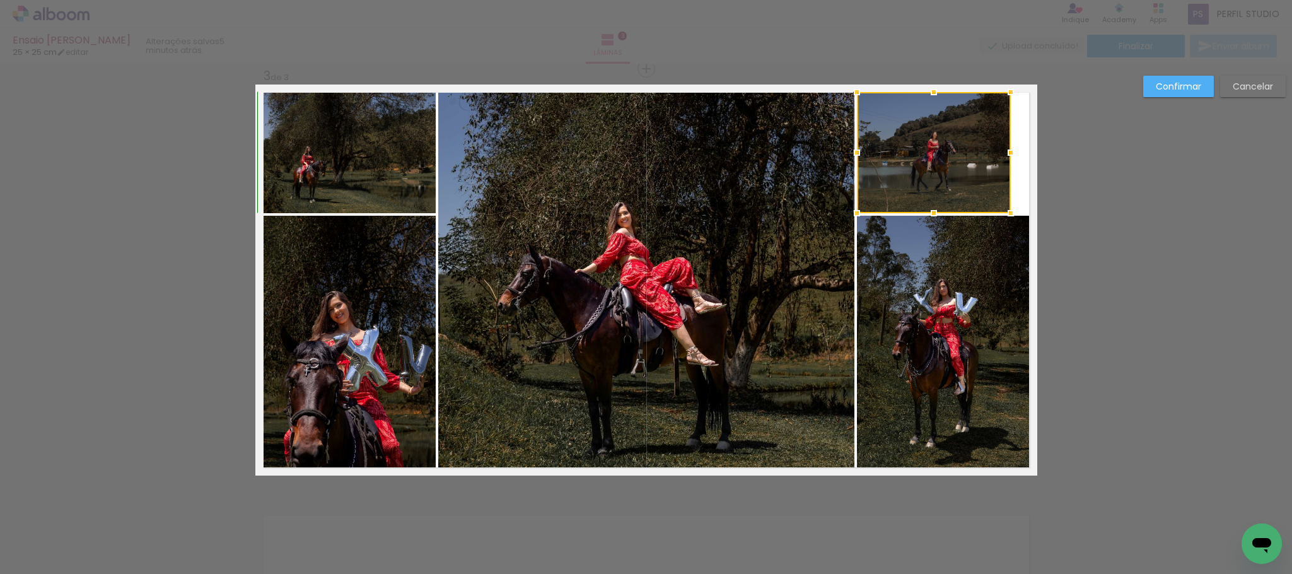
drag, startPoint x: 926, startPoint y: 112, endPoint x: 930, endPoint y: 91, distance: 21.8
click at [930, 91] on div at bounding box center [934, 91] width 25 height 25
click at [992, 148] on quentale-photo at bounding box center [934, 152] width 154 height 121
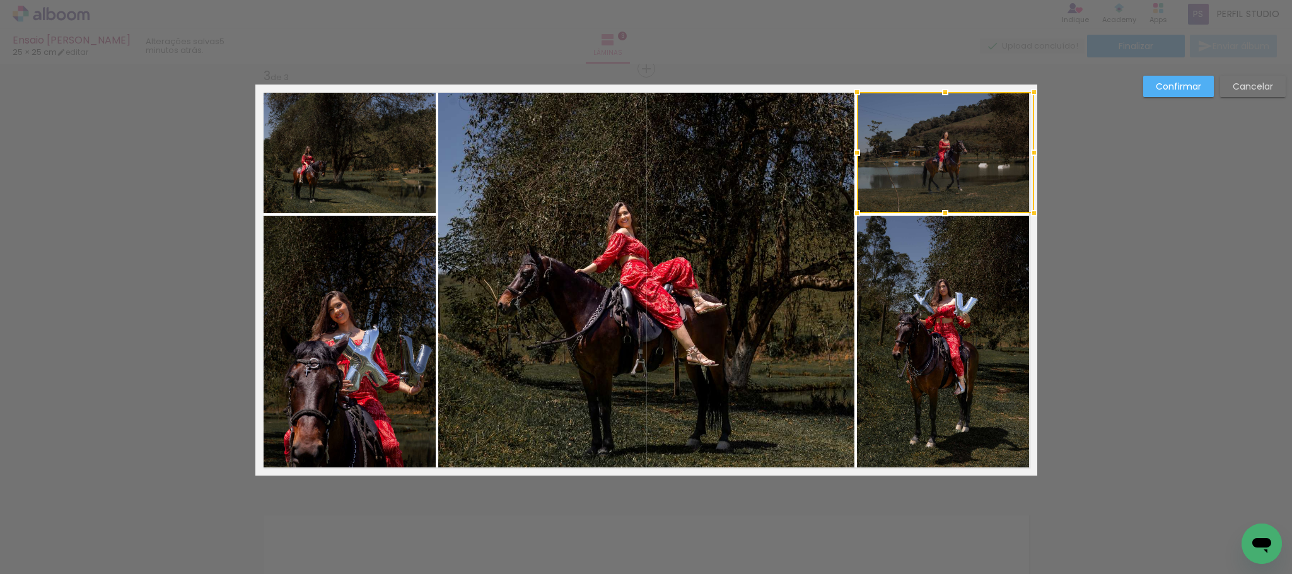
drag, startPoint x: 1007, startPoint y: 153, endPoint x: 1029, endPoint y: 153, distance: 22.1
click at [1029, 153] on div at bounding box center [1034, 152] width 25 height 25
click at [926, 407] on quentale-photo at bounding box center [944, 342] width 175 height 252
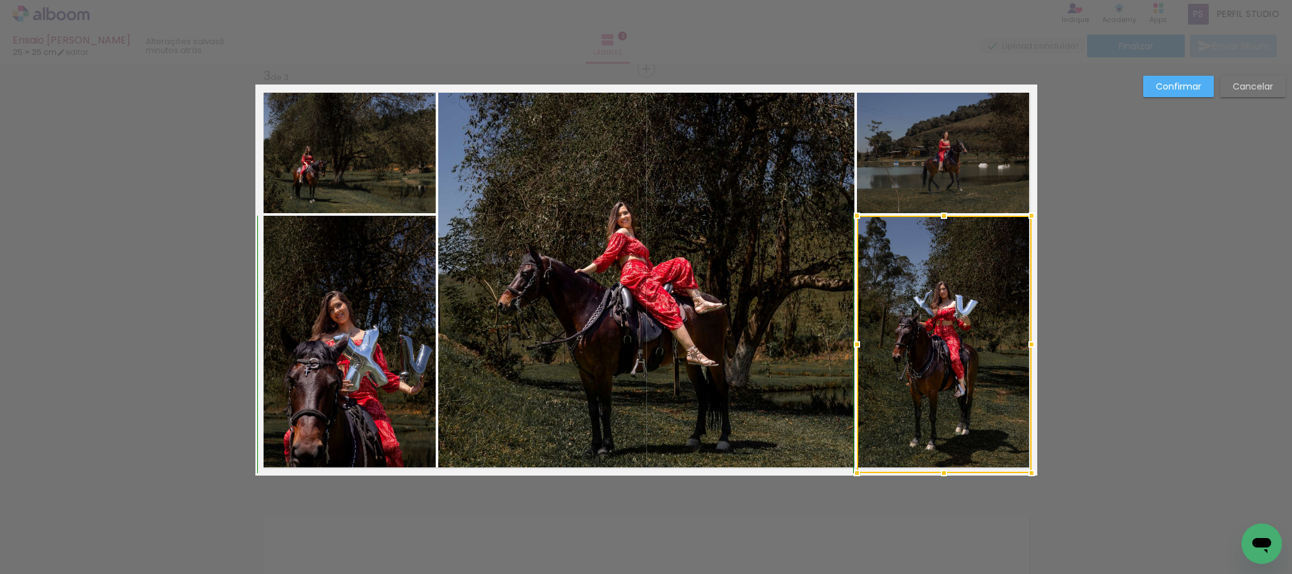
click at [937, 464] on div at bounding box center [944, 472] width 25 height 25
click at [1132, 370] on div "Confirmar Cancelar" at bounding box center [646, 63] width 1292 height 1721
click at [0, 0] on slot "Confirmar" at bounding box center [0, 0] width 0 height 0
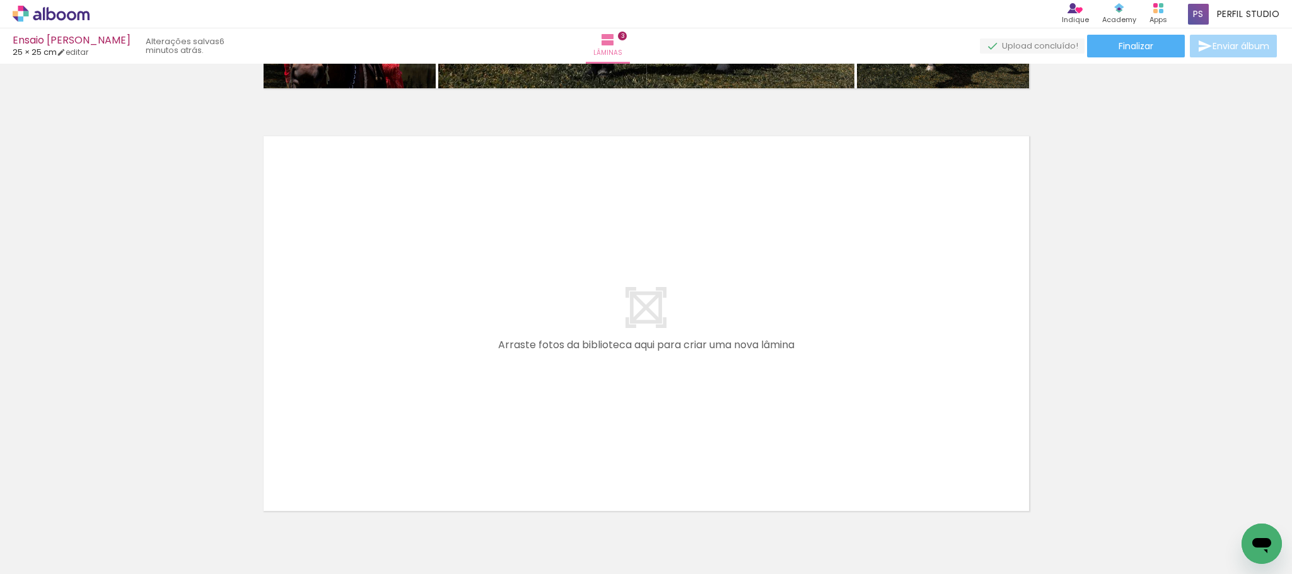
scroll to position [1308, 0]
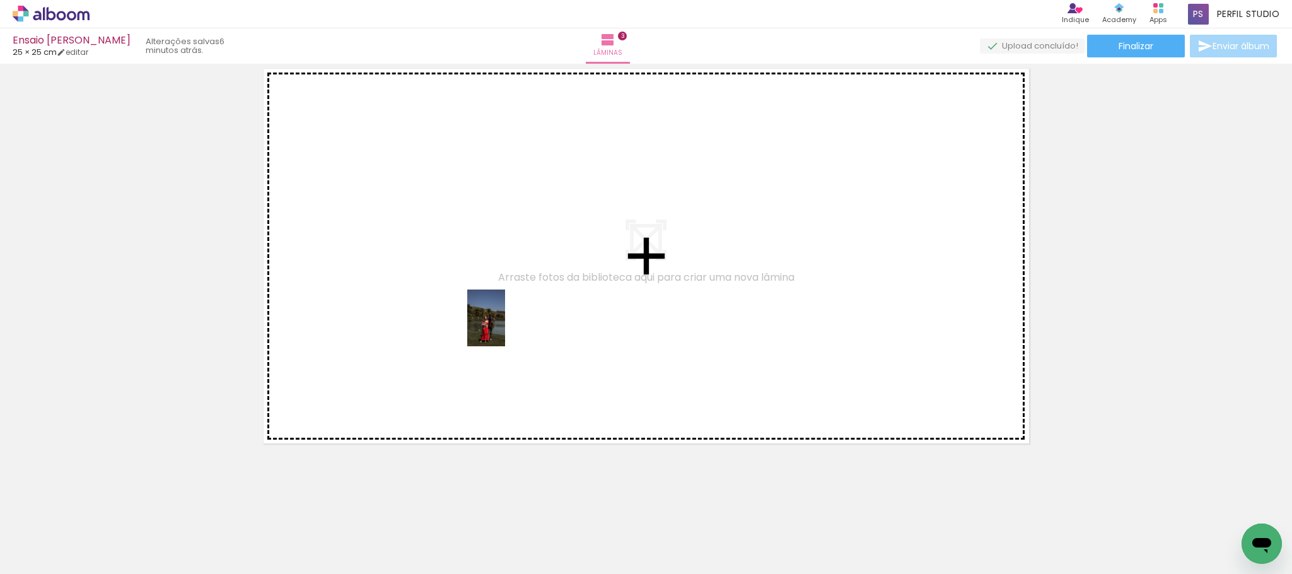
drag, startPoint x: 545, startPoint y: 537, endPoint x: 505, endPoint y: 326, distance: 215.0
click at [505, 326] on quentale-workspace at bounding box center [646, 287] width 1292 height 574
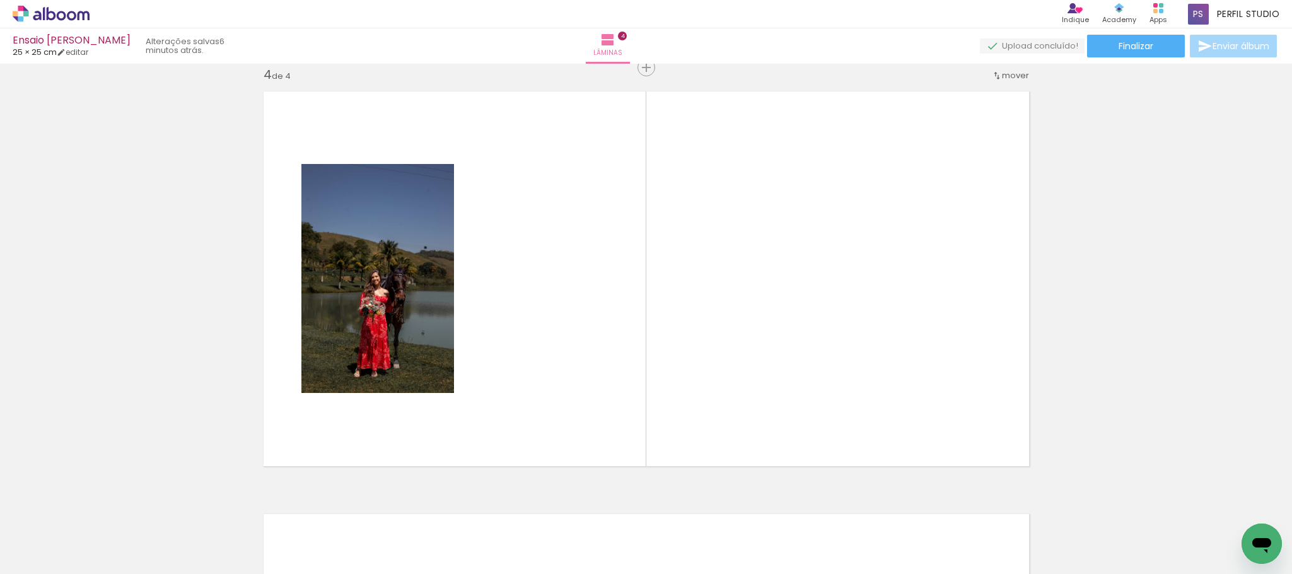
scroll to position [1284, 0]
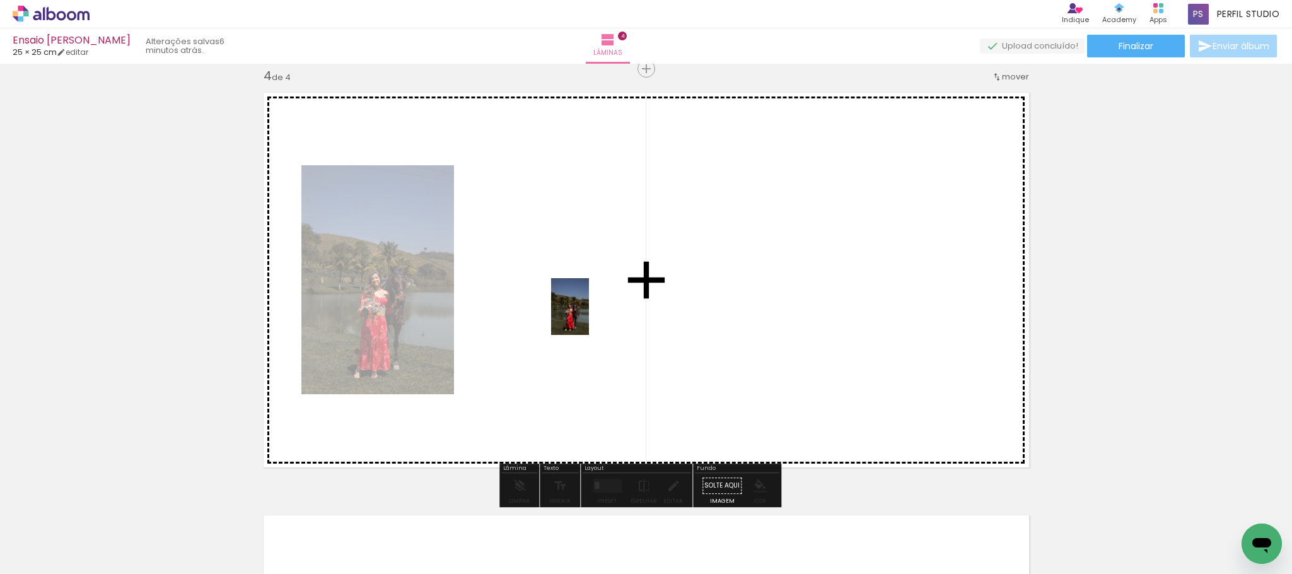
drag, startPoint x: 614, startPoint y: 490, endPoint x: 589, endPoint y: 316, distance: 175.8
click at [589, 316] on quentale-workspace at bounding box center [646, 287] width 1292 height 574
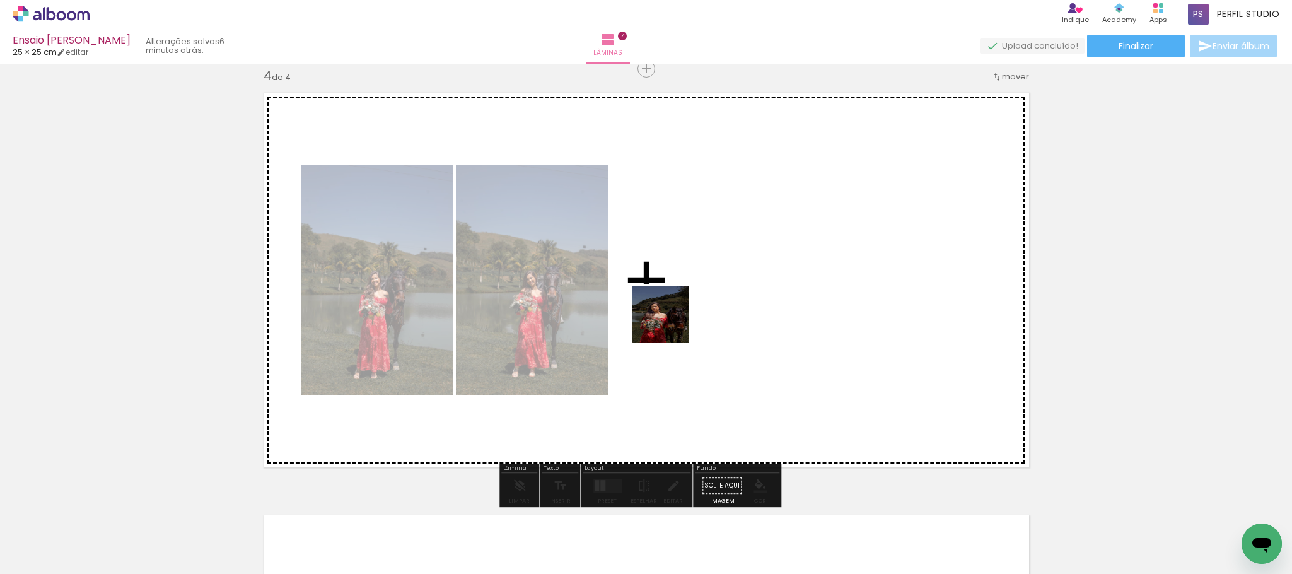
drag, startPoint x: 678, startPoint y: 530, endPoint x: 670, endPoint y: 298, distance: 232.3
click at [670, 298] on quentale-workspace at bounding box center [646, 287] width 1292 height 574
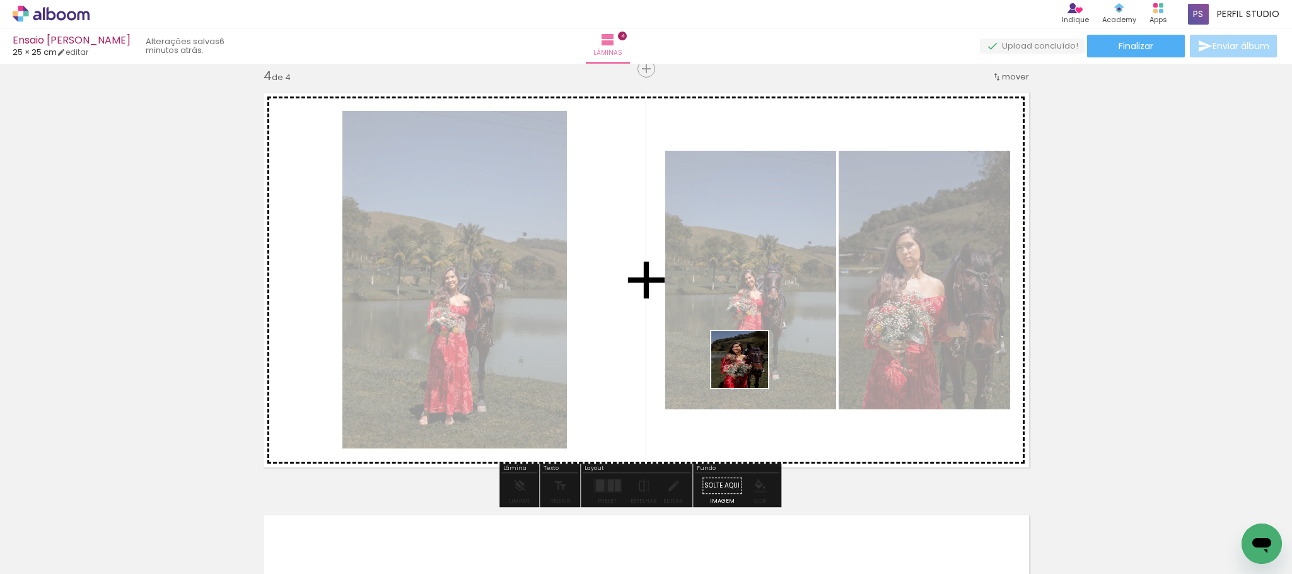
drag, startPoint x: 749, startPoint y: 369, endPoint x: 746, endPoint y: 303, distance: 66.3
click at [746, 303] on quentale-workspace at bounding box center [646, 287] width 1292 height 574
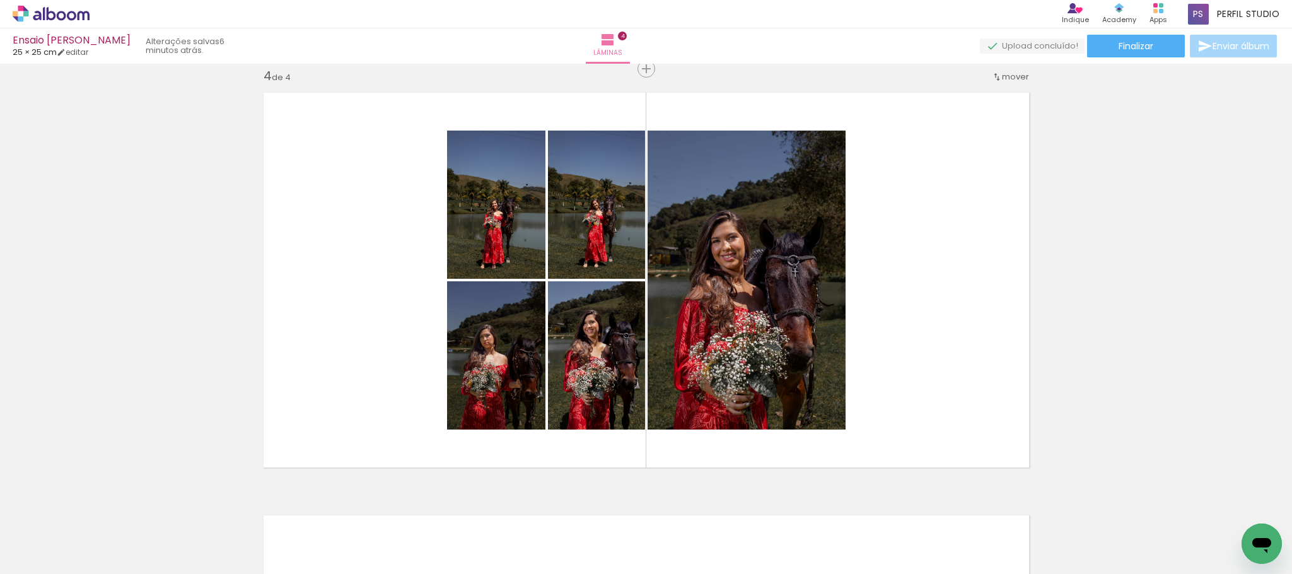
scroll to position [0, 859]
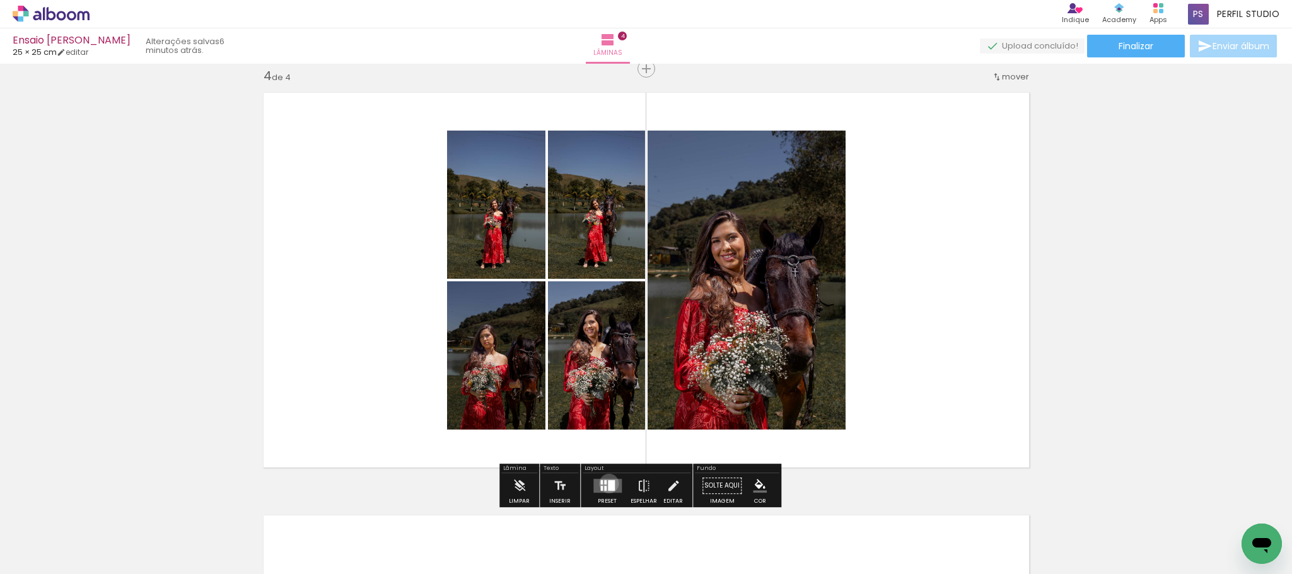
click at [608, 483] on div at bounding box center [611, 485] width 7 height 11
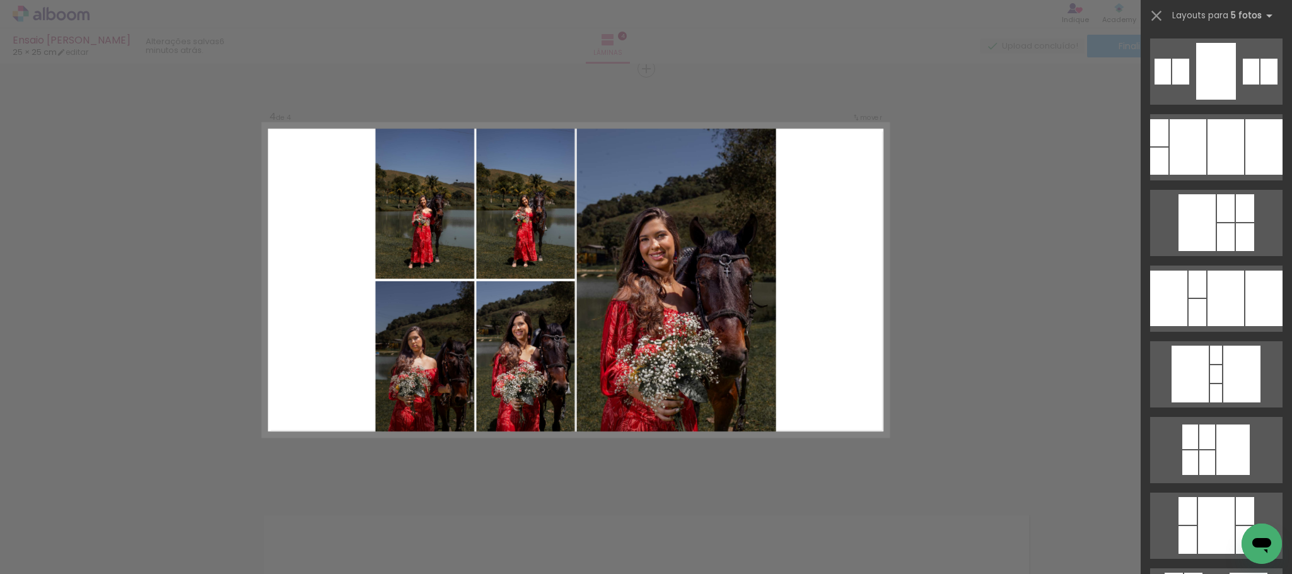
scroll to position [466, 0]
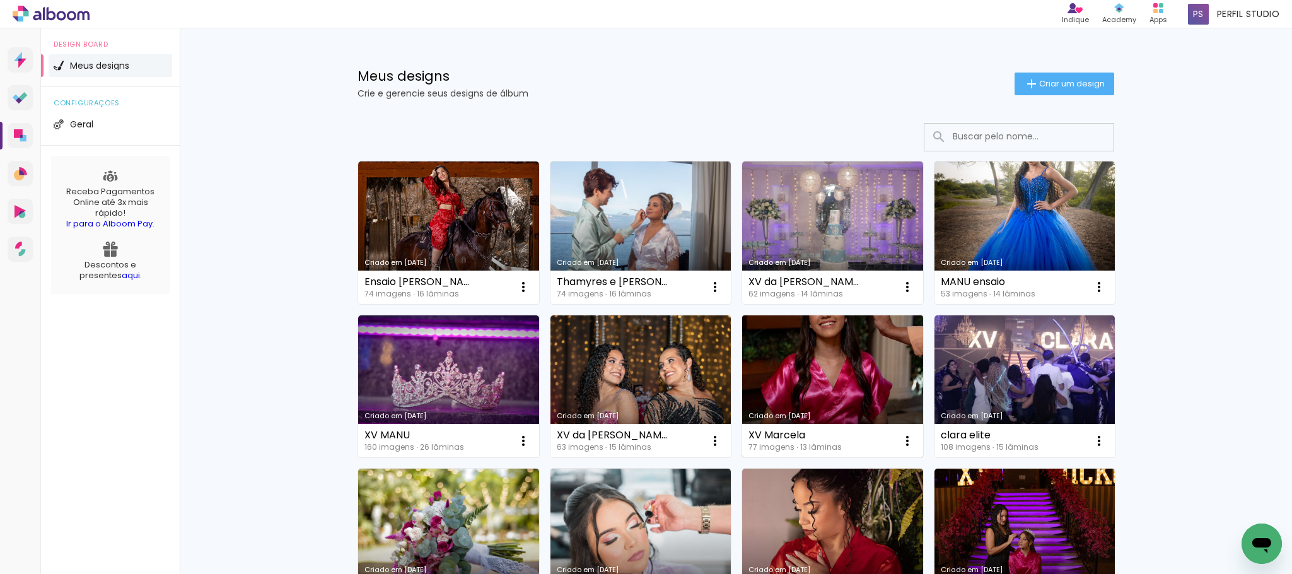
click at [818, 363] on link "Criado em [DATE]" at bounding box center [832, 386] width 181 height 143
